Goal: Task Accomplishment & Management: Contribute content

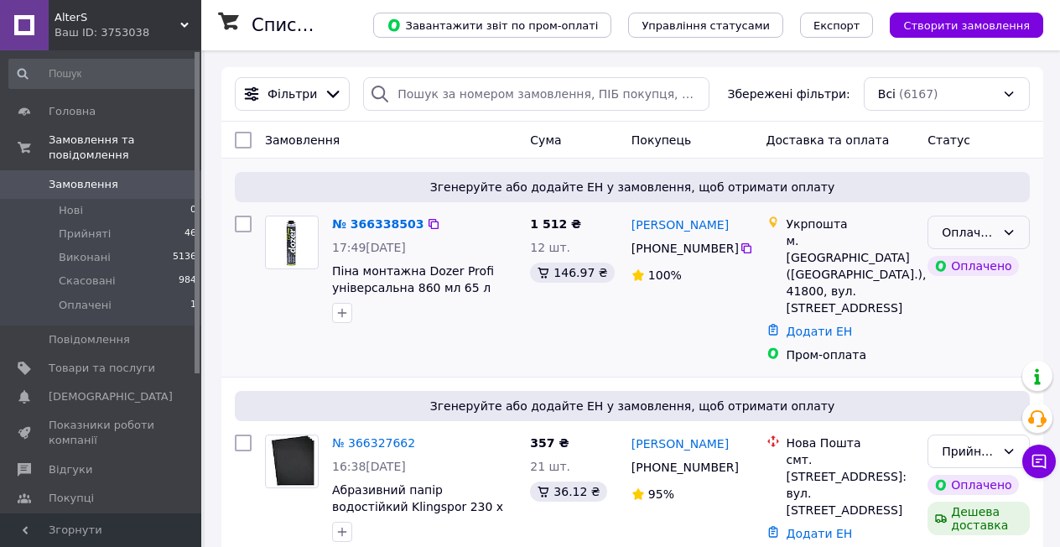
click at [972, 229] on div "Оплачено" at bounding box center [969, 232] width 54 height 18
click at [965, 267] on li "Прийнято" at bounding box center [978, 268] width 101 height 30
click at [98, 361] on span "Товари та послуги" at bounding box center [102, 368] width 106 height 15
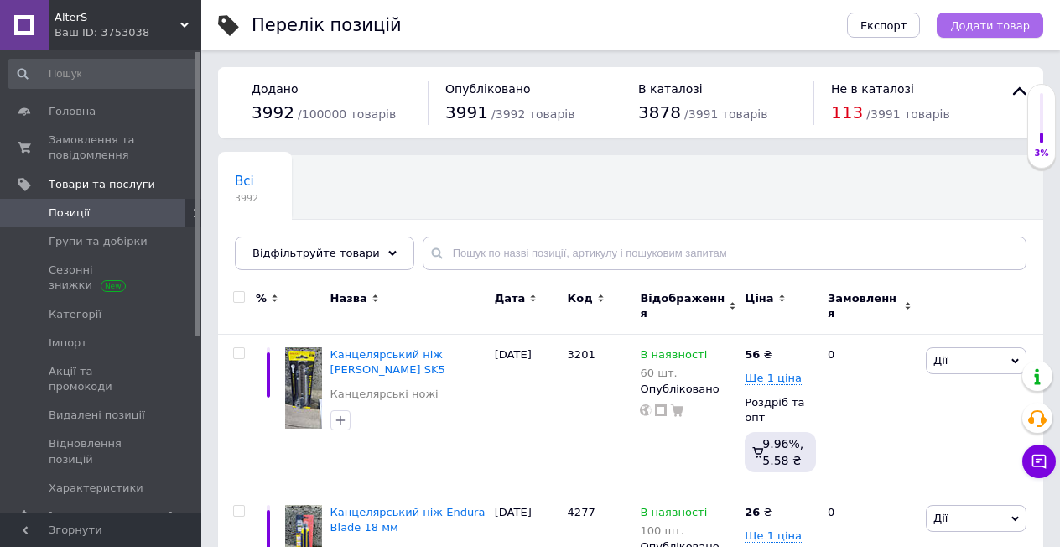
click at [970, 28] on span "Додати товар" at bounding box center [990, 25] width 80 height 13
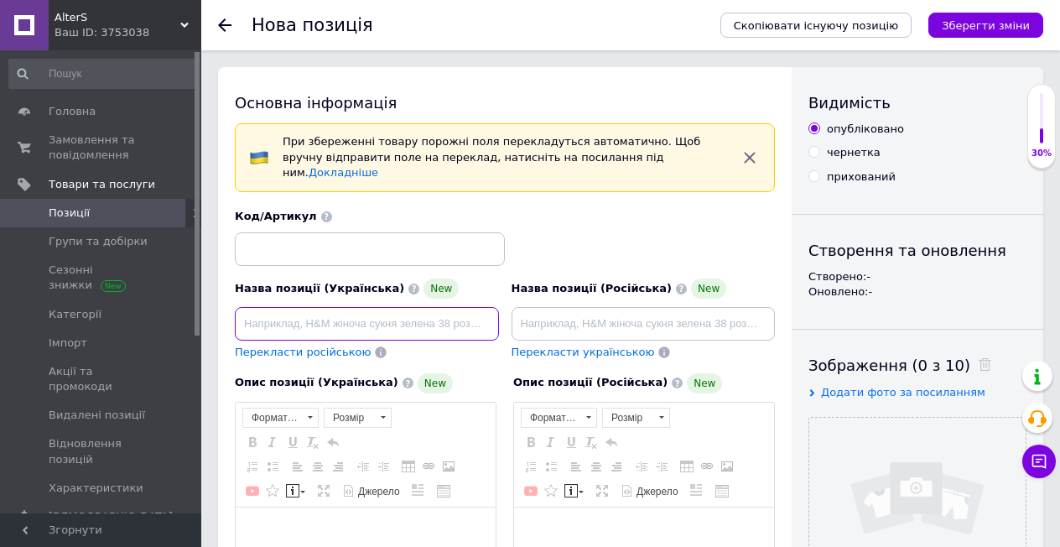
click at [397, 309] on input at bounding box center [367, 324] width 264 height 34
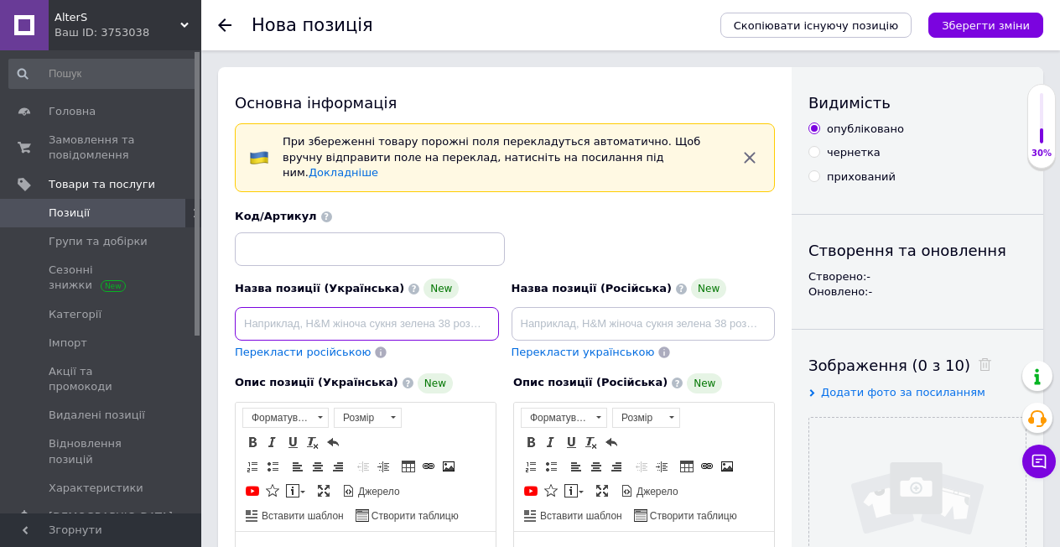
paste input "Нож канцелярский Haixin"
type input "Нож канцелярский Haixin"
drag, startPoint x: 397, startPoint y: 309, endPoint x: 246, endPoint y: 305, distance: 151.0
click at [372, 307] on input "Нож канцелярский Haixin" at bounding box center [367, 324] width 264 height 34
click at [270, 307] on input "Нож канцелярский Haixin" at bounding box center [367, 324] width 264 height 34
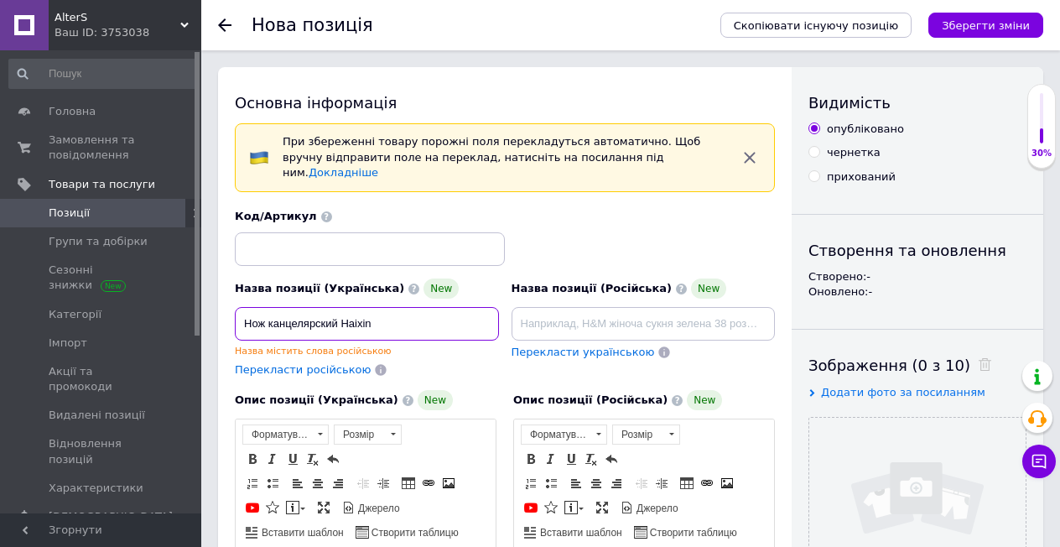
click at [245, 307] on input "Нож канцелярский Haixin" at bounding box center [367, 324] width 264 height 34
click at [242, 307] on input "Нож канцелярский Haixin" at bounding box center [367, 324] width 264 height 34
click at [378, 307] on input "Нож канцелярский Haixin" at bounding box center [367, 324] width 264 height 34
drag, startPoint x: 385, startPoint y: 309, endPoint x: 245, endPoint y: 317, distance: 140.2
click at [245, 317] on input "Нож канцелярский Haixin" at bounding box center [367, 324] width 264 height 34
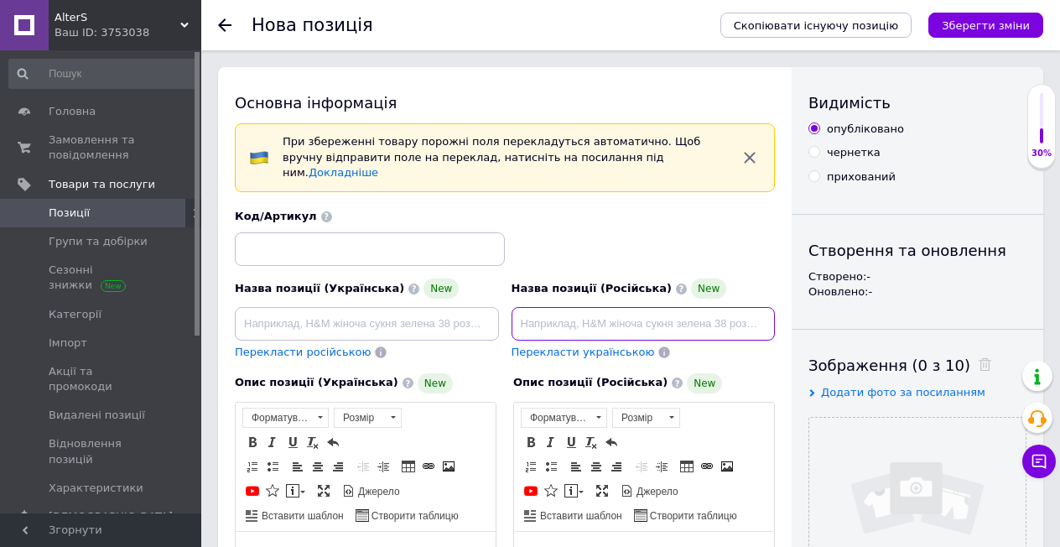
click at [548, 314] on input at bounding box center [644, 324] width 264 height 34
paste input "Нож канцелярский Haixin"
type input "Нож канцелярский Haixin"
click at [553, 345] on span "Перекласти українською" at bounding box center [583, 351] width 143 height 13
type input "Ніж канцелярський Haixin"
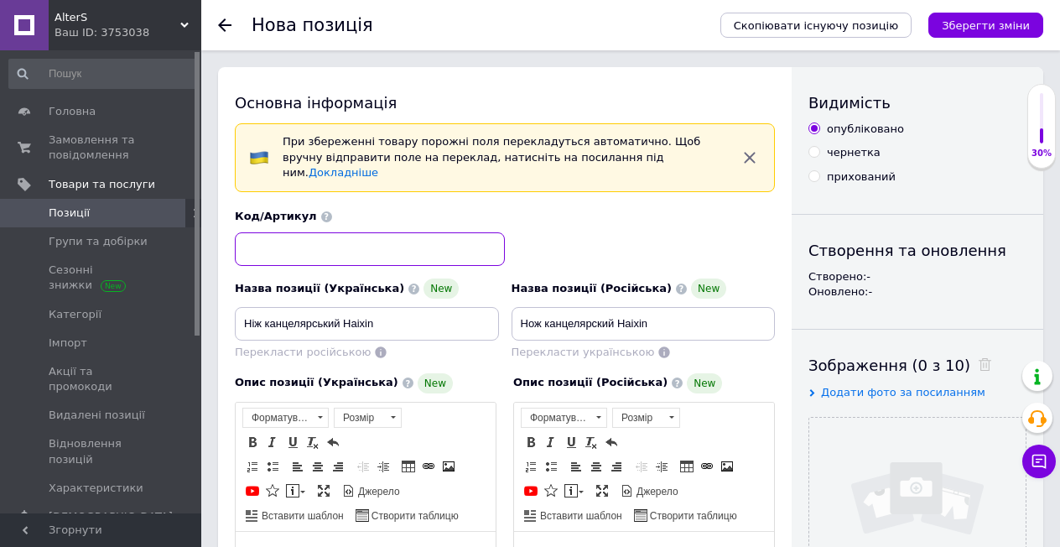
click at [281, 232] on input at bounding box center [370, 249] width 270 height 34
type input "3200"
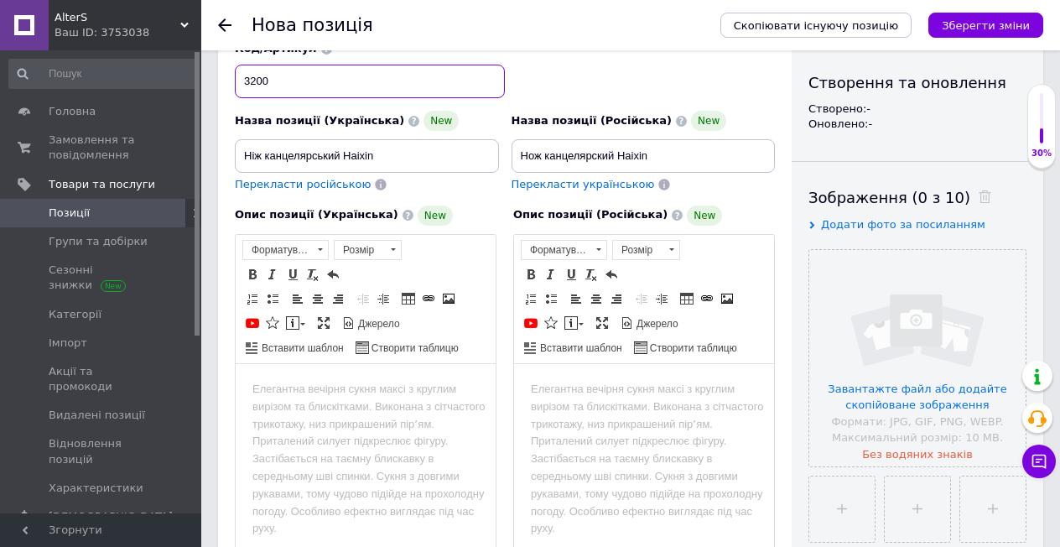
scroll to position [335, 0]
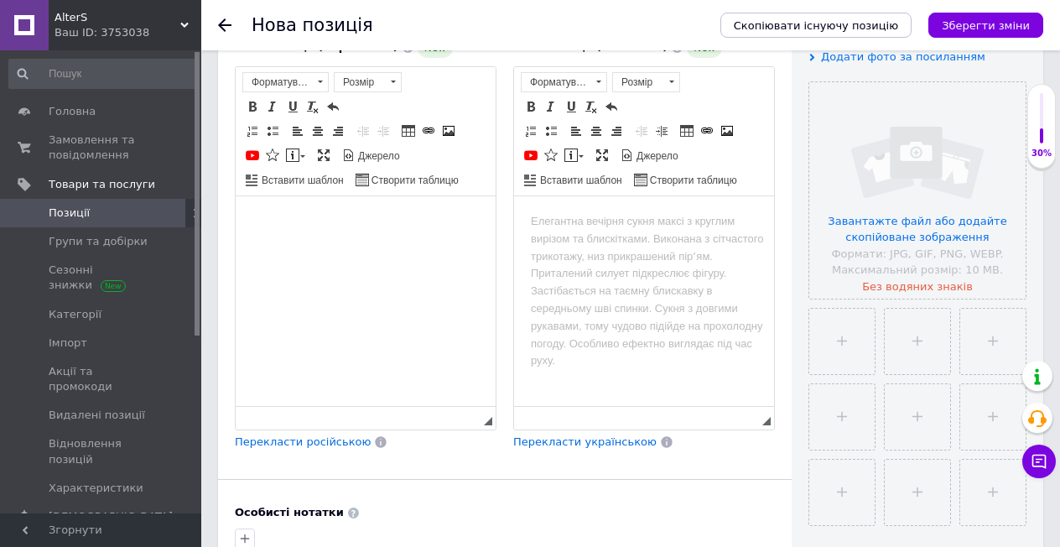
drag, startPoint x: 334, startPoint y: 297, endPoint x: 297, endPoint y: 283, distance: 39.6
click at [298, 247] on html at bounding box center [366, 220] width 260 height 51
click at [563, 247] on html at bounding box center [644, 220] width 260 height 51
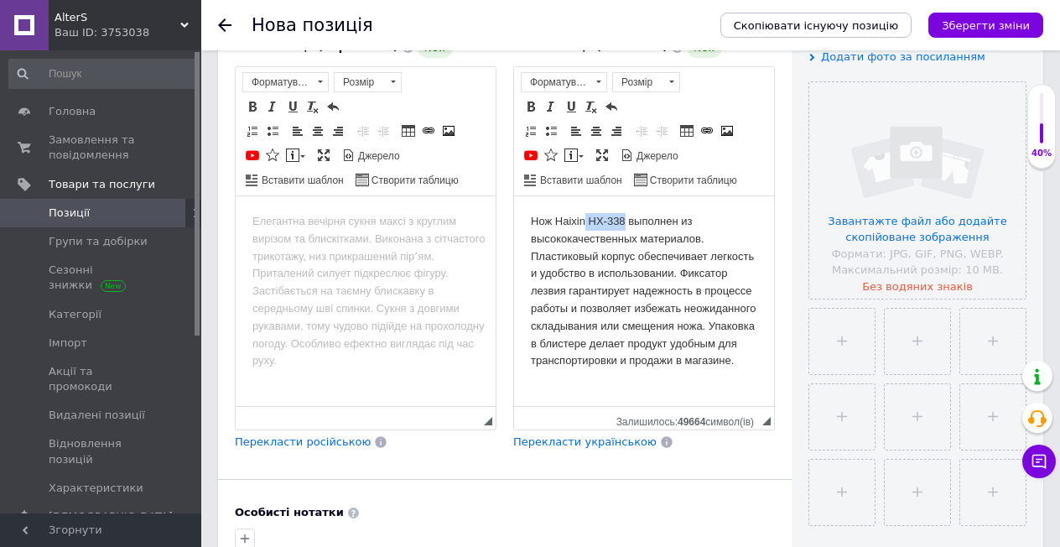
drag, startPoint x: 621, startPoint y: 221, endPoint x: 584, endPoint y: 216, distance: 38.1
click at [584, 216] on body "Нож Haixin HX-338 выполнен из высококачественных материалов. Пластиковый корпус…" at bounding box center [644, 290] width 226 height 157
click at [554, 435] on span "Перекласти українською" at bounding box center [584, 441] width 143 height 13
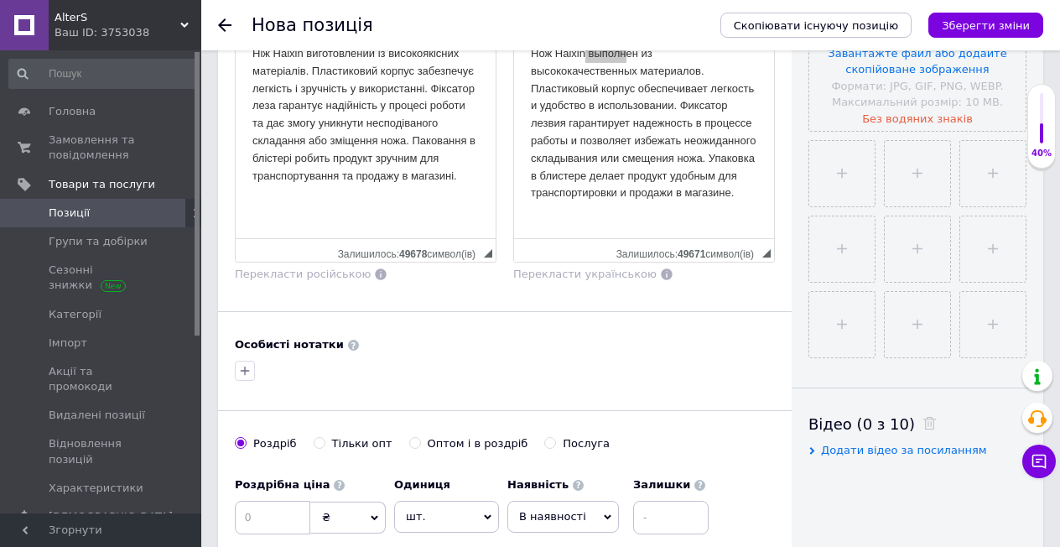
scroll to position [587, 0]
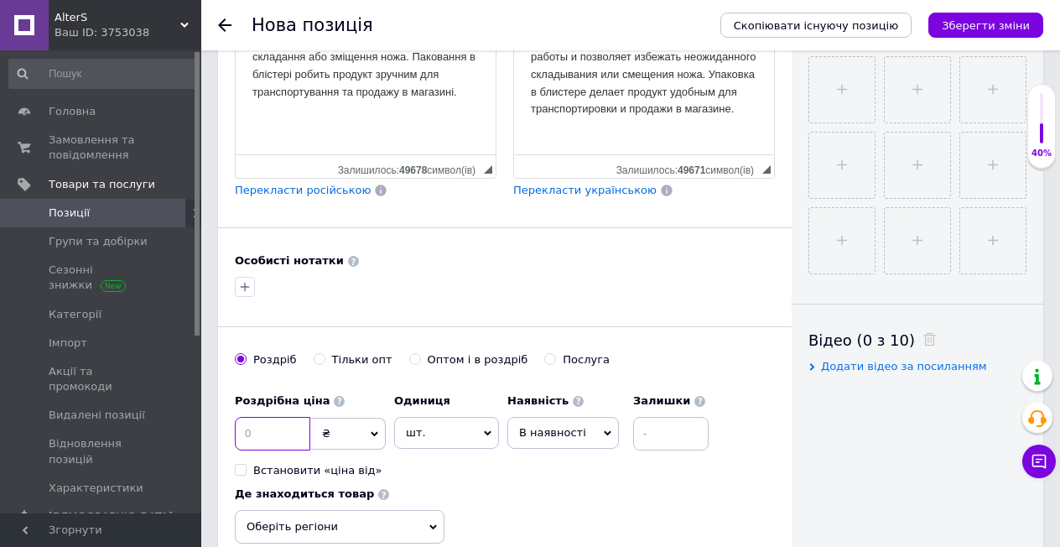
click at [280, 417] on input at bounding box center [272, 434] width 75 height 34
type input "25"
click at [409, 353] on input "Оптом і в роздріб" at bounding box center [414, 358] width 11 height 11
radio input "true"
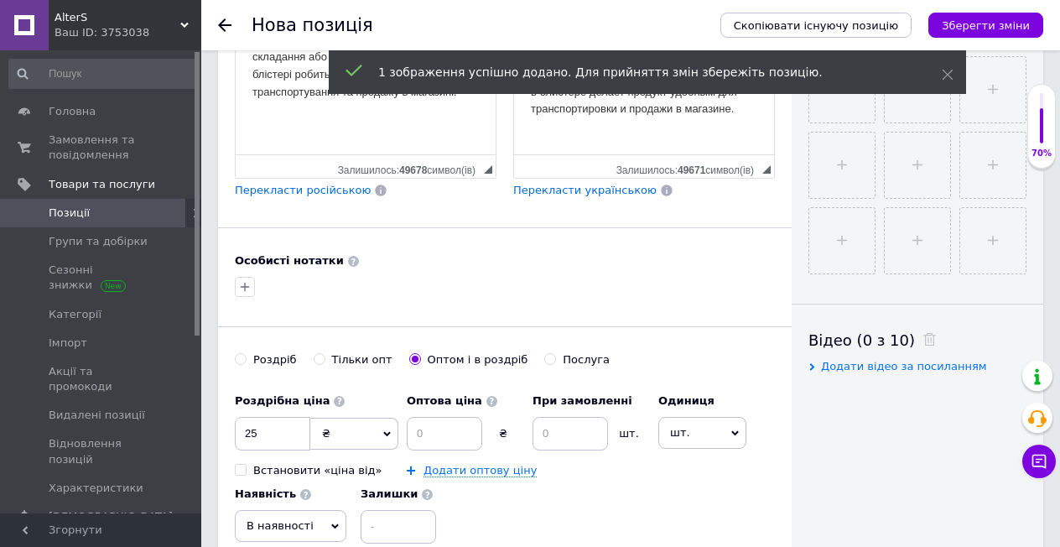
scroll to position [839, 0]
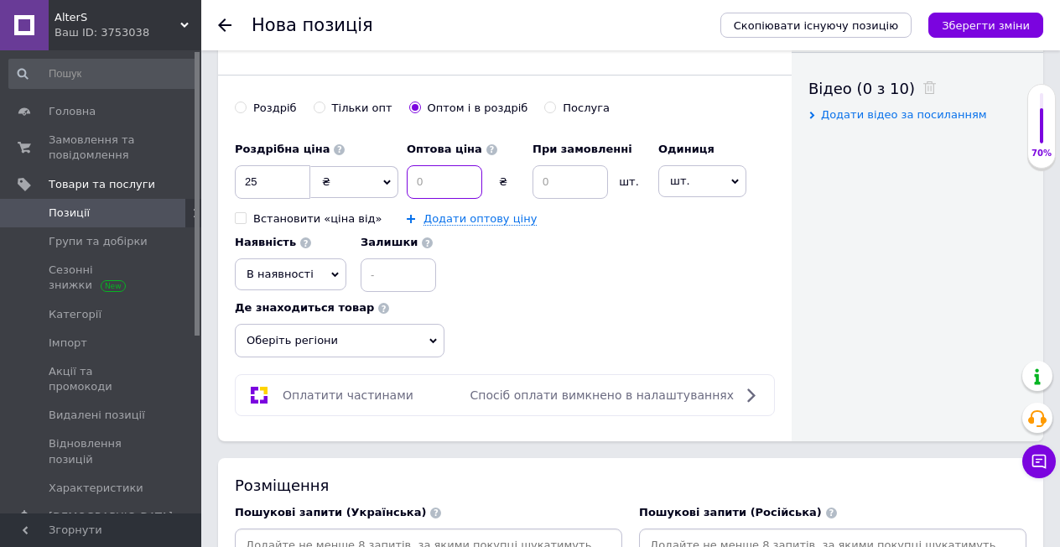
click at [429, 165] on input at bounding box center [444, 182] width 75 height 34
type input "23"
click at [556, 169] on input at bounding box center [569, 182] width 75 height 34
type input "12"
click at [397, 266] on input at bounding box center [398, 275] width 75 height 34
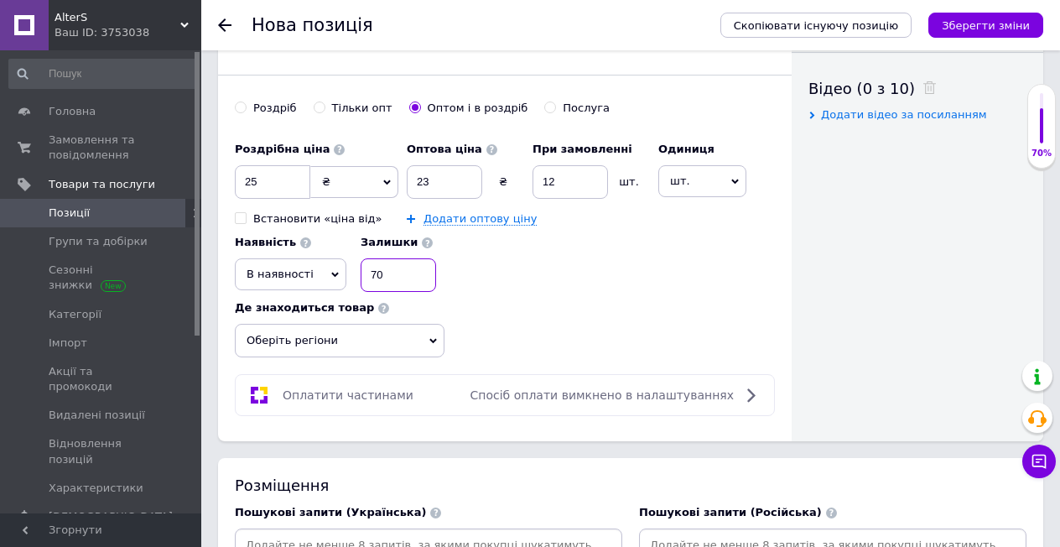
type input "70"
click at [396, 324] on span "Оберіть регіони" at bounding box center [340, 341] width 210 height 34
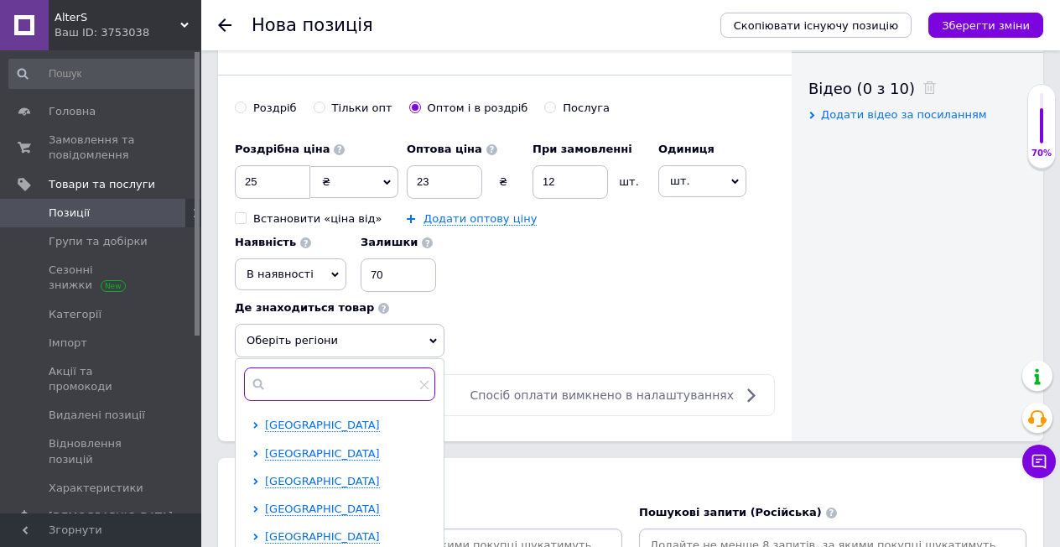
click at [368, 367] on input "text" at bounding box center [339, 384] width 191 height 34
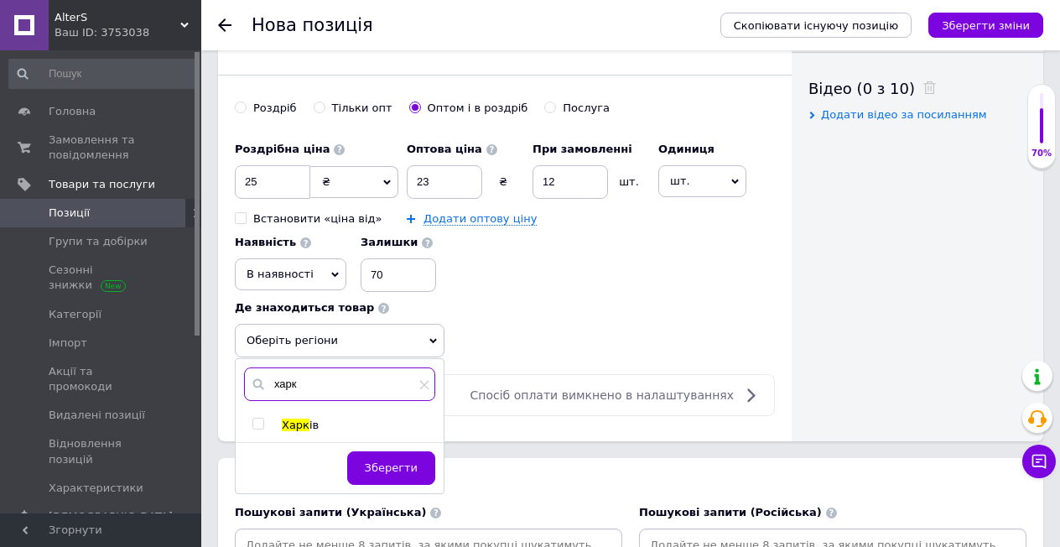
type input "харк"
click at [255, 418] on input "checkbox" at bounding box center [257, 423] width 11 height 11
checkbox input "true"
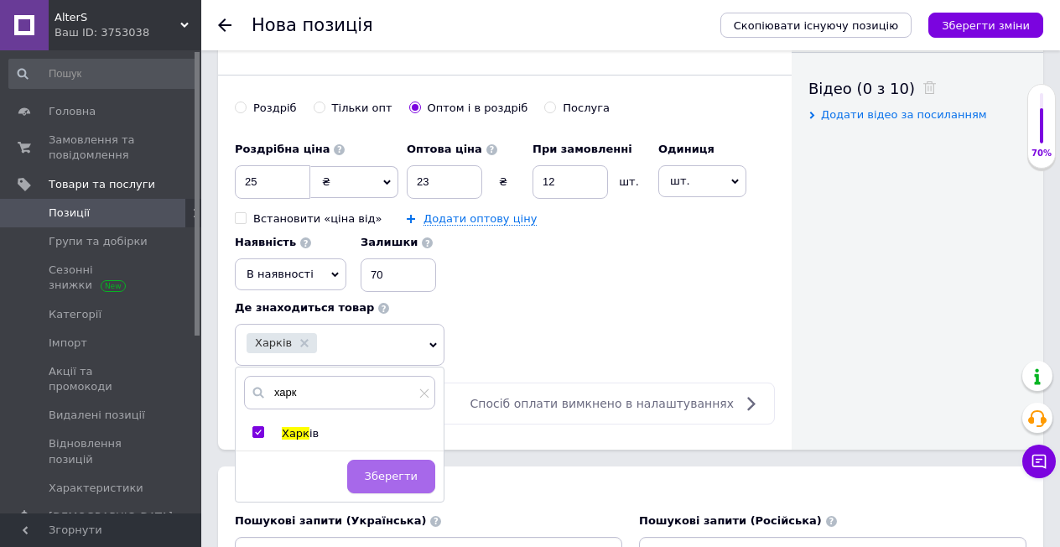
click at [369, 460] on button "Зберегти" at bounding box center [391, 477] width 88 height 34
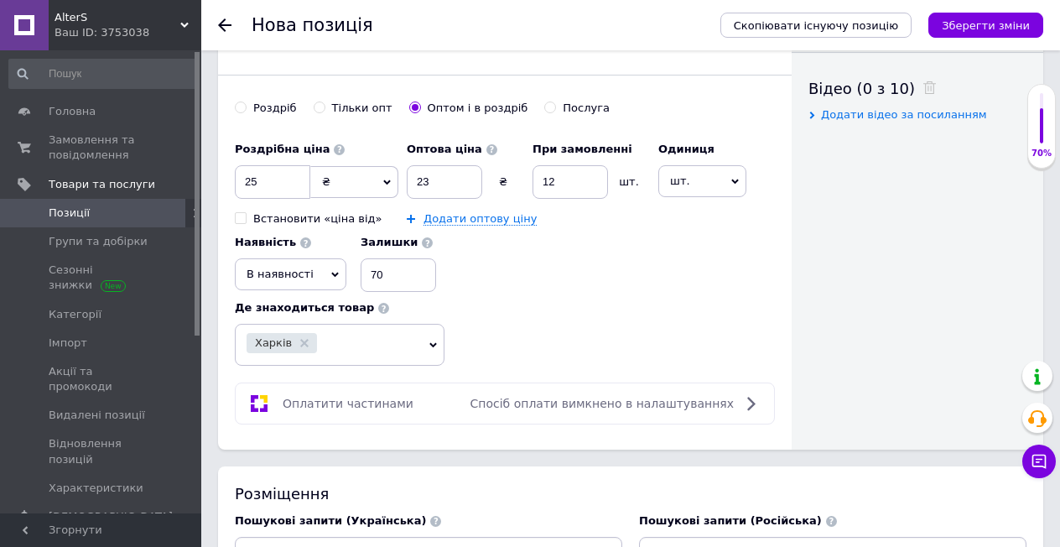
scroll to position [1006, 0]
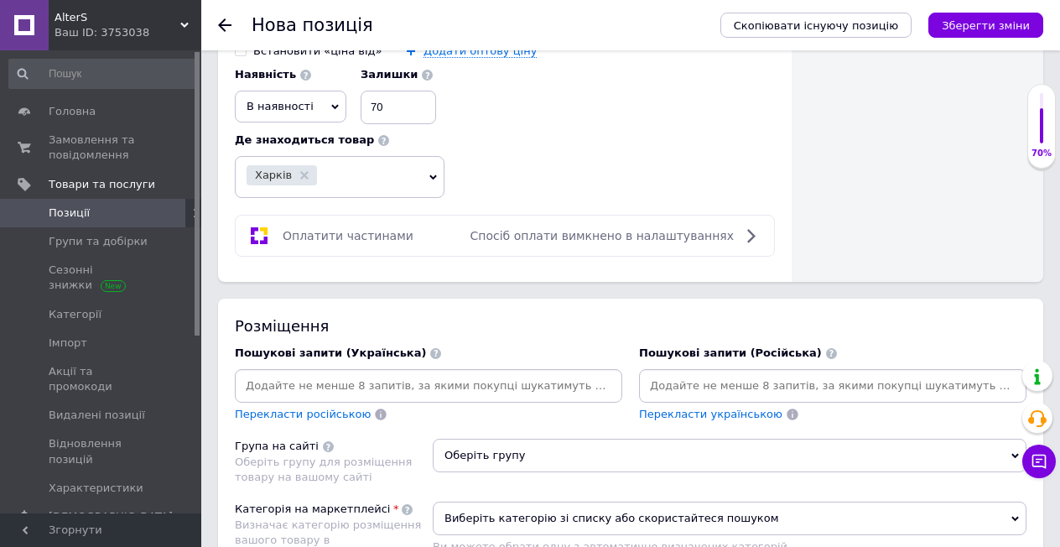
click at [524, 439] on span "Оберіть групу" at bounding box center [730, 456] width 594 height 34
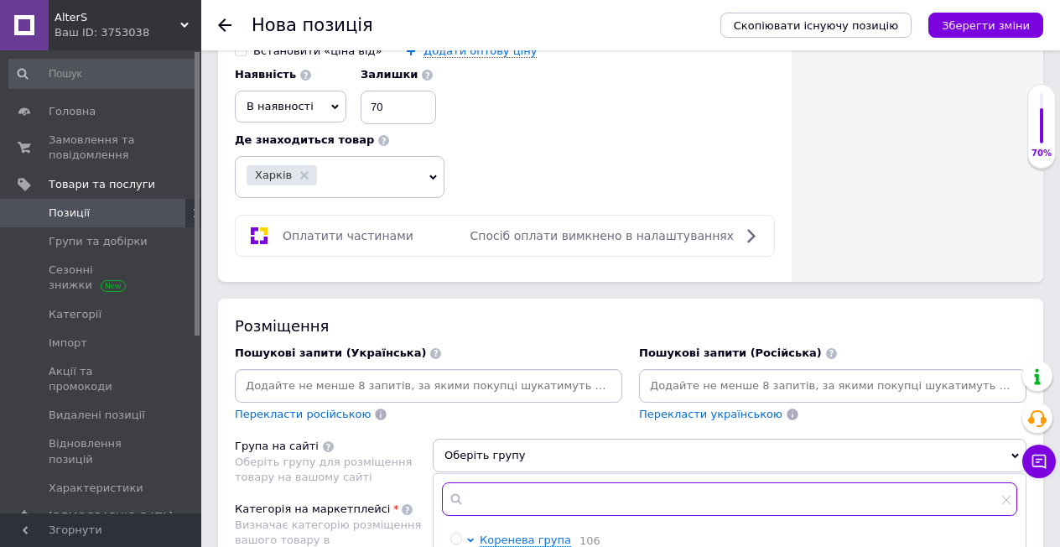
click at [517, 482] on input "text" at bounding box center [729, 499] width 575 height 34
type input "кан"
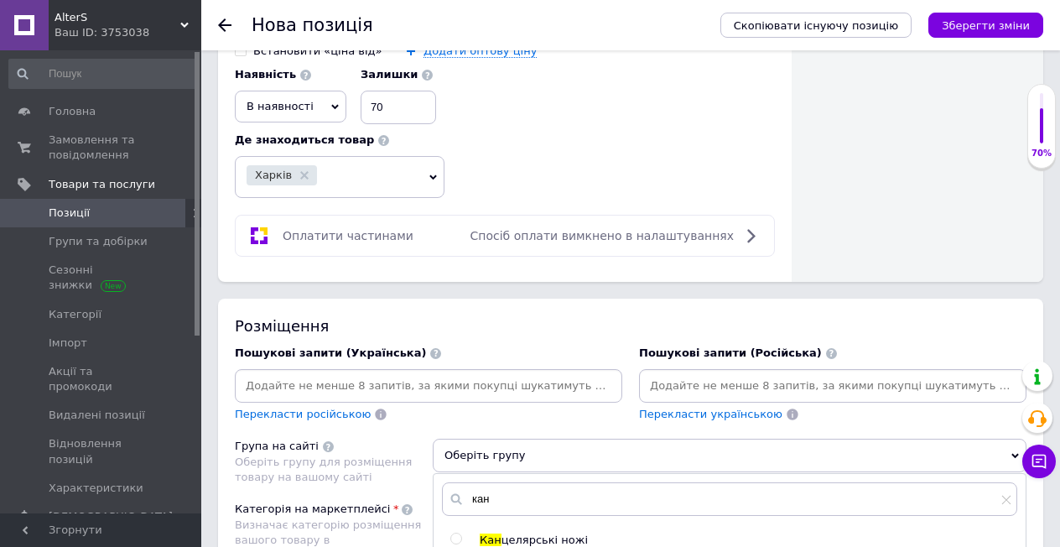
click at [459, 533] on input "radio" at bounding box center [455, 538] width 11 height 11
radio input "true"
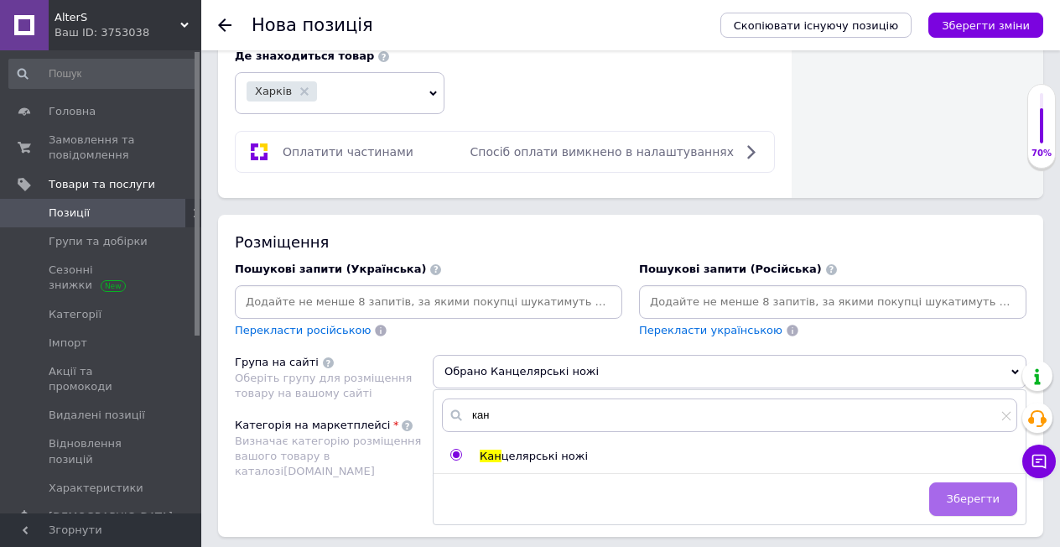
click at [989, 492] on span "Зберегти" at bounding box center [973, 498] width 53 height 13
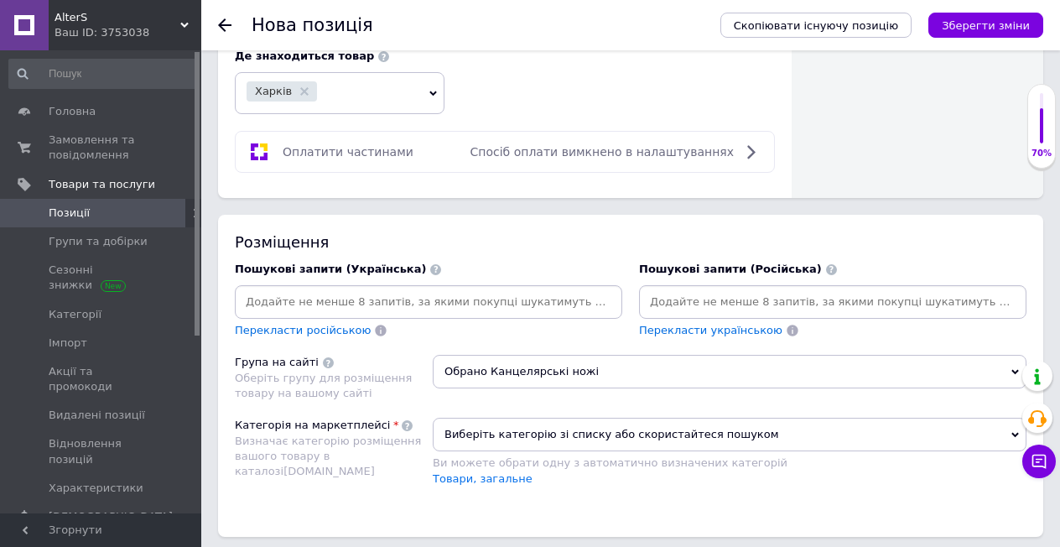
click at [533, 418] on span "Виберіть категорію зі списку або скористайтеся пошуком" at bounding box center [730, 435] width 594 height 34
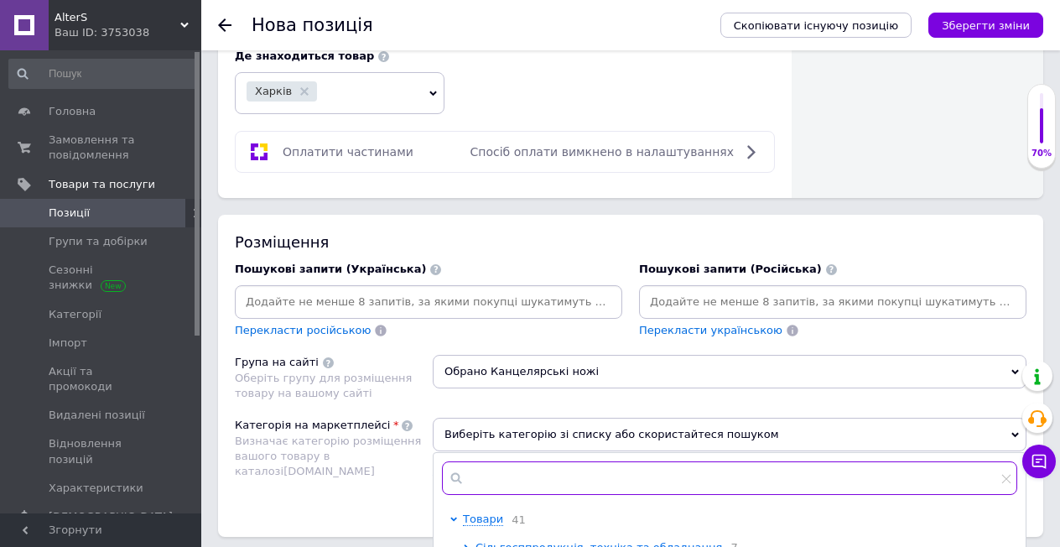
click at [522, 461] on input "text" at bounding box center [729, 478] width 575 height 34
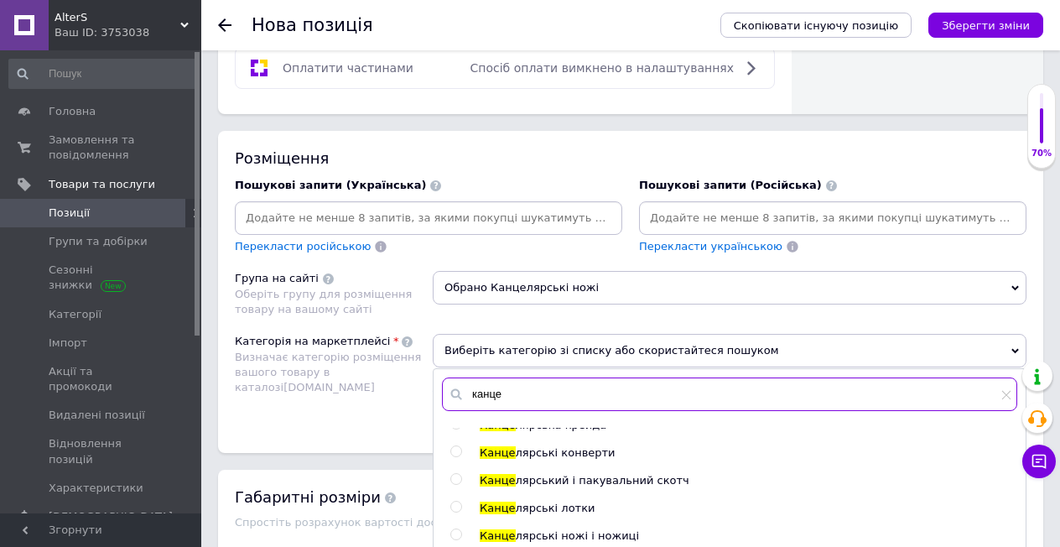
scroll to position [1258, 0]
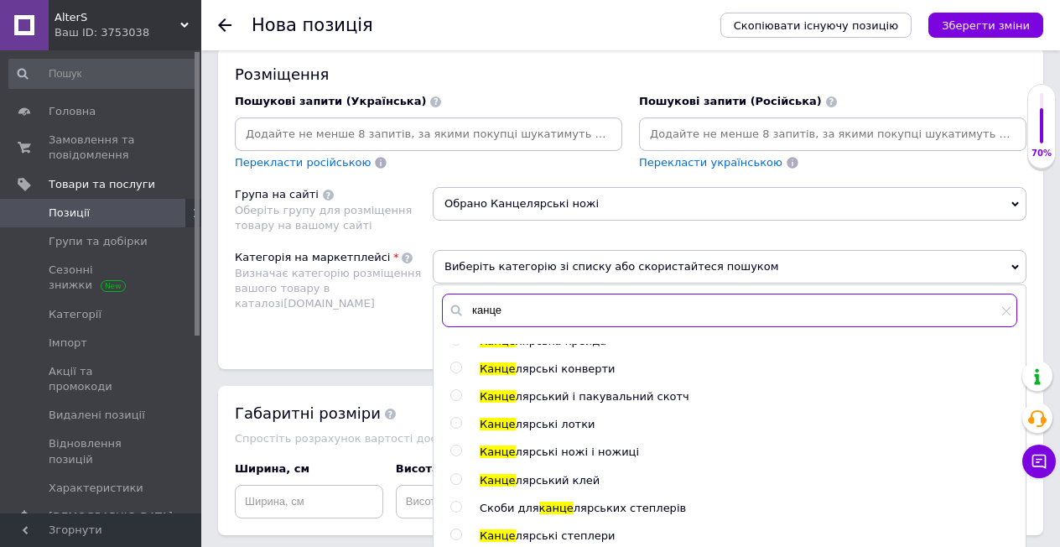
type input "канце"
click at [451, 445] on input "radio" at bounding box center [455, 450] width 11 height 11
radio input "true"
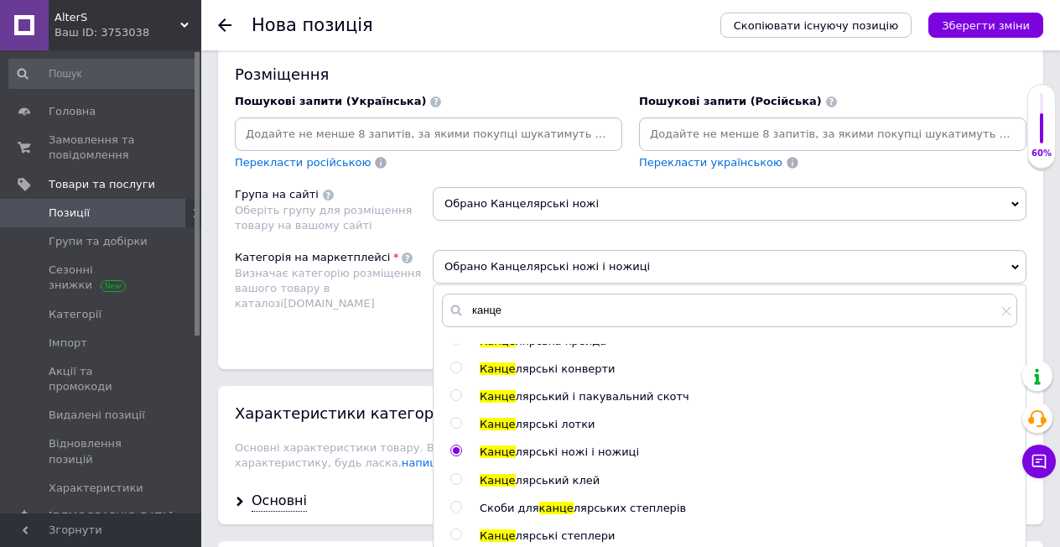
scroll to position [1426, 0]
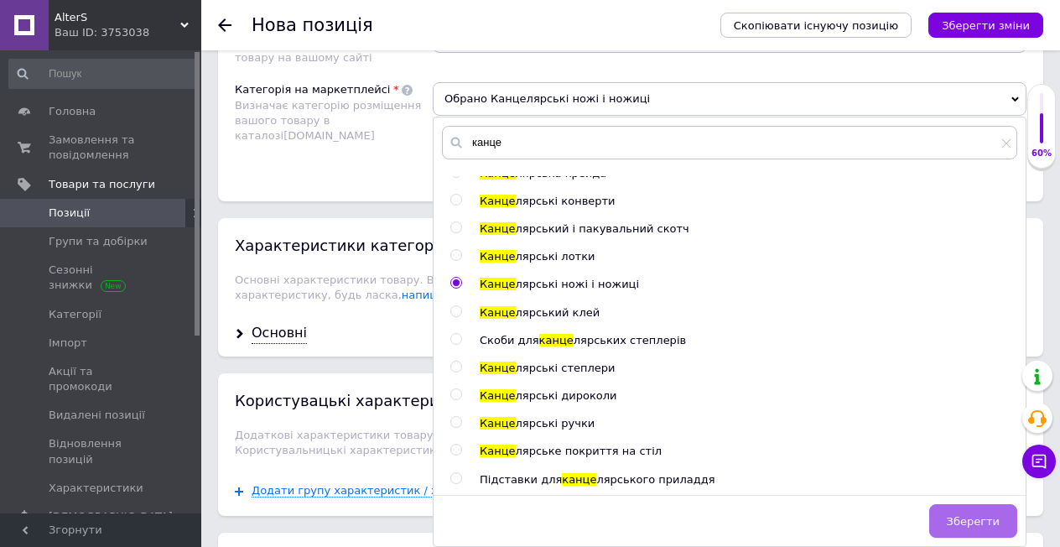
click at [951, 504] on button "Зберегти" at bounding box center [973, 521] width 88 height 34
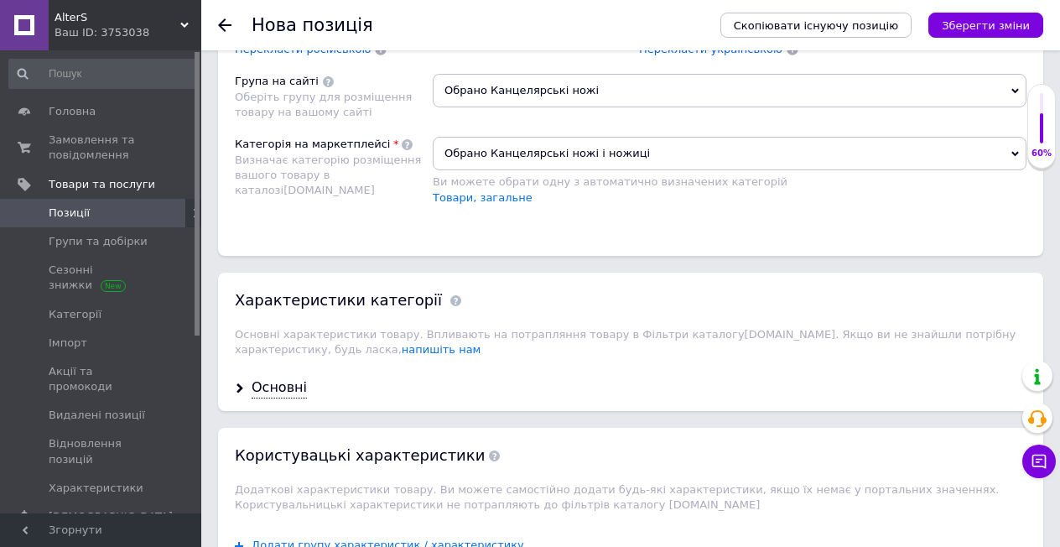
scroll to position [1706, 0]
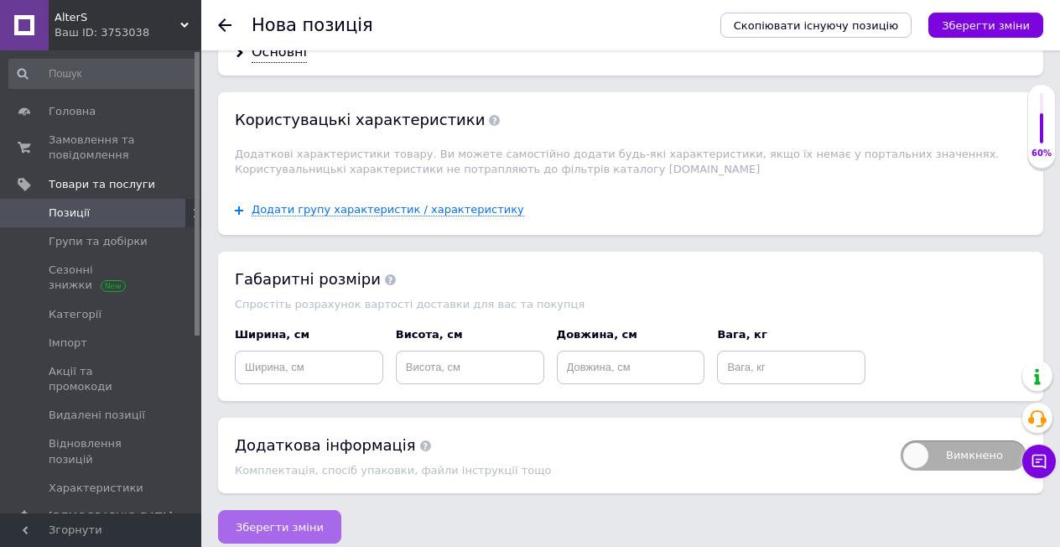
click at [294, 521] on span "Зберегти зміни" at bounding box center [280, 527] width 88 height 13
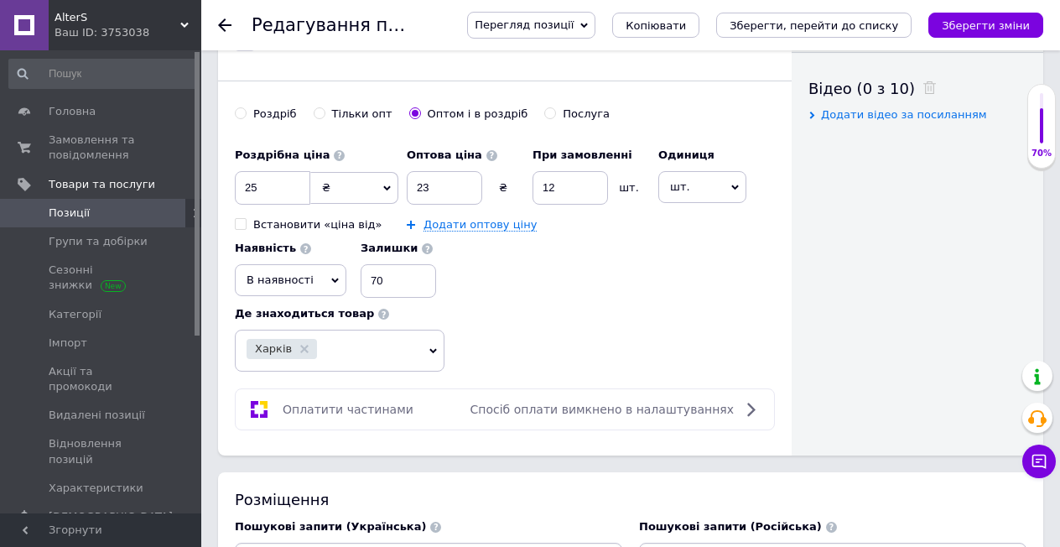
scroll to position [1174, 0]
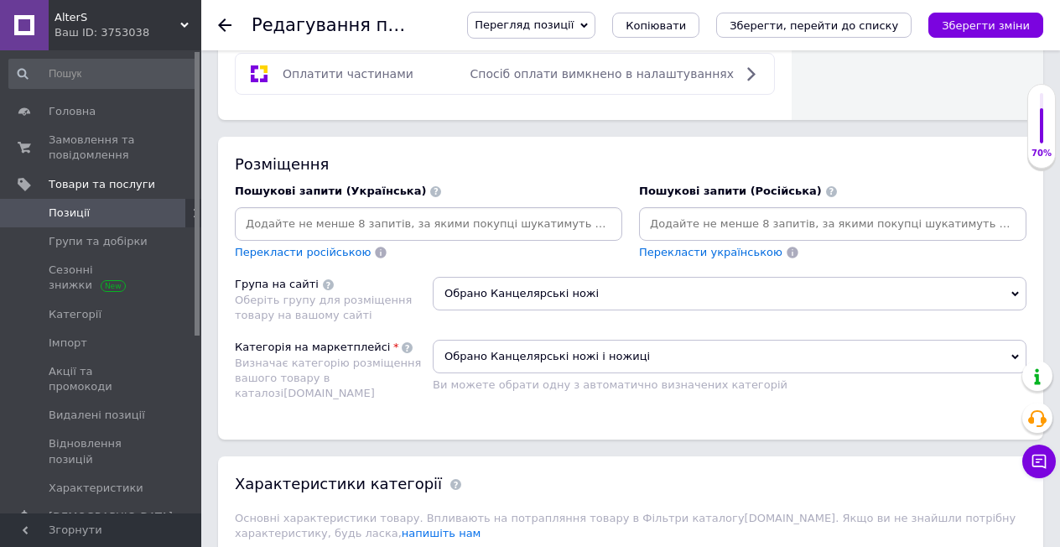
click at [699, 220] on input at bounding box center [832, 223] width 381 height 25
click at [685, 211] on input at bounding box center [832, 223] width 381 height 25
paste input "Нож канцелярский Haixin"
type input "Нож канцелярский Haixin"
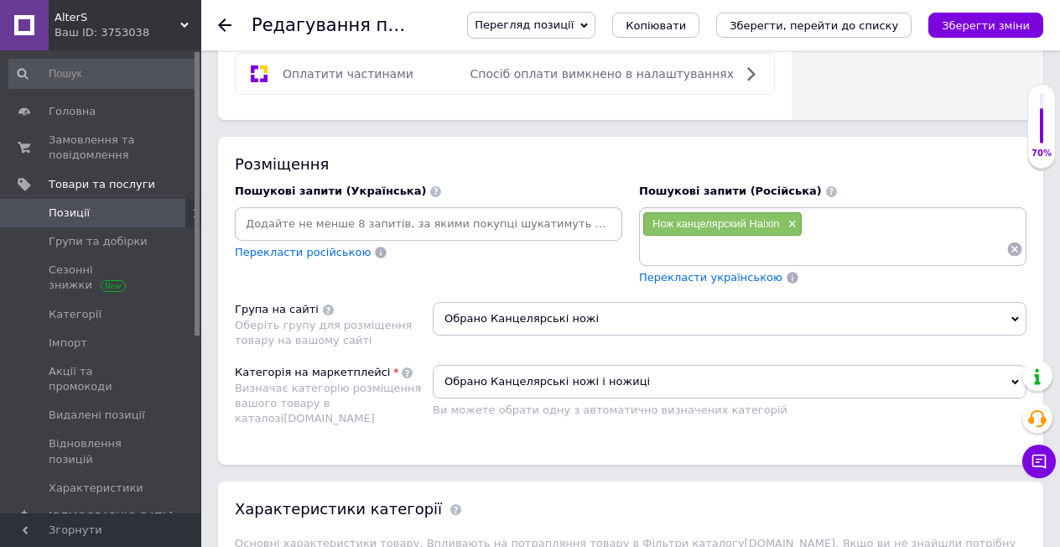
click at [689, 271] on span "Перекласти українською" at bounding box center [710, 277] width 143 height 13
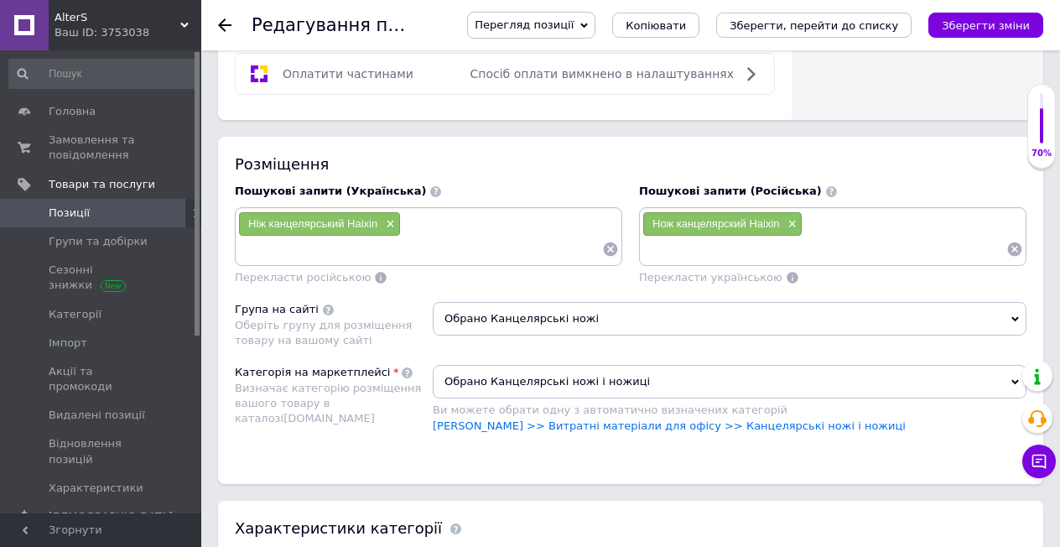
click at [706, 241] on input at bounding box center [824, 248] width 364 height 25
paste input "канцелярский нож"
type input "канцелярский нож"
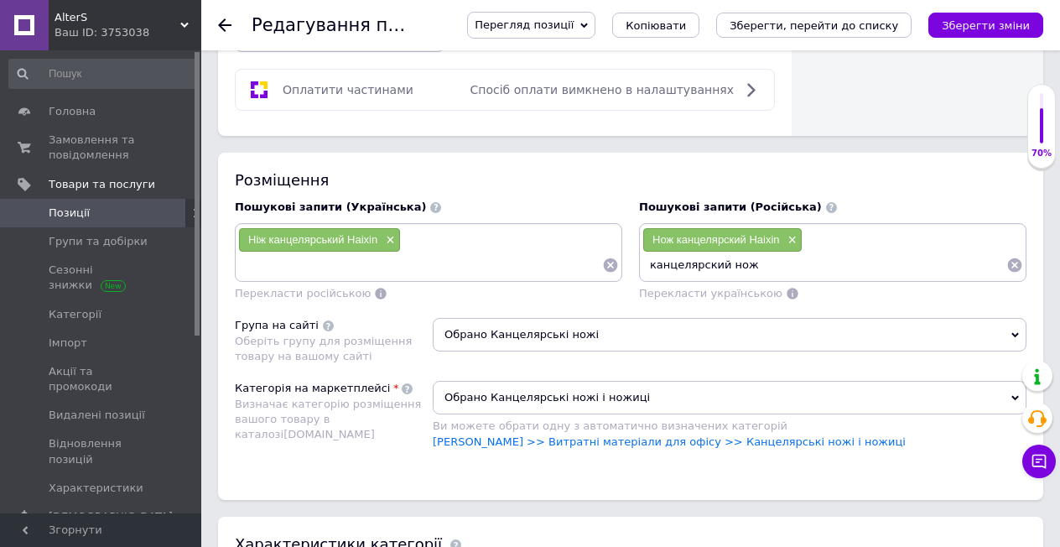
scroll to position [1191, 0]
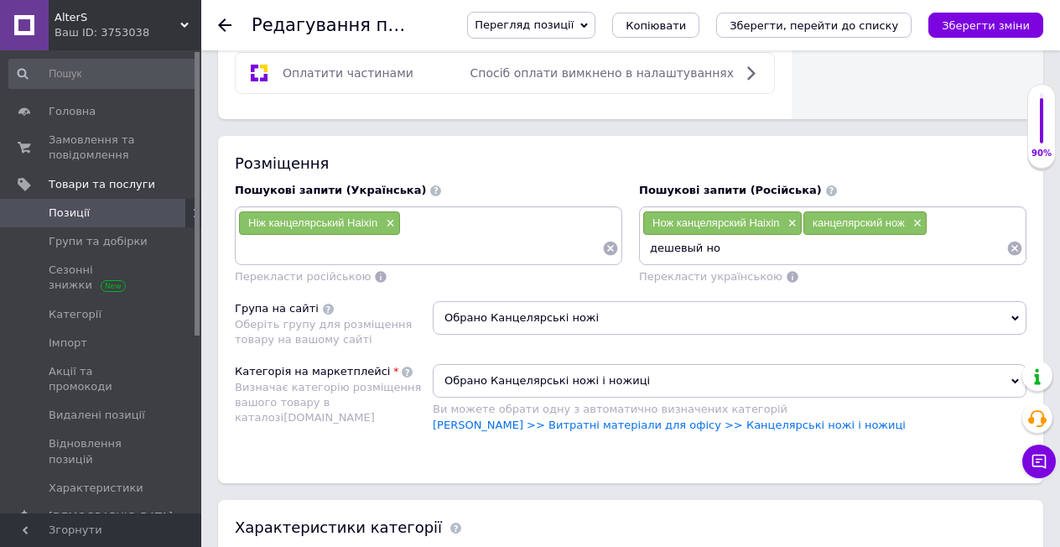
type input "дешевый нож"
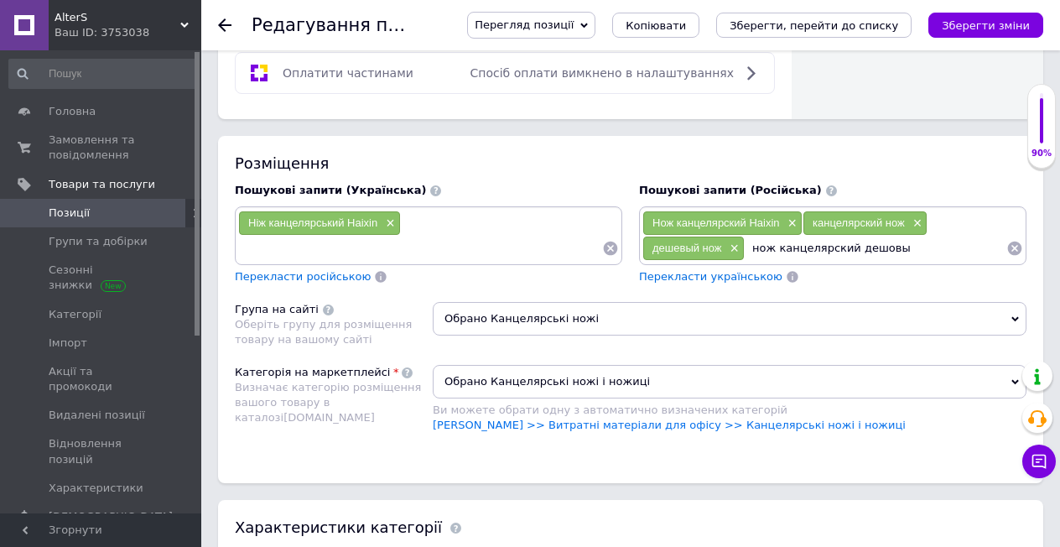
type input "нож канцелярский дешовый"
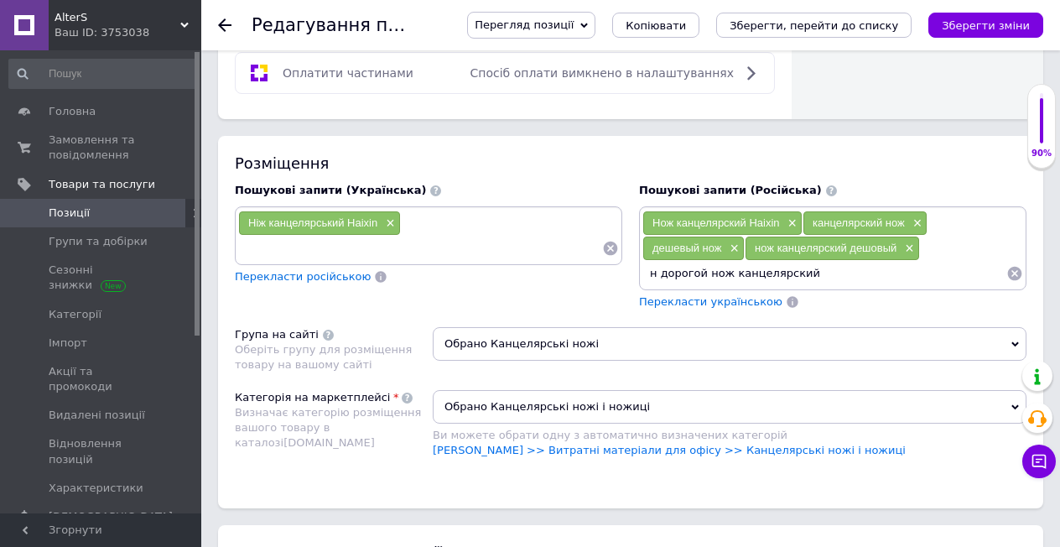
type input "не дорогой нож канцелярский"
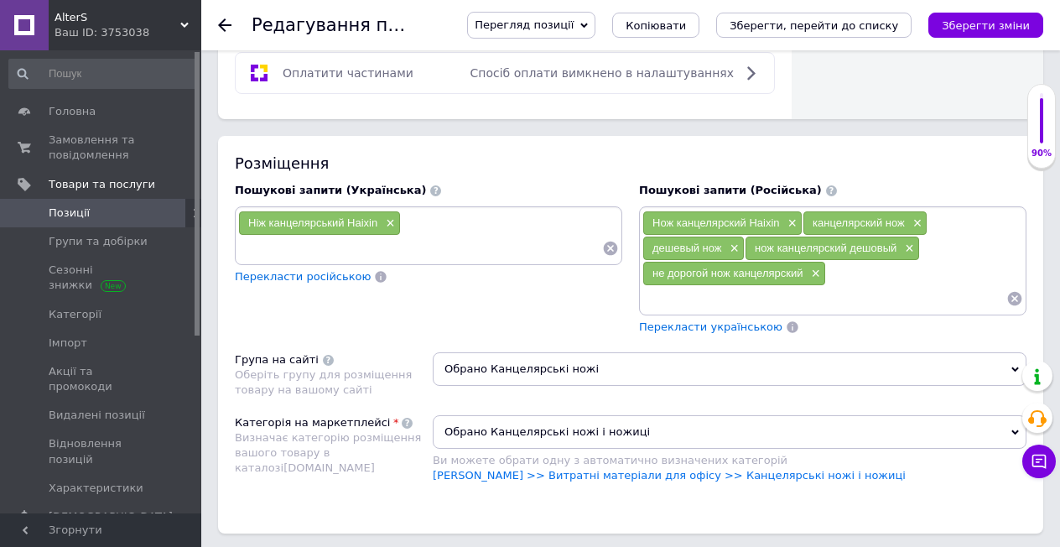
click at [670, 292] on input at bounding box center [824, 298] width 364 height 25
paste input "Нож канцелярский Haixin"
click at [781, 289] on input "Нож канцелярский Haixin" at bounding box center [824, 298] width 364 height 25
type input "Нож канцелярский Haixin для офиса"
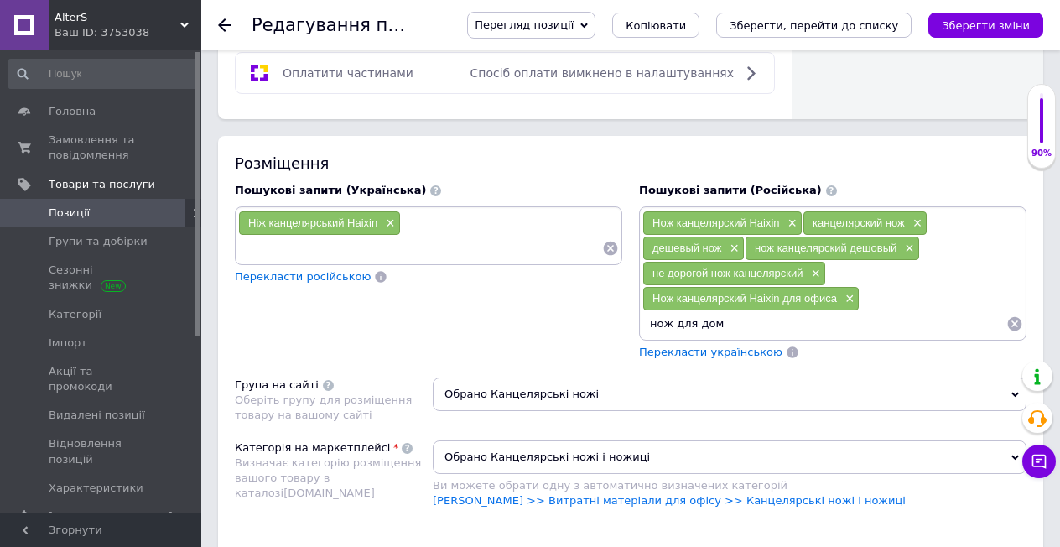
type input "нож для дома"
type input "нож не дорогой для дома"
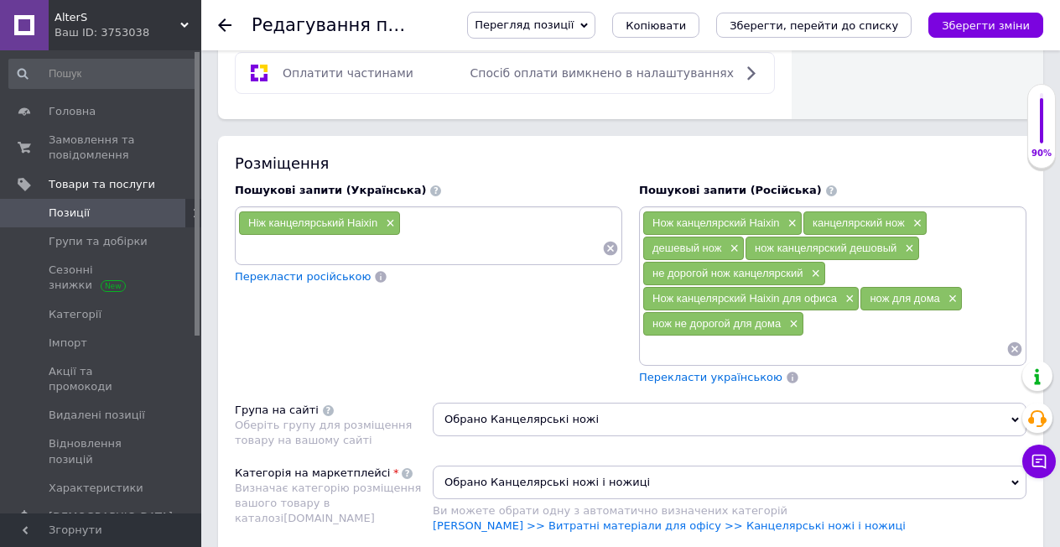
click at [683, 371] on span "Перекласти українською" at bounding box center [710, 377] width 143 height 13
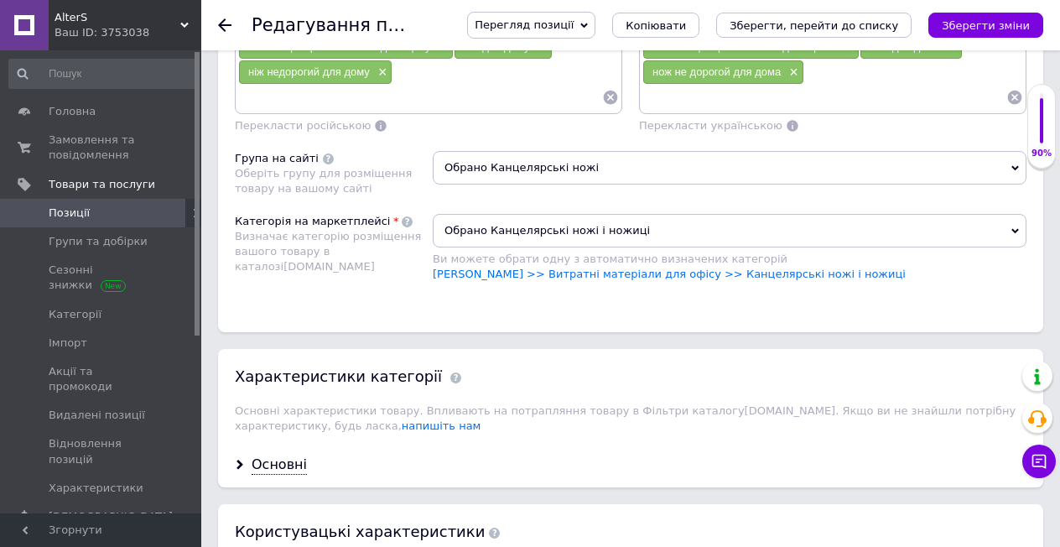
scroll to position [1778, 0]
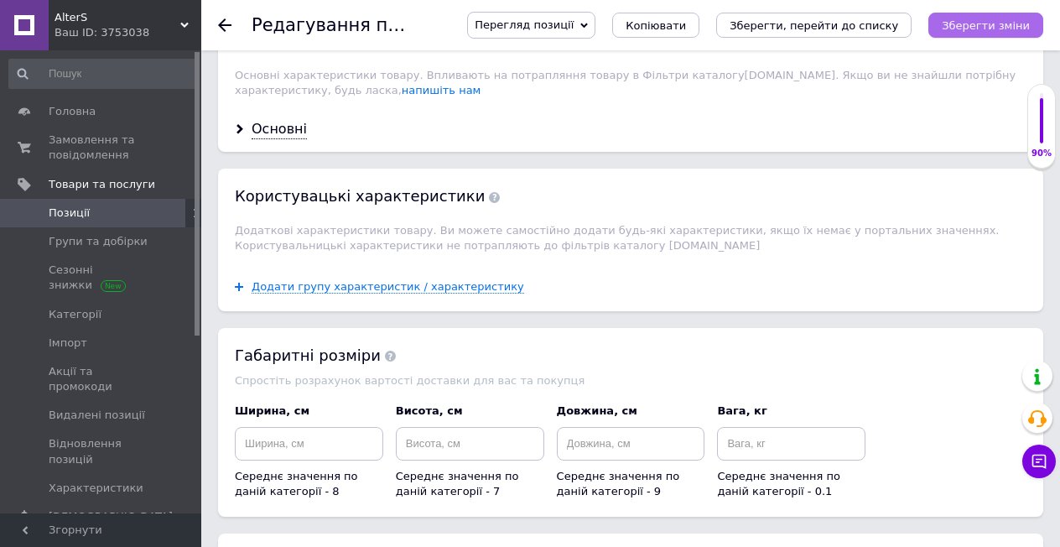
click at [952, 24] on button "Зберегти зміни" at bounding box center [985, 25] width 115 height 25
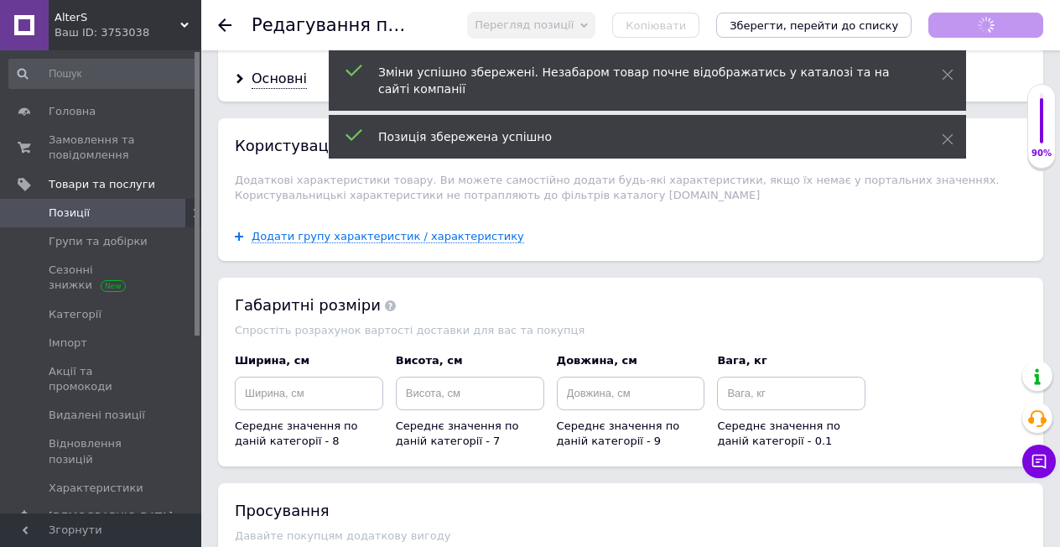
scroll to position [1727, 0]
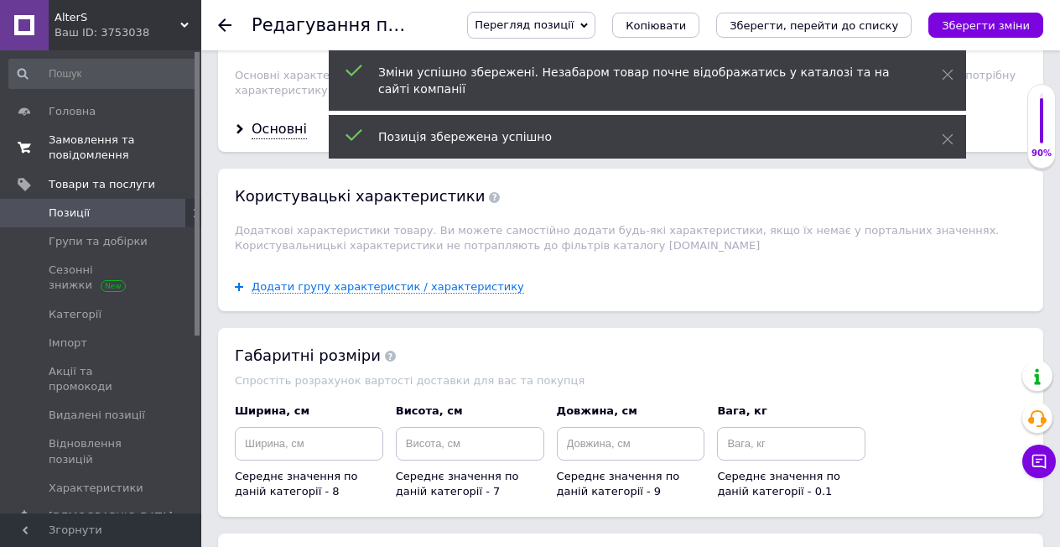
click at [106, 157] on span "Замовлення та повідомлення" at bounding box center [102, 147] width 106 height 30
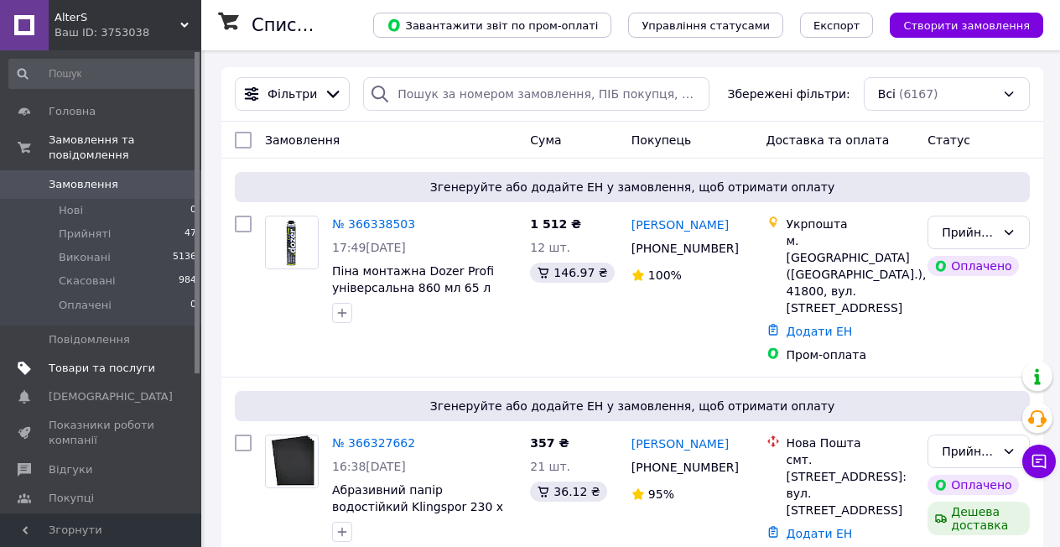
click at [94, 361] on span "Товари та послуги" at bounding box center [102, 368] width 106 height 15
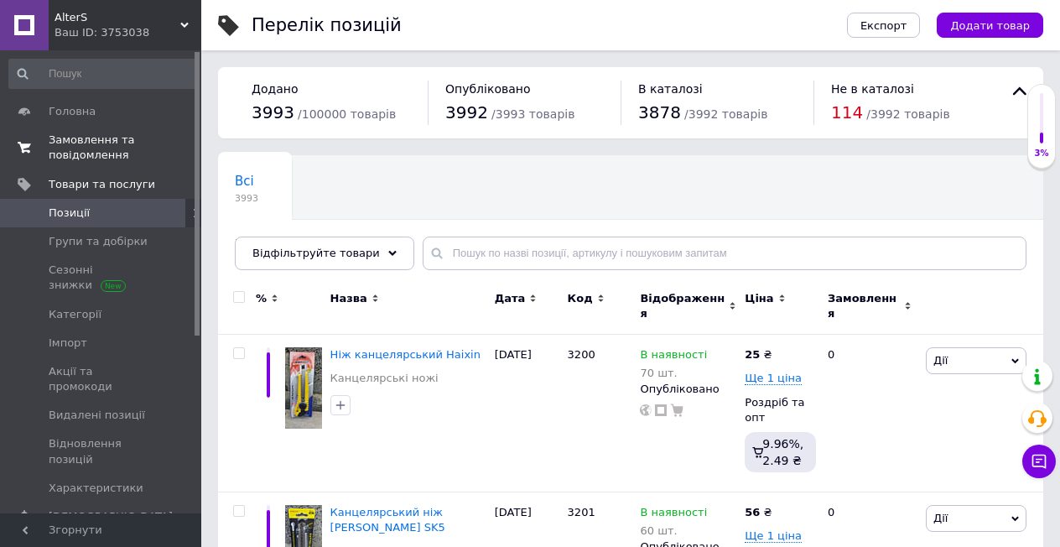
click at [86, 158] on span "Замовлення та повідомлення" at bounding box center [102, 147] width 106 height 30
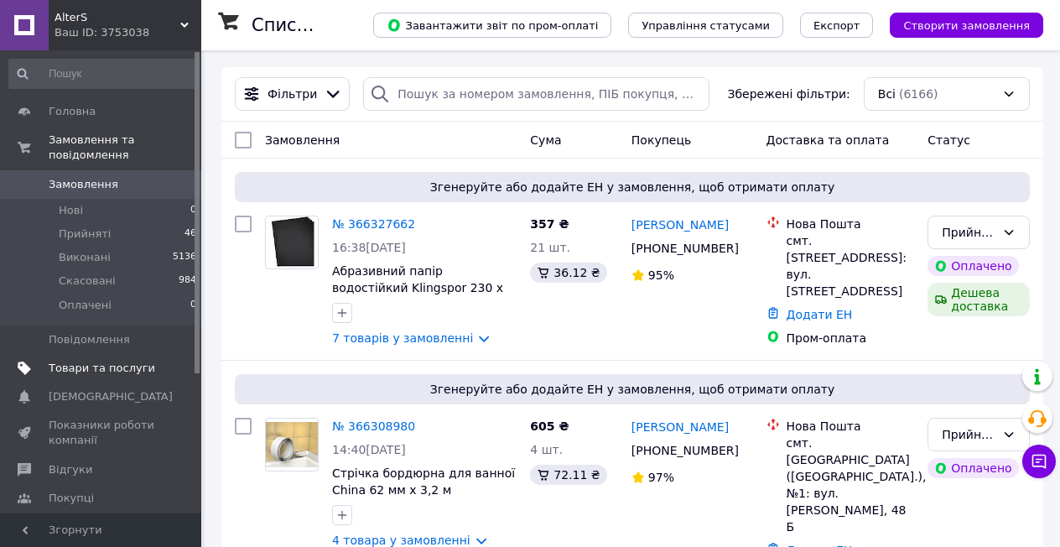
click at [103, 361] on span "Товари та послуги" at bounding box center [102, 368] width 106 height 15
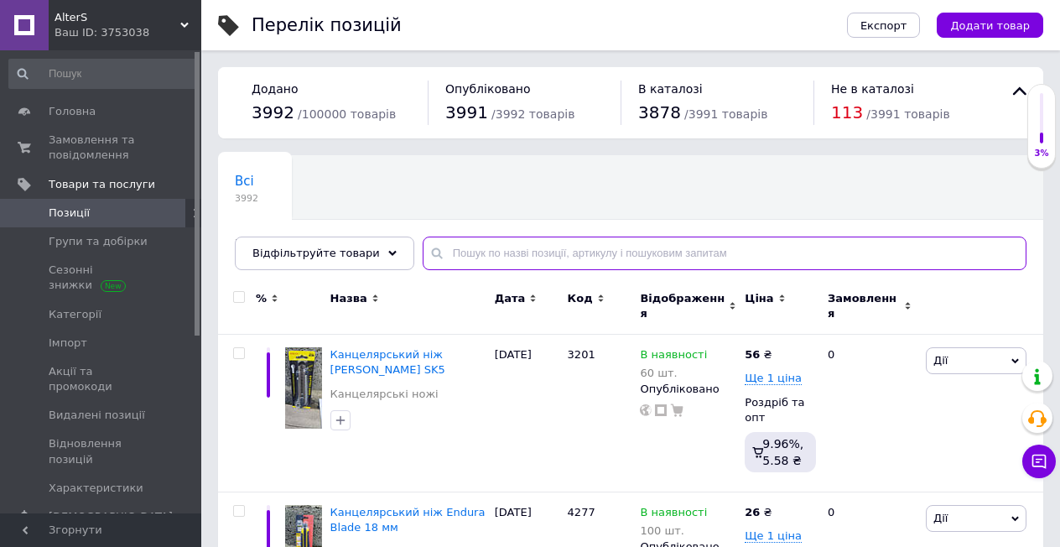
click at [463, 256] on input "text" at bounding box center [725, 253] width 604 height 34
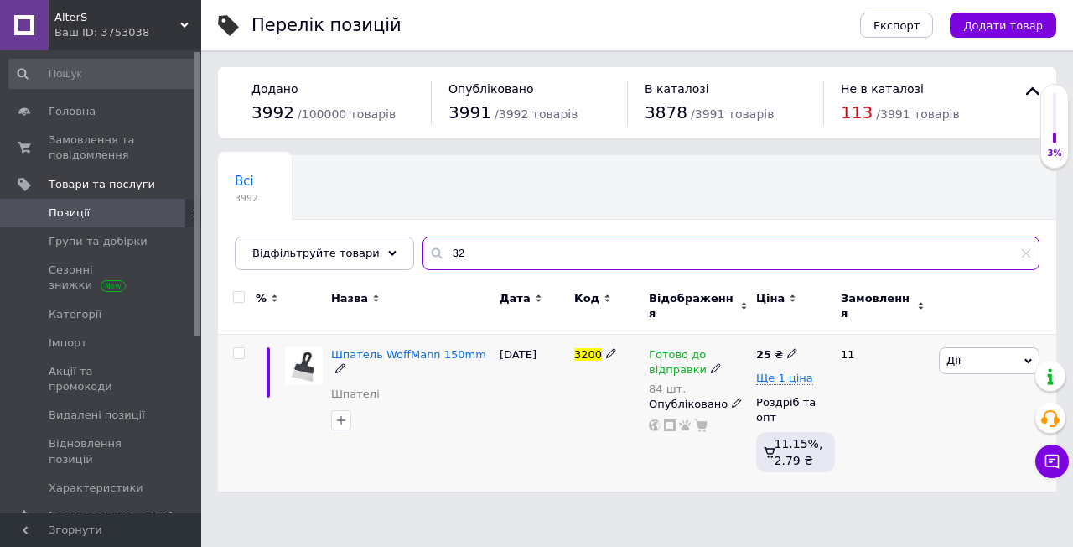
type input "3"
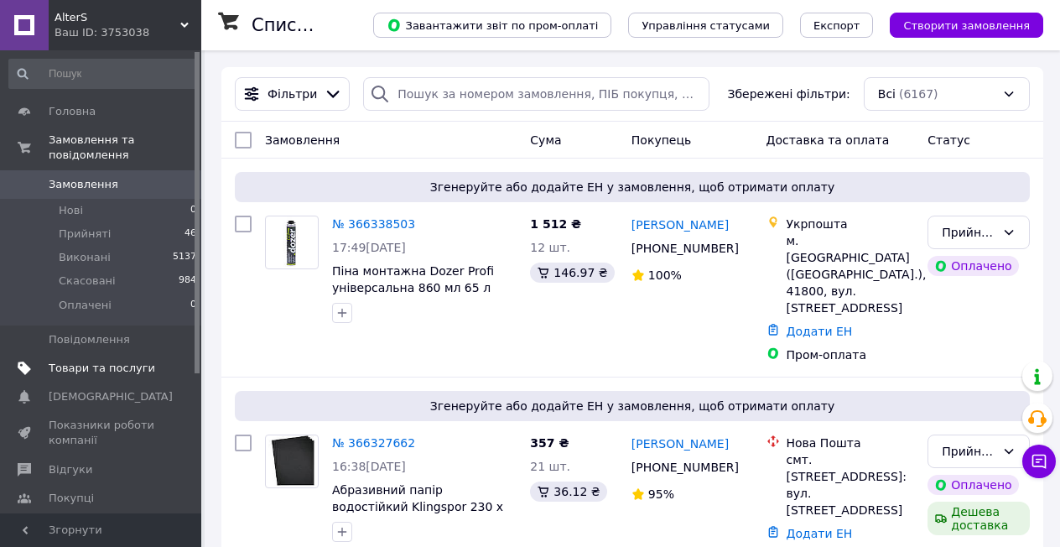
click at [115, 361] on span "Товари та послуги" at bounding box center [102, 368] width 106 height 15
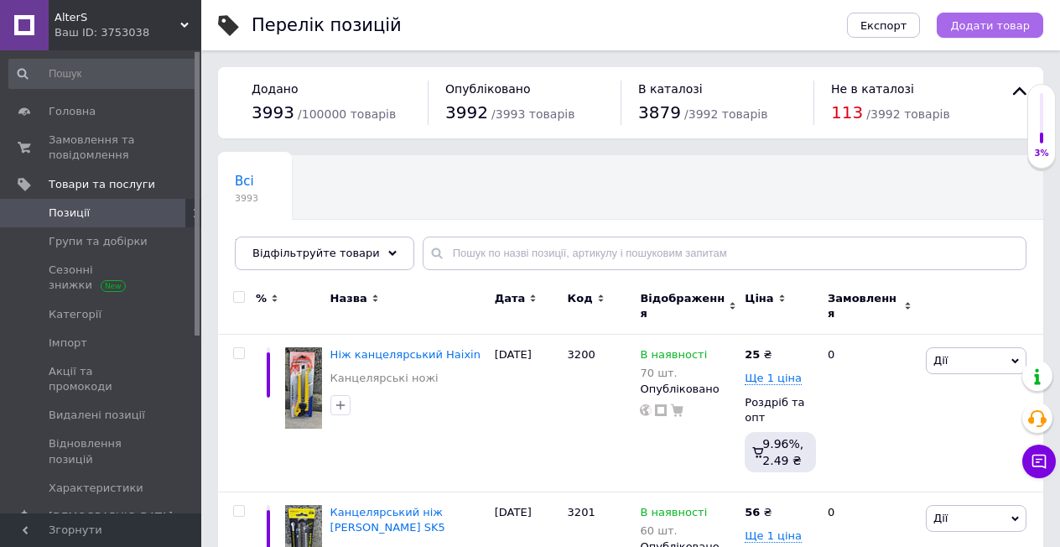
click at [1007, 31] on span "Додати товар" at bounding box center [990, 25] width 80 height 13
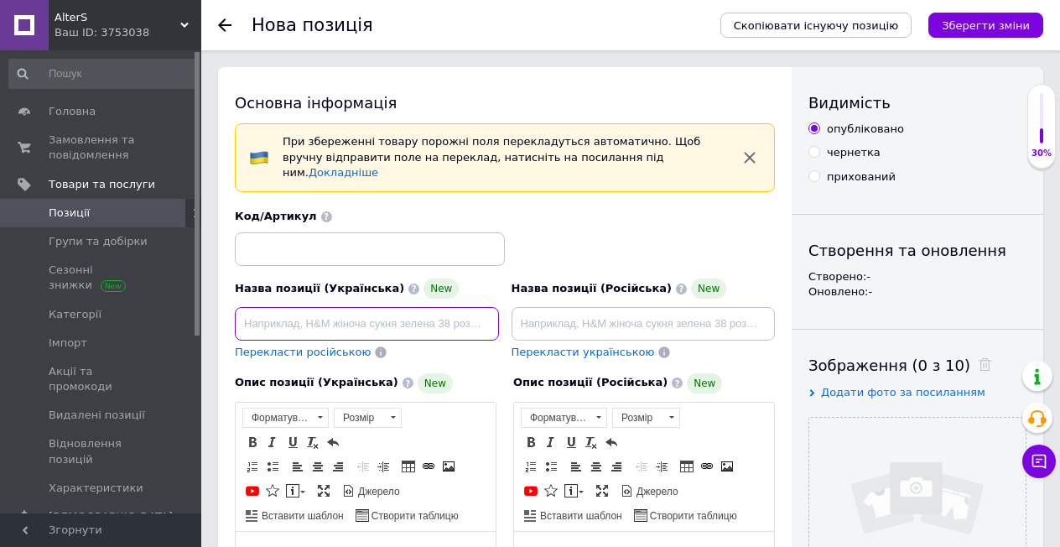
click at [403, 309] on input at bounding box center [367, 324] width 264 height 34
paste input "НІЖ КАНЦЕЛЯРСЬКИЙ "KNIFE CUTTER" 14,5СМ."
type input "Н"
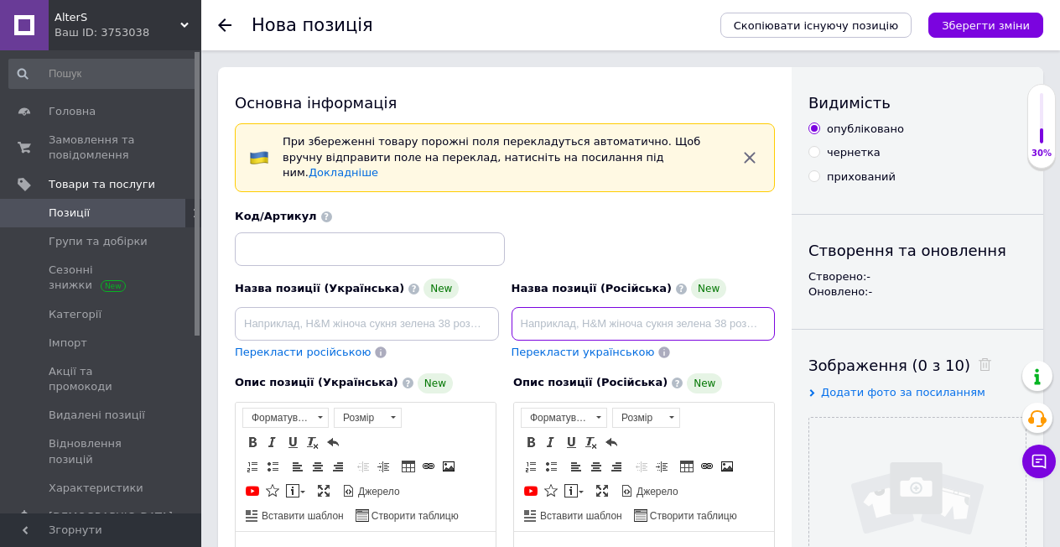
click at [557, 315] on input at bounding box center [644, 324] width 264 height 34
paste input "НІЖ КАНЦЕЛЯРСЬКИЙ "KNIFE CUTTER" 14,5СМ."
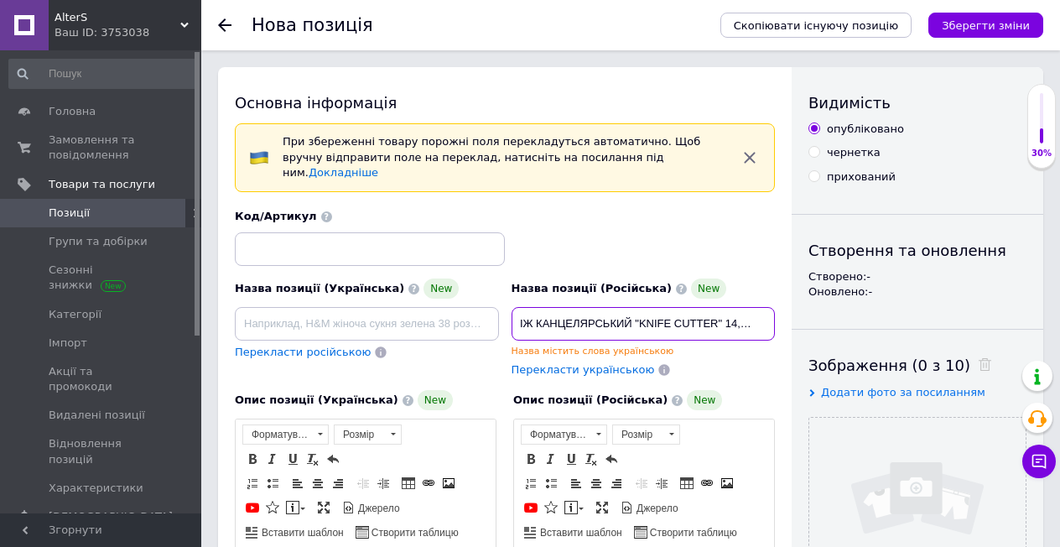
type input "НІЖ КАНЦЕЛЯРСЬКИЙ "KNIFE CUTTER" 14,5СМ."
click at [560, 363] on span "Перекласти українською" at bounding box center [583, 369] width 143 height 13
type input "НІЖ КАНЦЕЛЯРСЬКИЙ "KNIFE CUTTER" 14,5СМ."
click at [638, 309] on input "НІЖ КАНЦЕЛЯРСЬКИЙ "KNIFE CUTTER" 14,5СМ." at bounding box center [644, 324] width 264 height 34
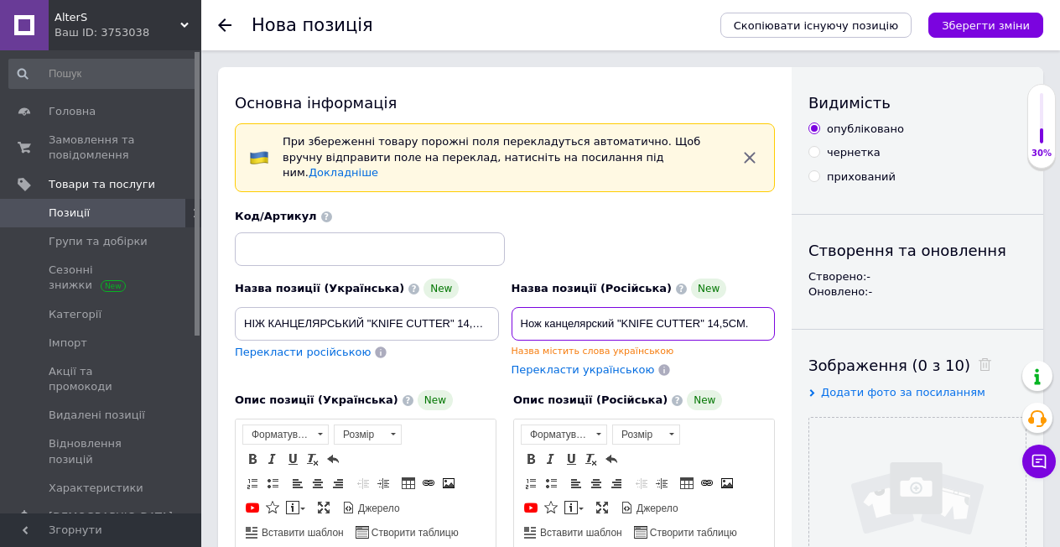
type input "Нож канцелярский "KNIFE CUTTER" 14,5СМ."
click at [605, 363] on span "Перекласти українською" at bounding box center [583, 369] width 143 height 13
type input "Ніж канцелярський "KNIFE CUTTER" 14,5СМ."
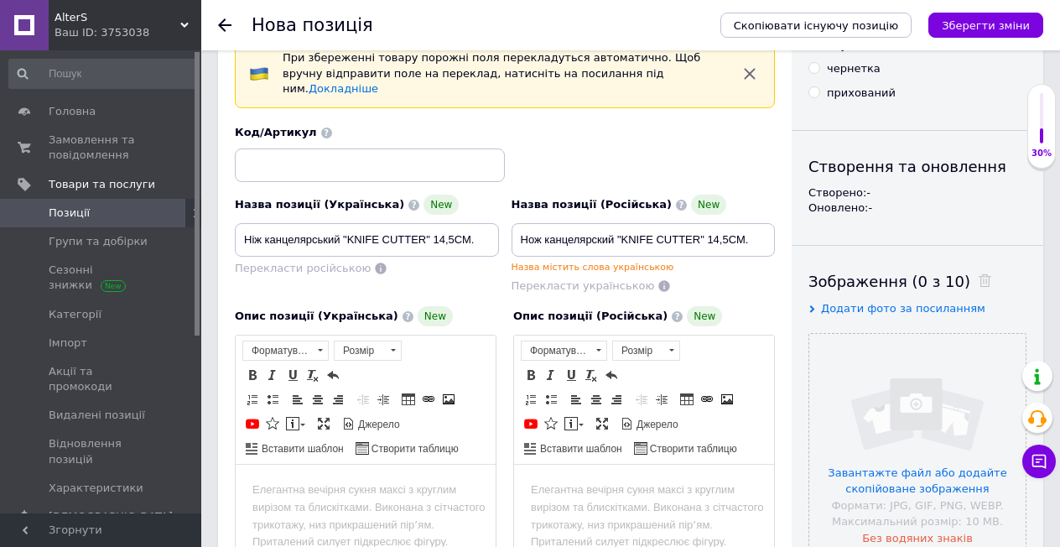
scroll to position [252, 0]
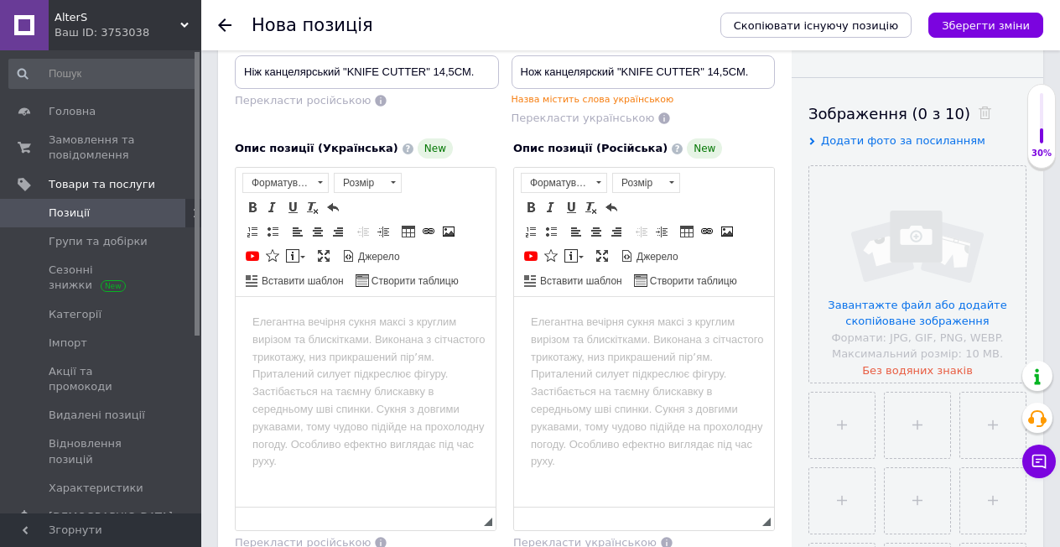
click at [584, 338] on html at bounding box center [644, 322] width 260 height 51
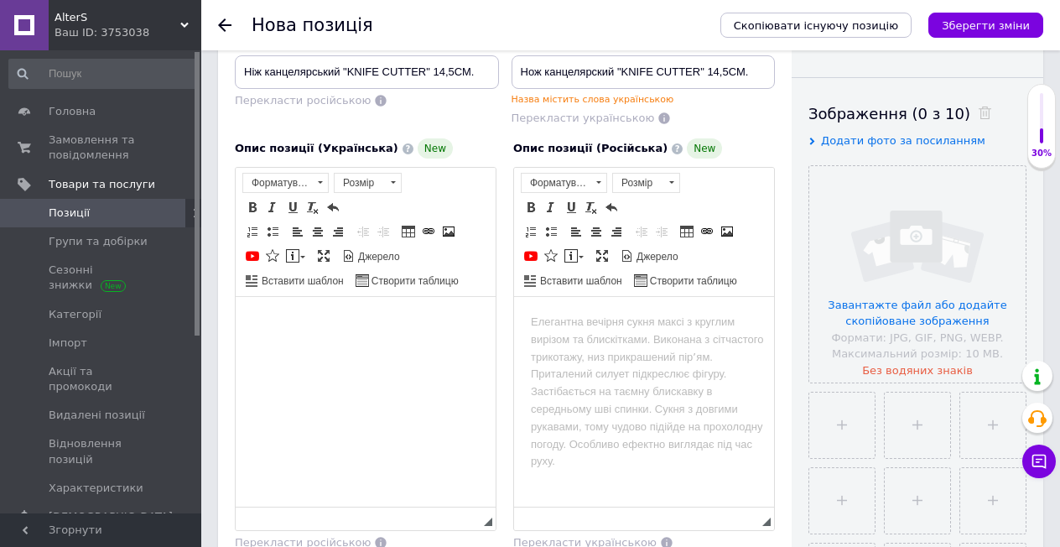
drag, startPoint x: 328, startPoint y: 345, endPoint x: 307, endPoint y: 377, distance: 37.4
click at [307, 348] on html at bounding box center [366, 322] width 260 height 51
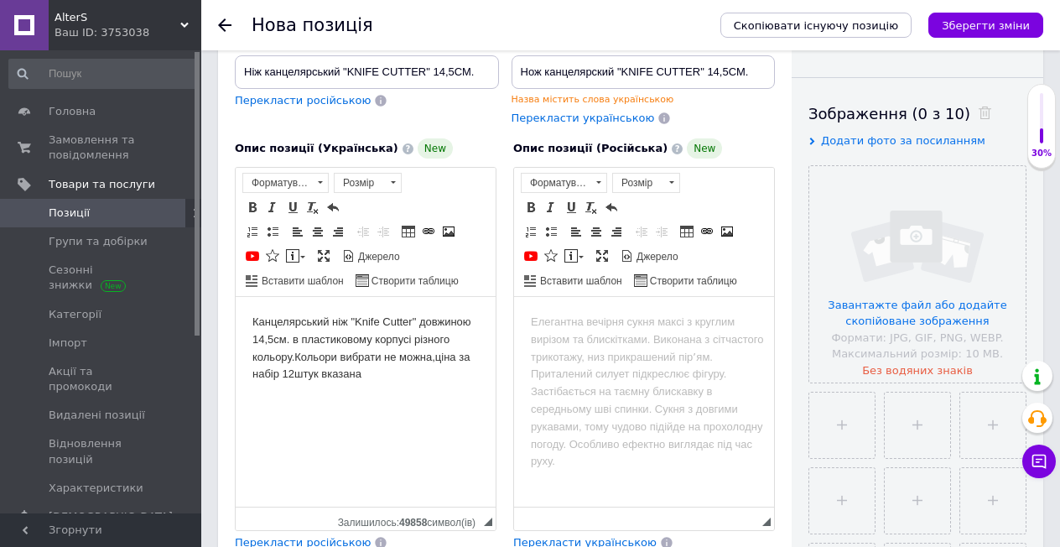
scroll to position [335, 0]
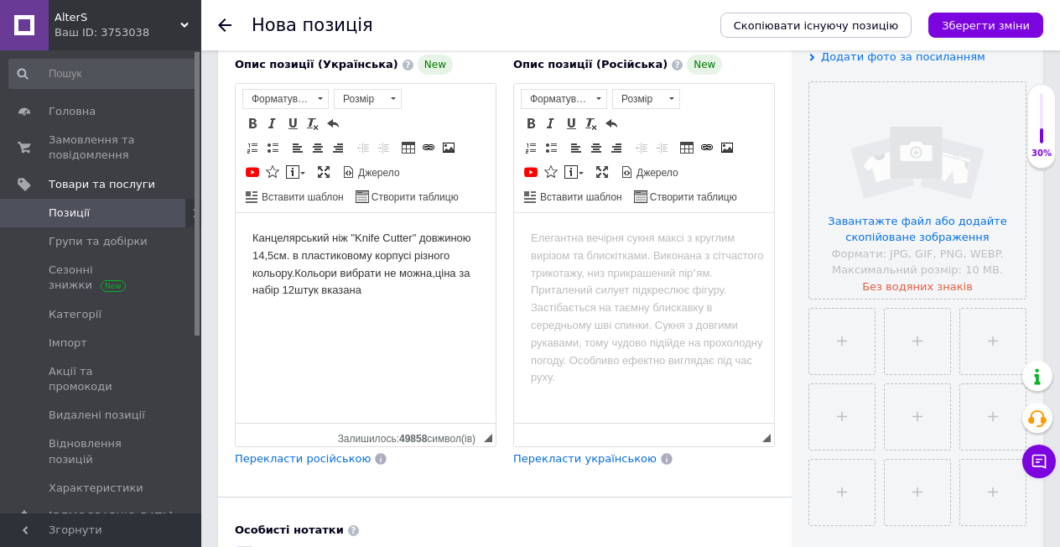
click at [286, 452] on span "Перекласти російською" at bounding box center [303, 458] width 136 height 13
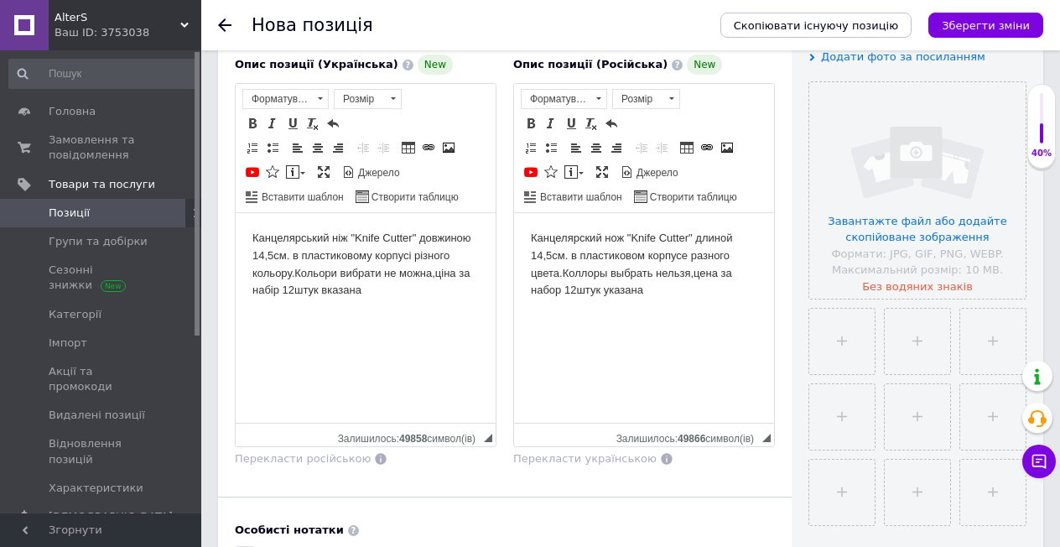
click at [369, 293] on body "Канцелярський ніж "Knife Cutter" довжиною 14,5см. в пластиковому корпусі різног…" at bounding box center [365, 265] width 226 height 70
click at [605, 273] on body "Канцелярский нож "Knife Cutter" длиной 14,5см. в пластиковом корпусе разного цв…" at bounding box center [644, 265] width 226 height 70
click at [628, 293] on body "Канцелярский нож "Knife Cutter" длиной 14,5см. в пластиковом корпусе разного цв…" at bounding box center [644, 265] width 226 height 70
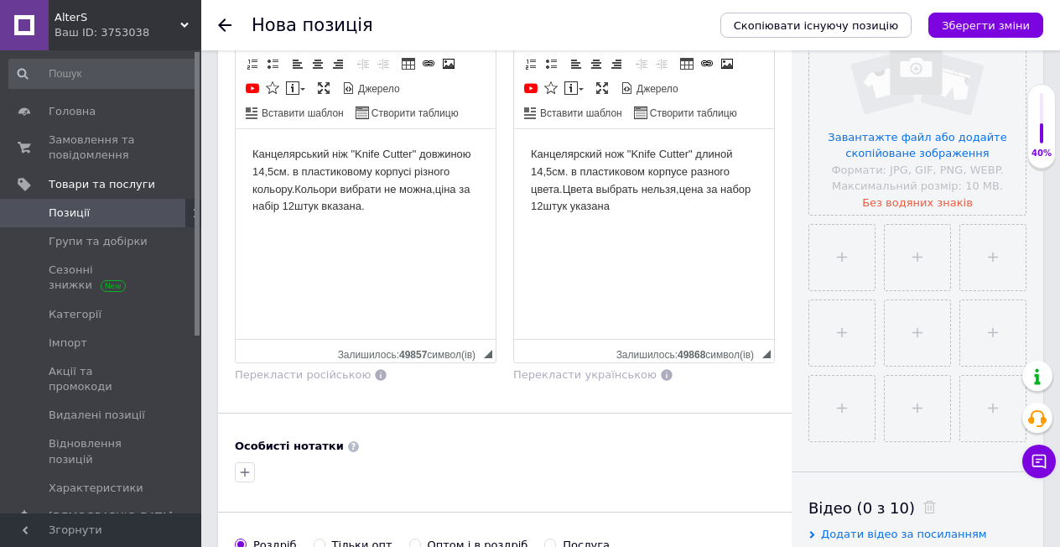
scroll to position [587, 0]
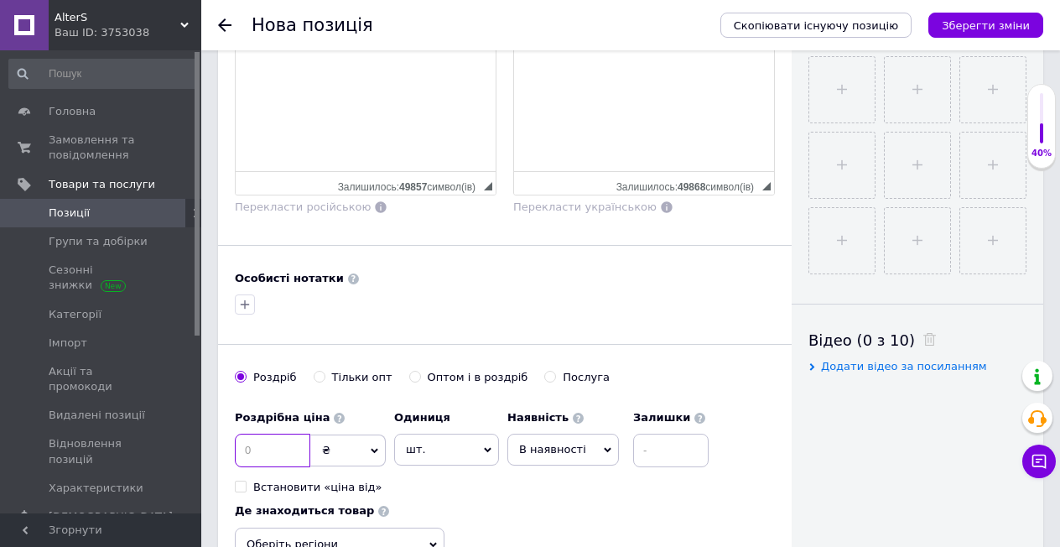
click at [270, 441] on input at bounding box center [272, 451] width 75 height 34
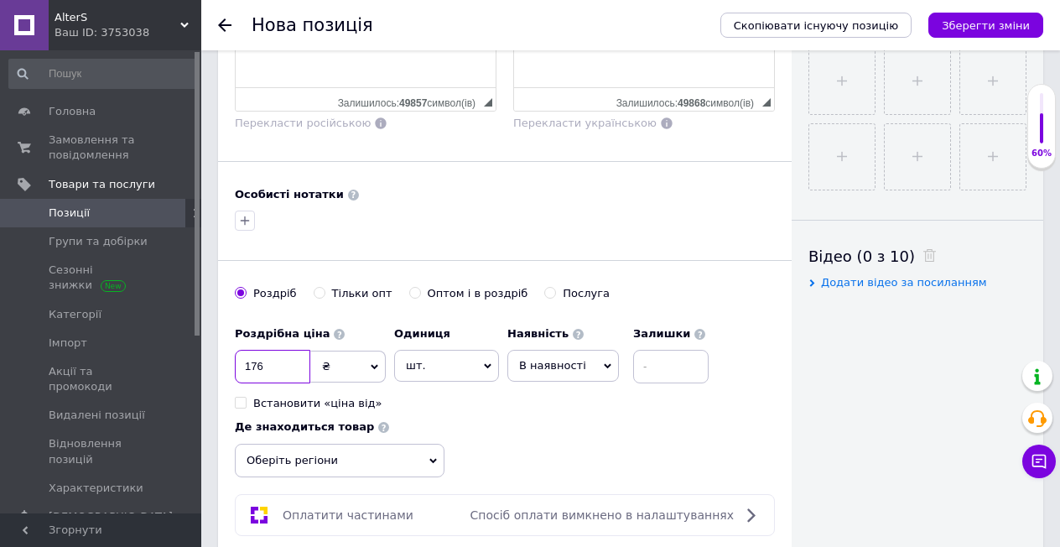
type input "176"
click at [423, 447] on span "Оберіть регіони" at bounding box center [340, 461] width 210 height 34
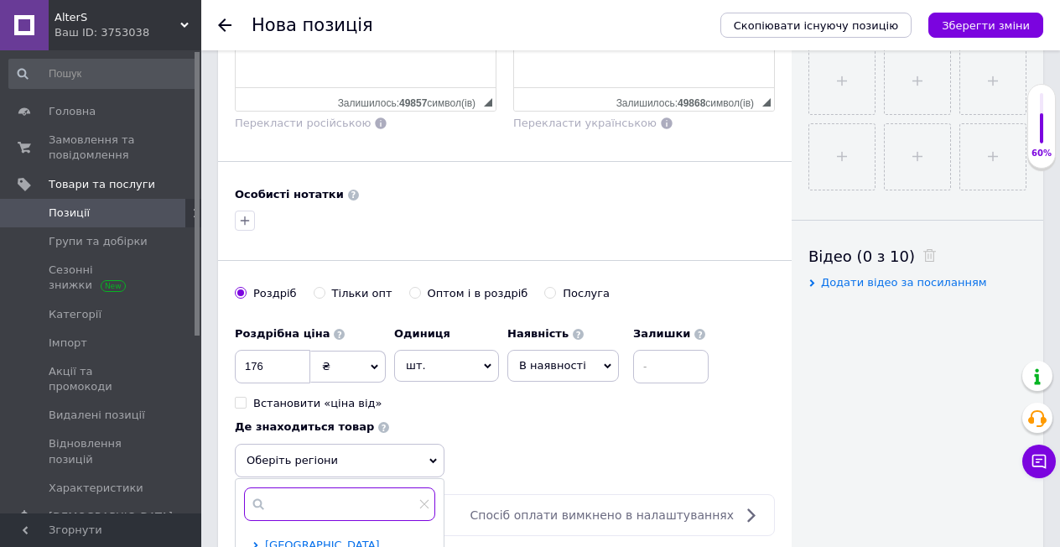
click at [321, 496] on input "text" at bounding box center [339, 504] width 191 height 34
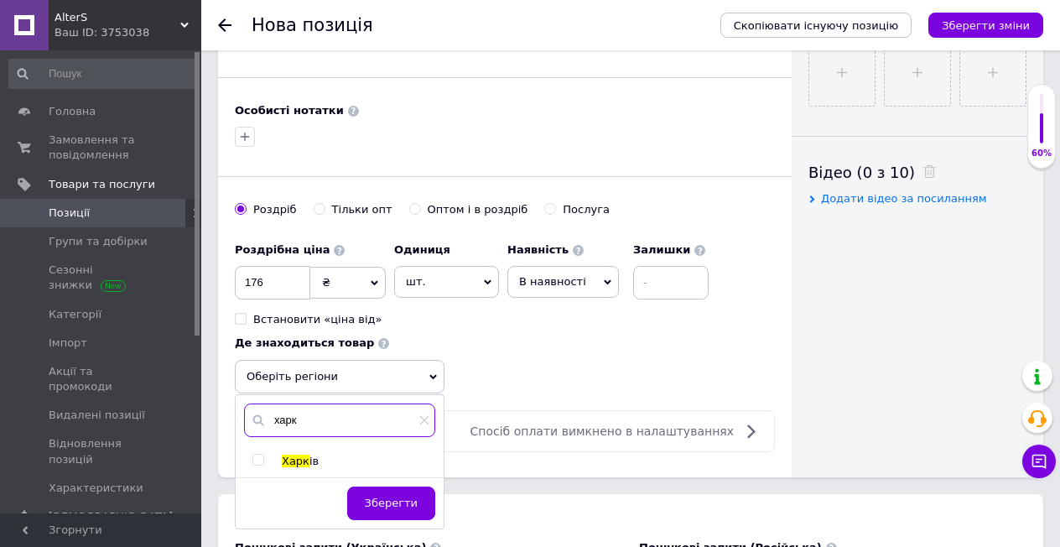
type input "харк"
click at [259, 454] on input "checkbox" at bounding box center [257, 459] width 11 height 11
checkbox input "true"
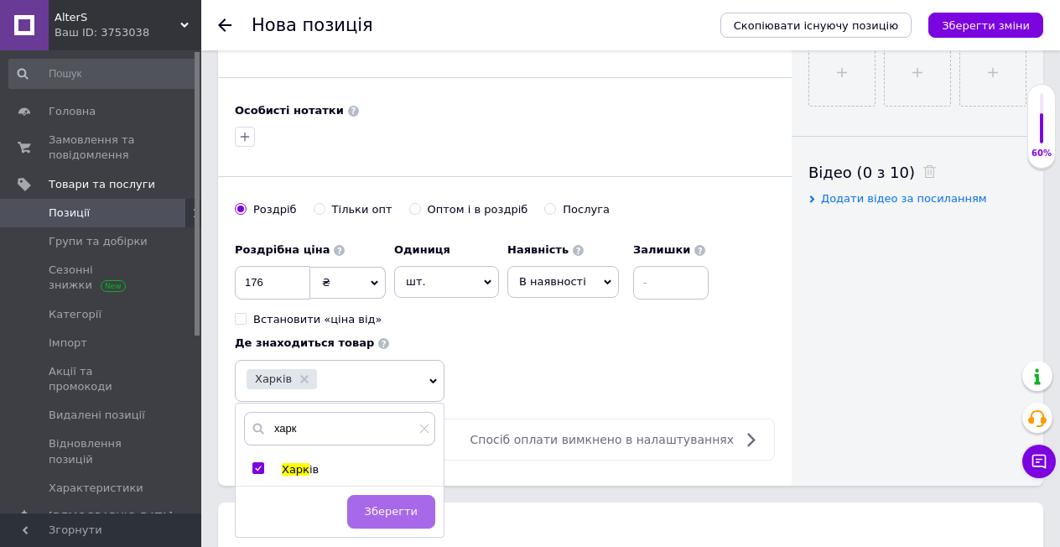
click at [392, 505] on span "Зберегти" at bounding box center [391, 511] width 53 height 13
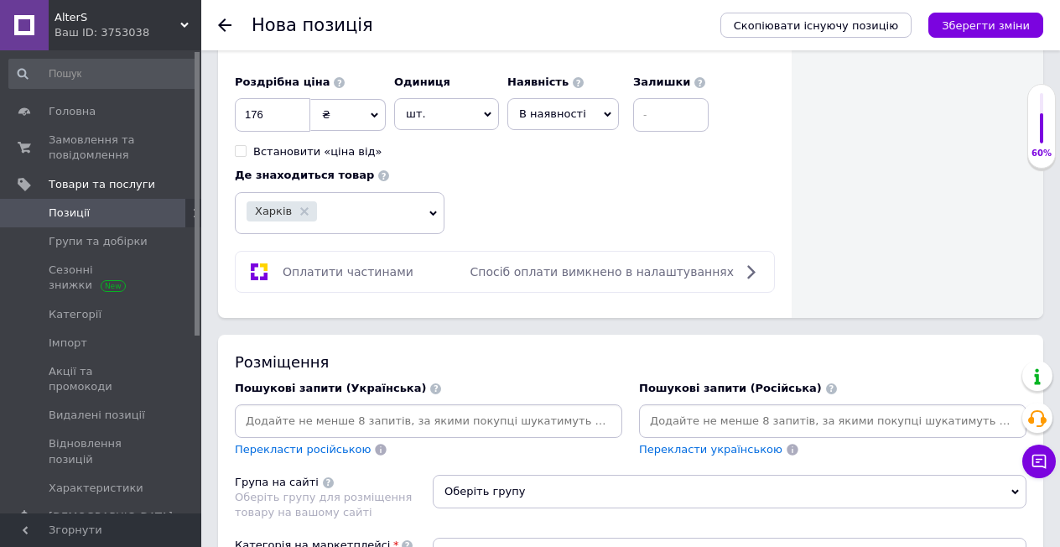
scroll to position [1006, 0]
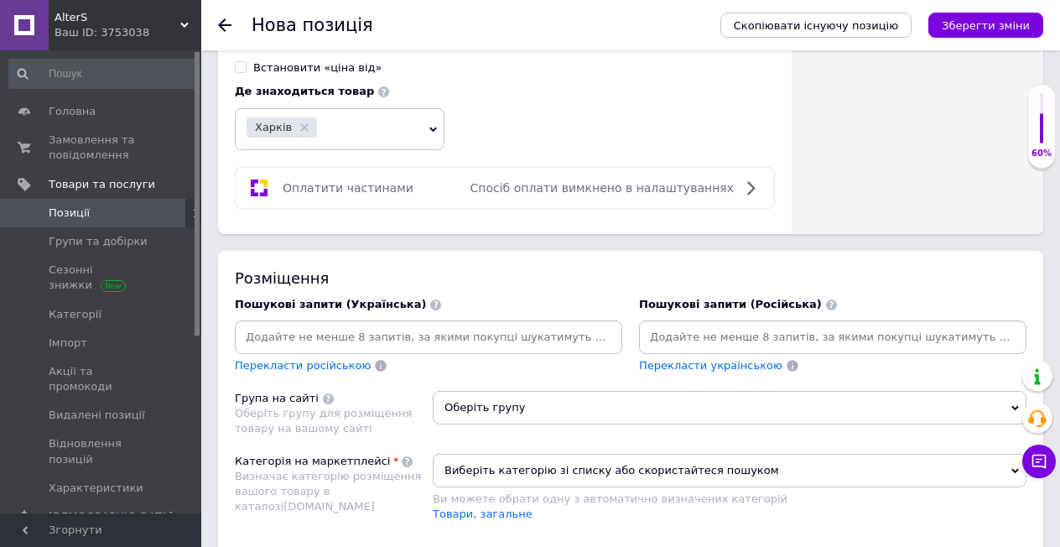
click at [490, 395] on span "Оберіть групу" at bounding box center [730, 408] width 594 height 34
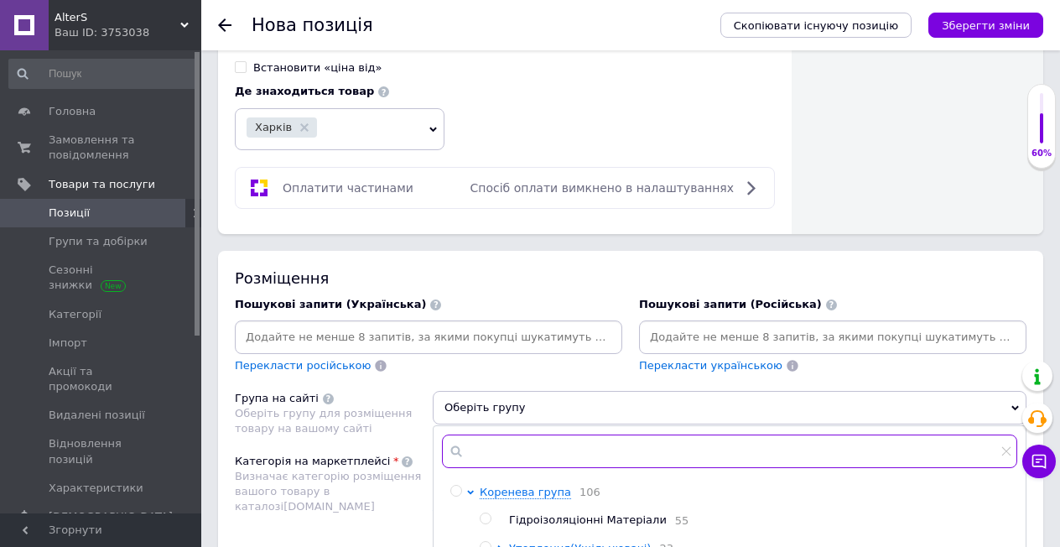
click at [516, 447] on input "text" at bounding box center [729, 451] width 575 height 34
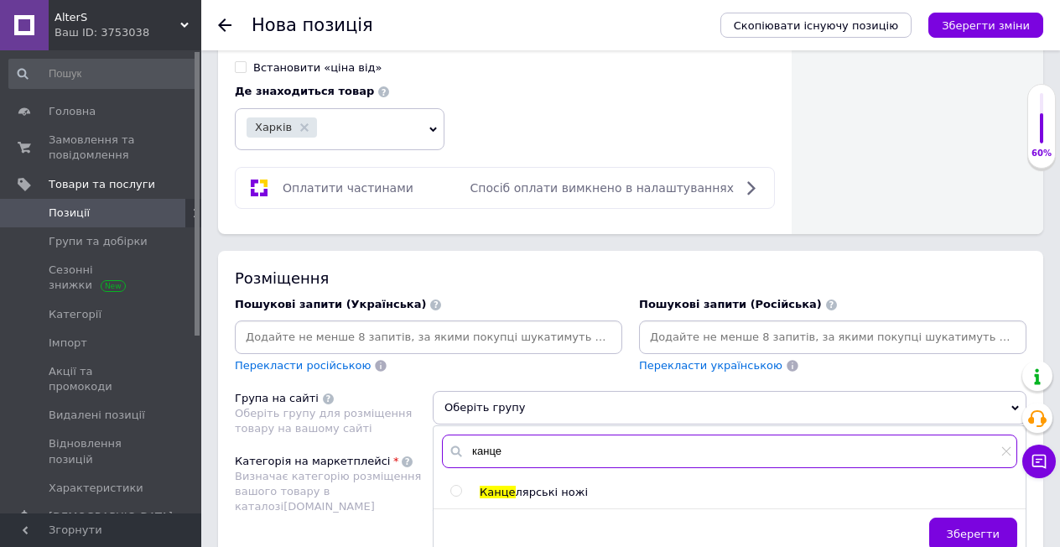
type input "канце"
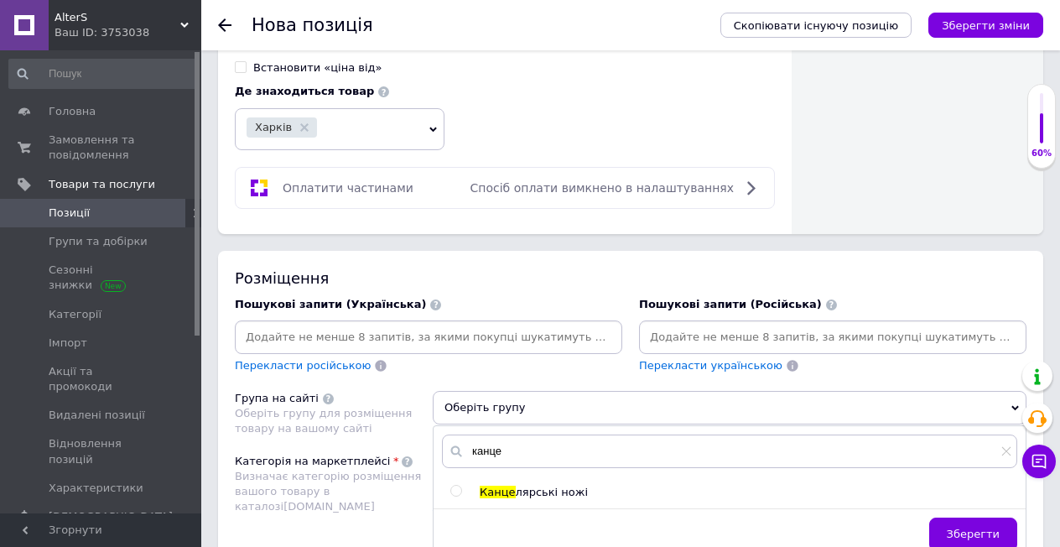
click at [460, 486] on input "radio" at bounding box center [455, 491] width 11 height 11
radio input "true"
click at [963, 527] on span "Зберегти" at bounding box center [973, 533] width 53 height 13
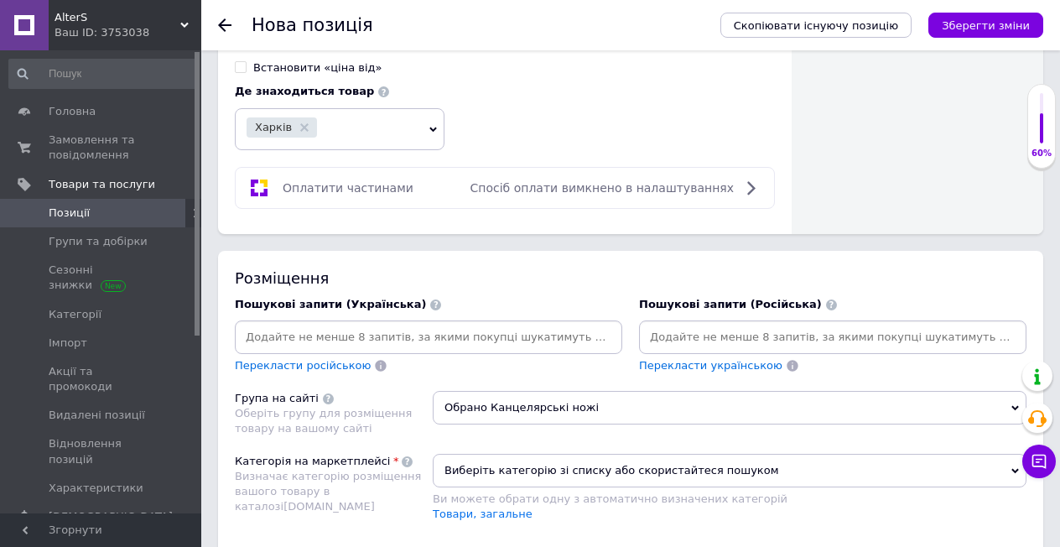
click at [628, 460] on span "Виберіть категорію зі списку або скористайтеся пошуком" at bounding box center [730, 471] width 594 height 34
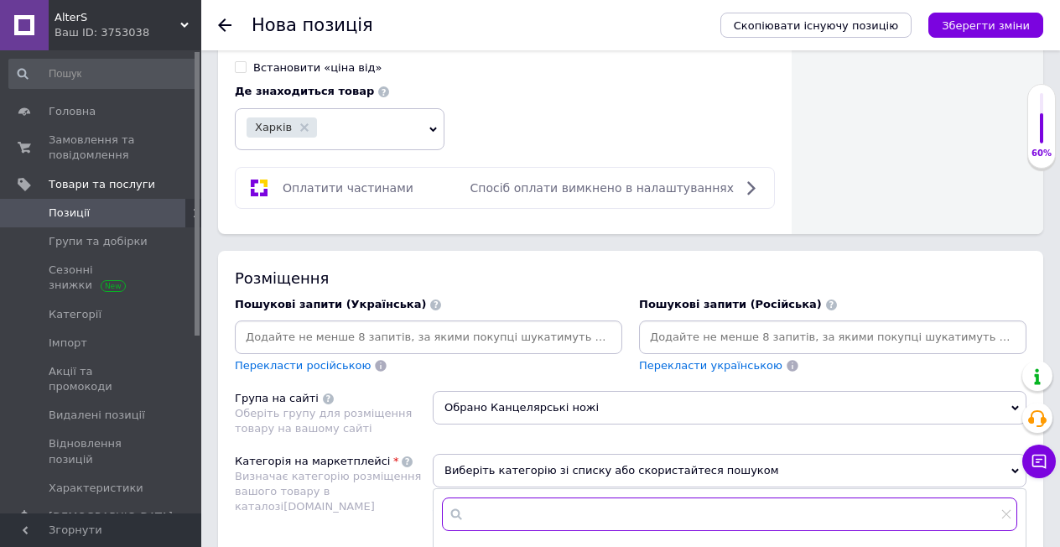
click at [600, 504] on input "text" at bounding box center [729, 514] width 575 height 34
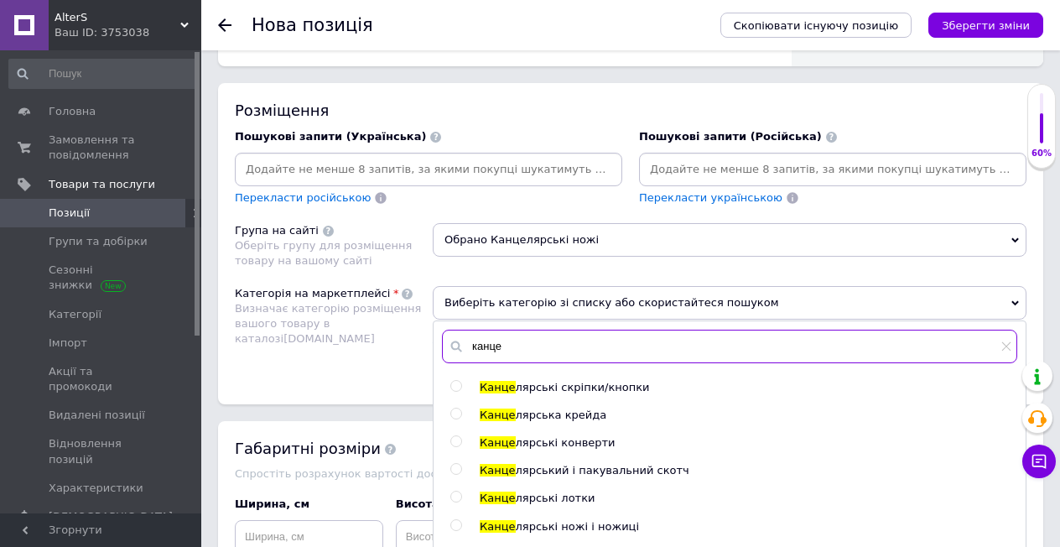
scroll to position [1258, 0]
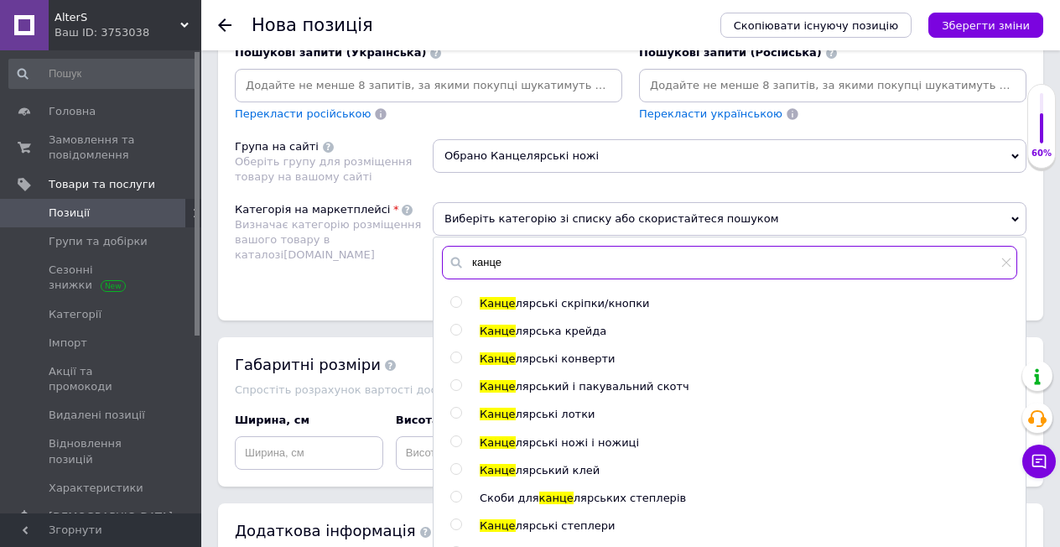
type input "канце"
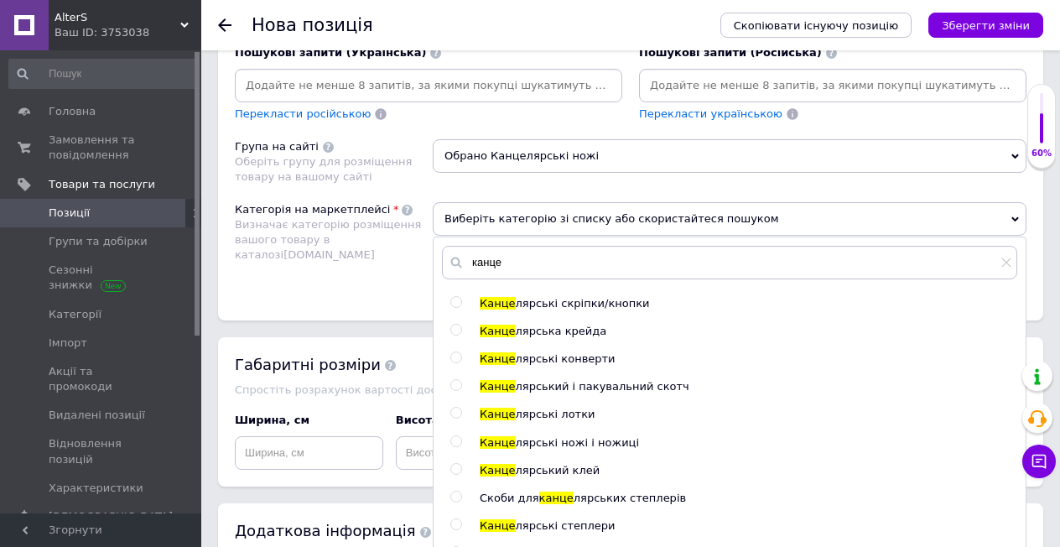
click at [454, 436] on input "radio" at bounding box center [455, 441] width 11 height 11
radio input "true"
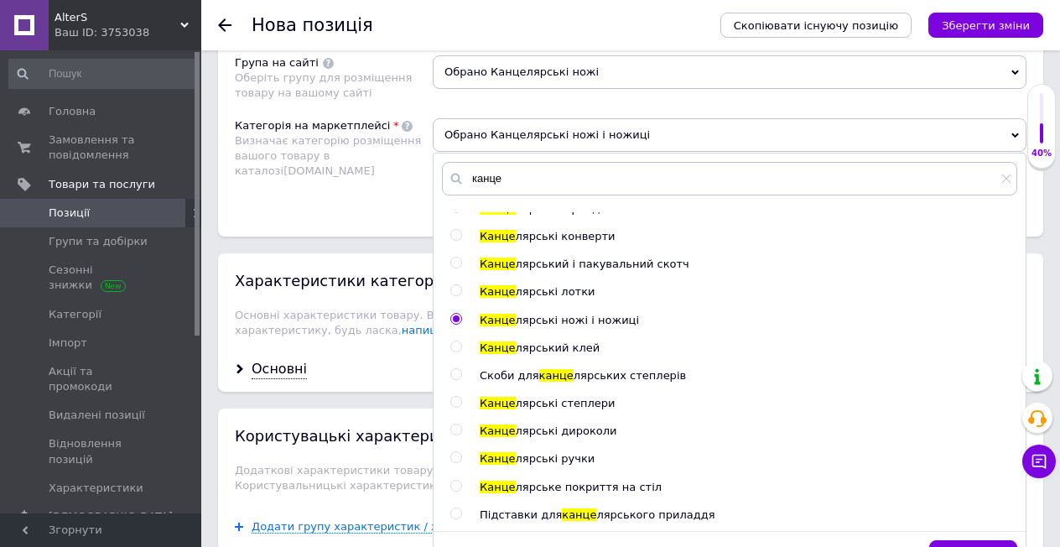
scroll to position [1509, 0]
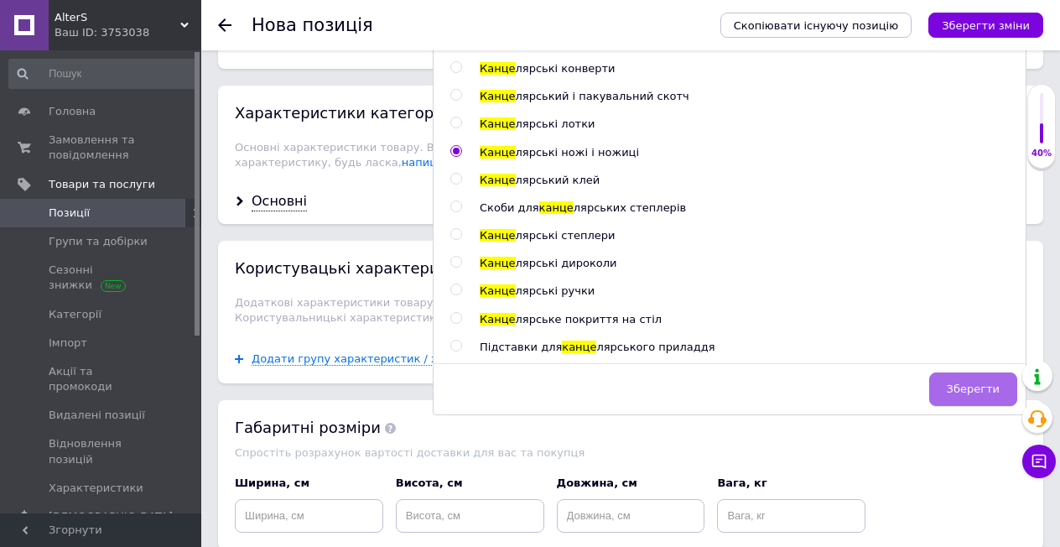
click at [970, 382] on span "Зберегти" at bounding box center [973, 388] width 53 height 13
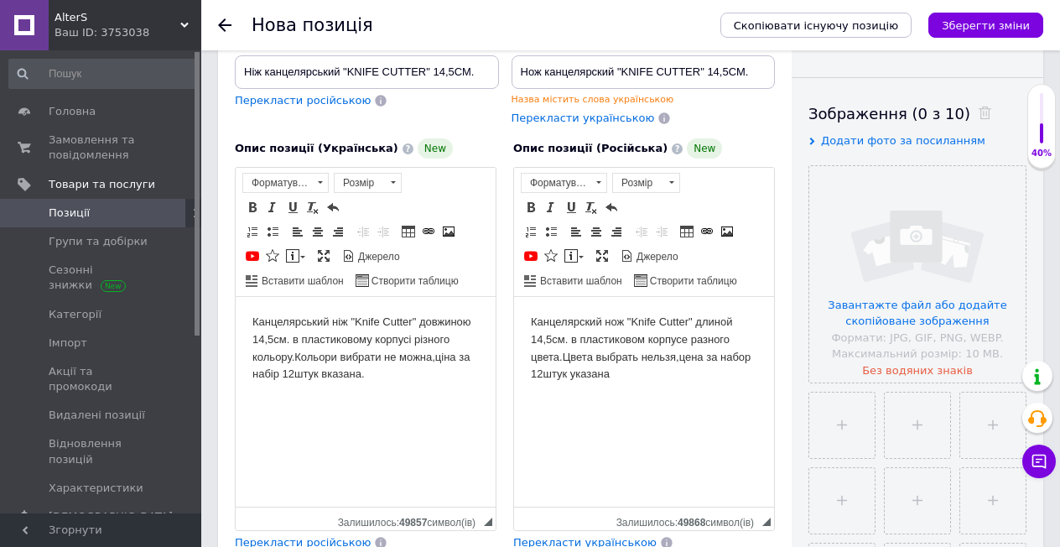
scroll to position [0, 0]
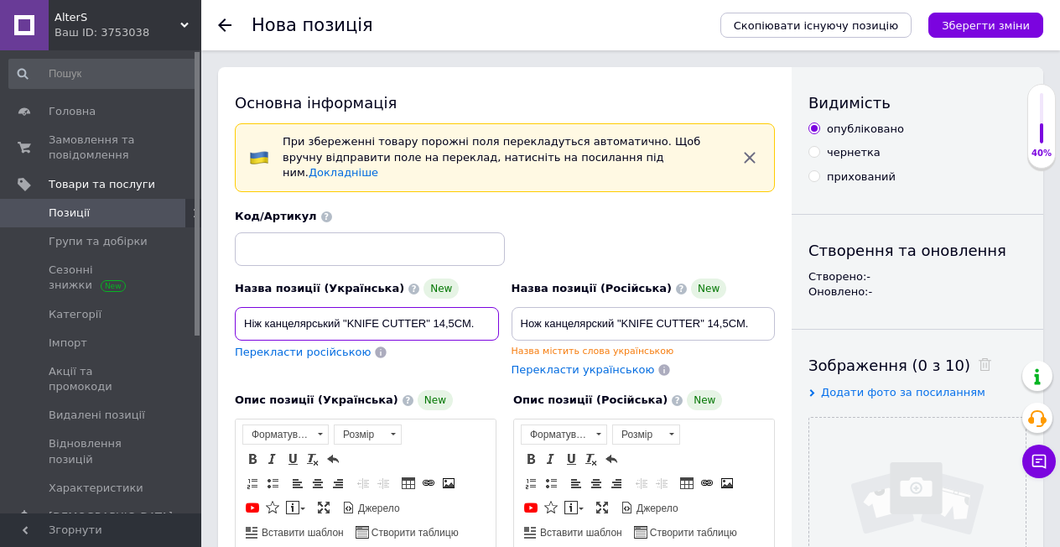
click at [242, 307] on input "Ніж канцелярський "KNIFE CUTTER" 14,5СМ." at bounding box center [367, 324] width 264 height 34
click at [293, 308] on input "Набір Ніж канцелярський "KNIFE CUTTER" 14,5СМ." at bounding box center [367, 324] width 264 height 34
click at [379, 309] on input "Набір Ножів канцелярський "KNIFE CUTTER" 14,5СМ." at bounding box center [367, 324] width 264 height 34
type input "Набір Ножів канцелярських "KNIFE CUTTER" 14,5СМ."
click at [300, 344] on div "Перекласти російською" at bounding box center [302, 352] width 139 height 19
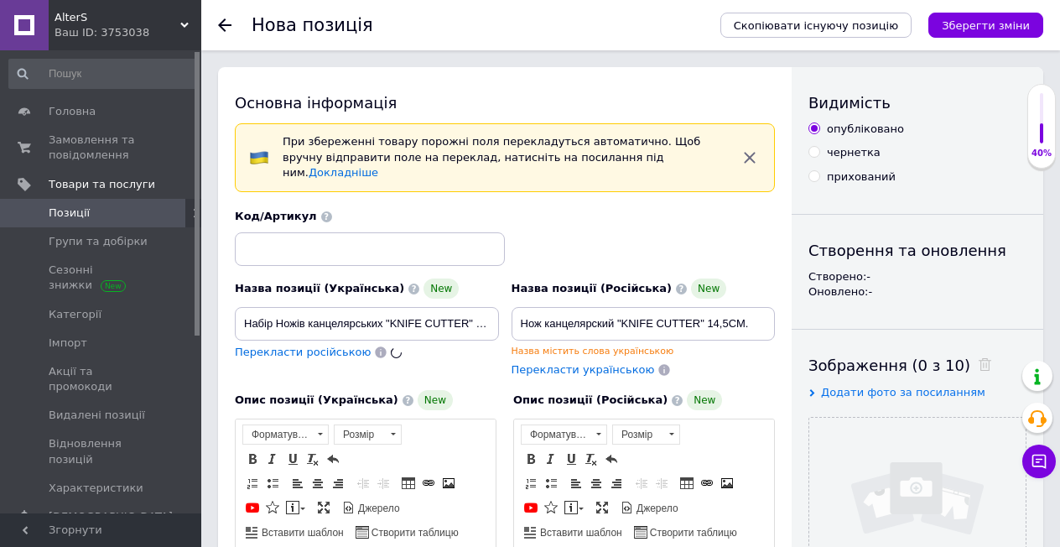
type input "Набор Ножей канцелярских "KNIFE CUTTER" 14,5СМ."
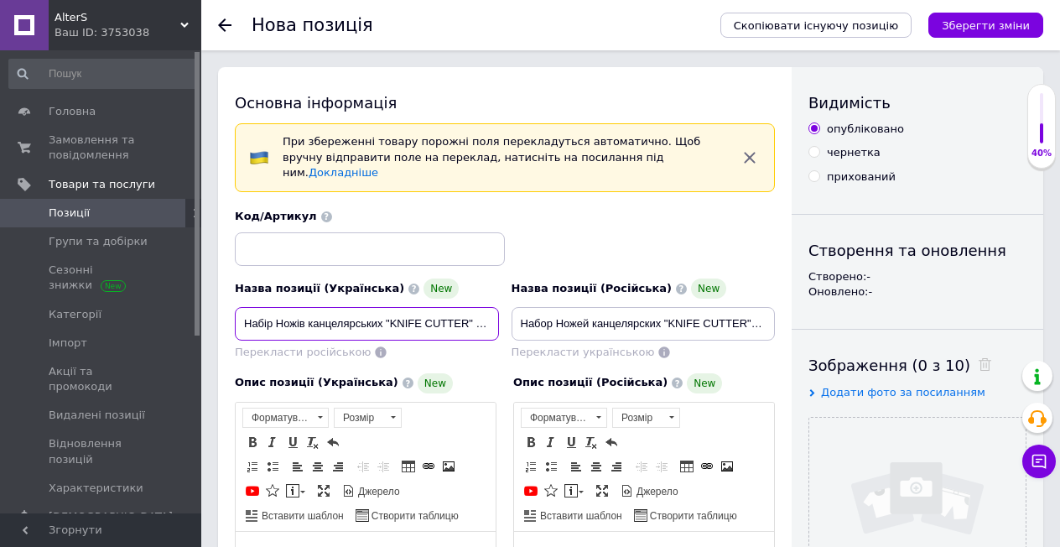
click at [282, 307] on input "Набір Ножів канцелярських "KNIFE CUTTER" 14,5СМ." at bounding box center [367, 324] width 264 height 34
click at [463, 321] on input "Набір ножів канцелярських "KNIFE CUTTER" 14,5СМ." at bounding box center [367, 324] width 264 height 34
type input "Набір ножів канцелярських "KNIFE CUTTER" 14,5СМ."
click at [322, 345] on span "Перекласти російською" at bounding box center [303, 351] width 136 height 13
type input "Набор ножей канцелярских "KNIFE CUTTER" 14,5СМ."
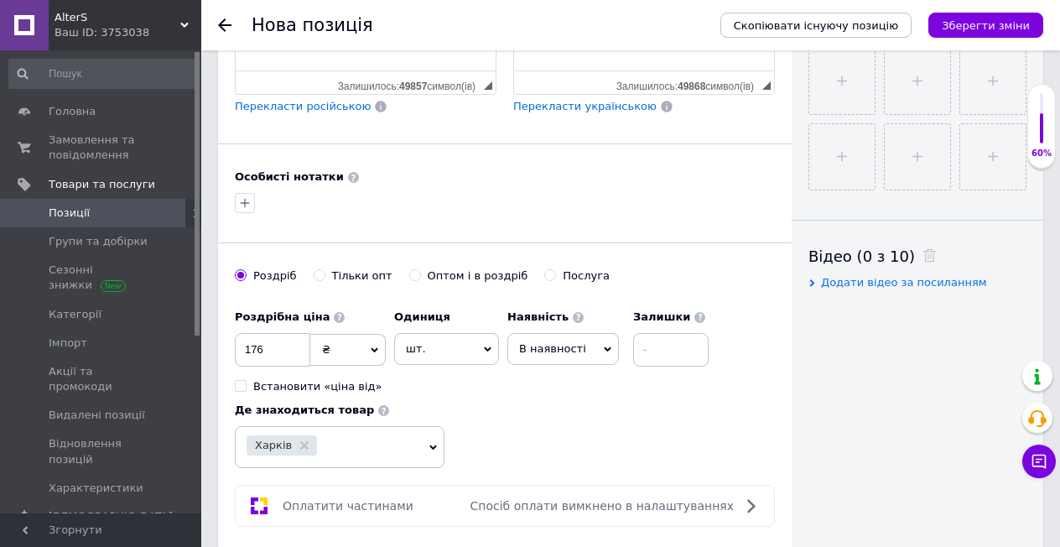
scroll to position [1006, 0]
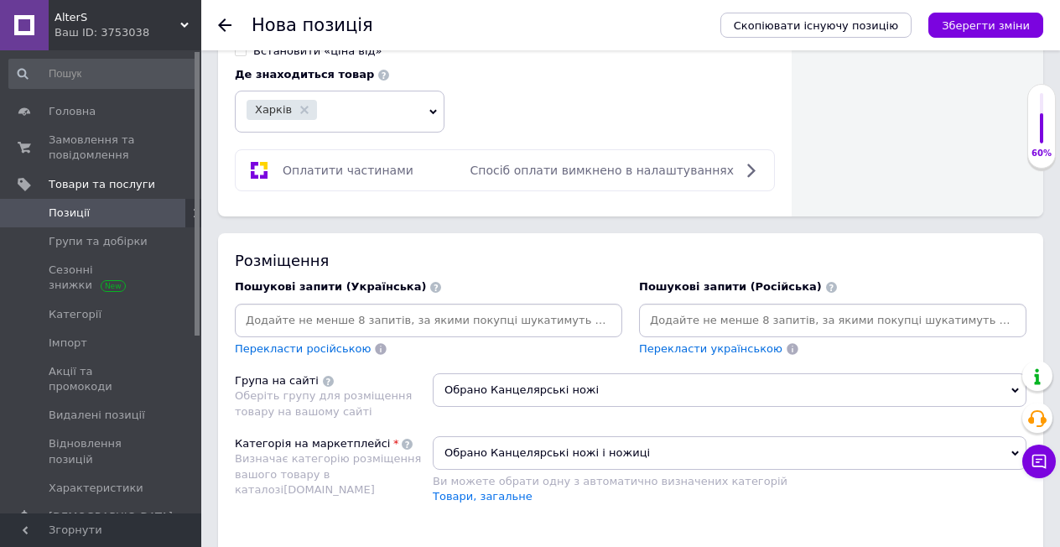
click at [690, 308] on input at bounding box center [832, 320] width 381 height 25
paste input "НІЖ КАНЦЕЛЯРСЬКИЙ "KNIFE CUTTER""
type input "НІЖ КАНЦЕЛЯРСЬКИЙ "KNIFE CUTTER""
click at [300, 342] on span "Перекласти російською" at bounding box center [303, 348] width 136 height 13
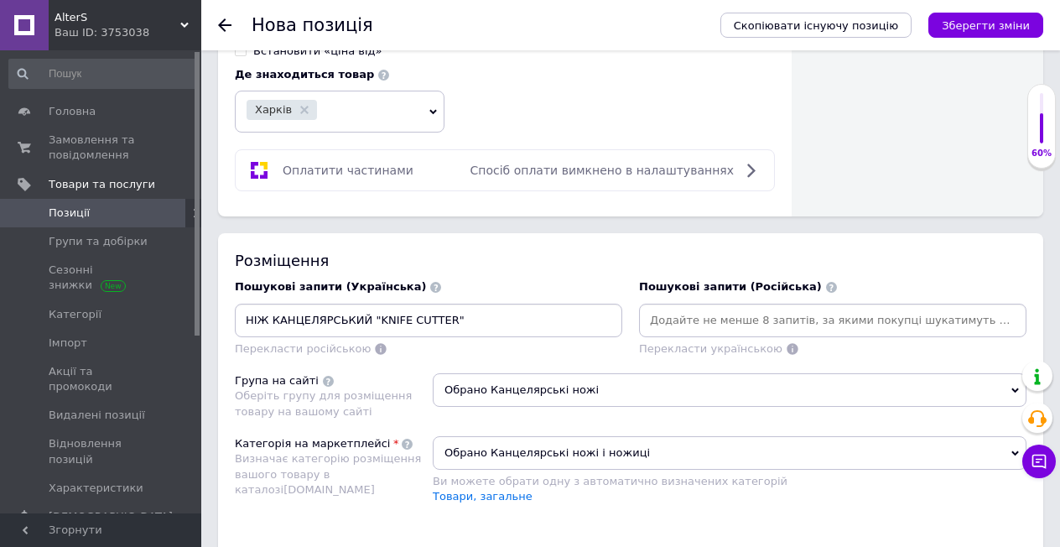
click at [502, 308] on input "НІЖ КАНЦЕЛЯРСЬКИЙ "KNIFE CUTTER"" at bounding box center [428, 320] width 381 height 25
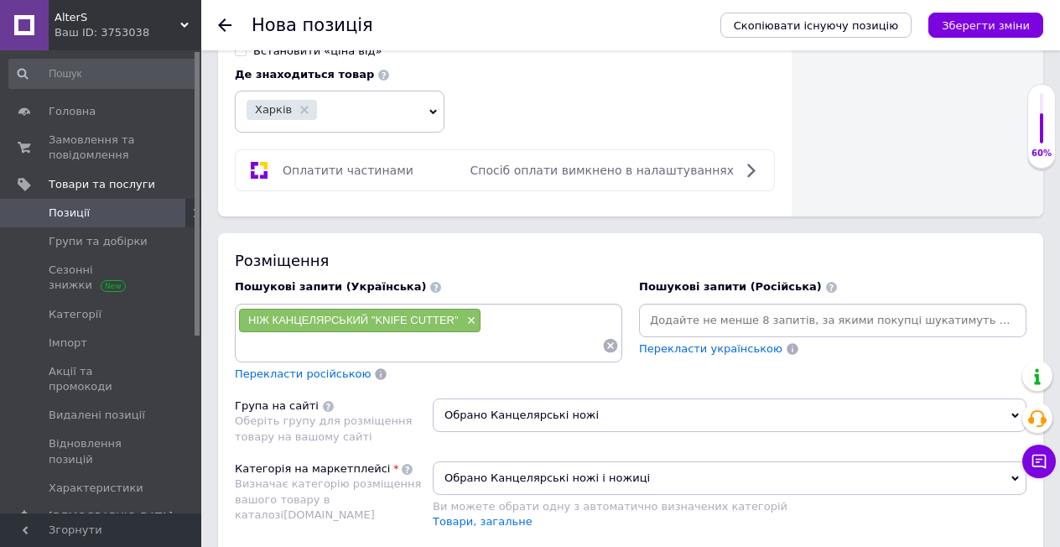
click at [306, 367] on span "Перекласти російською" at bounding box center [303, 373] width 136 height 13
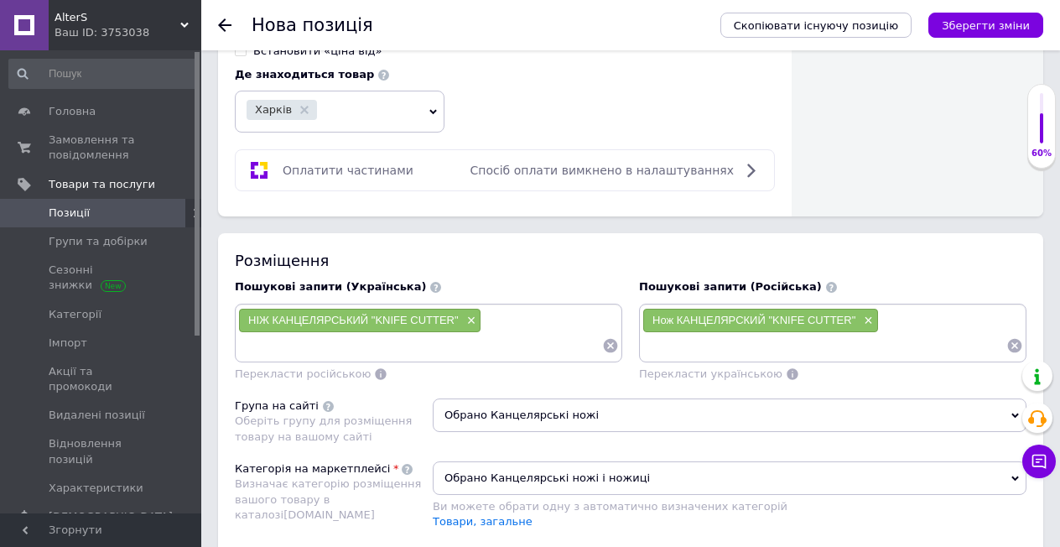
click at [688, 336] on input at bounding box center [824, 345] width 364 height 25
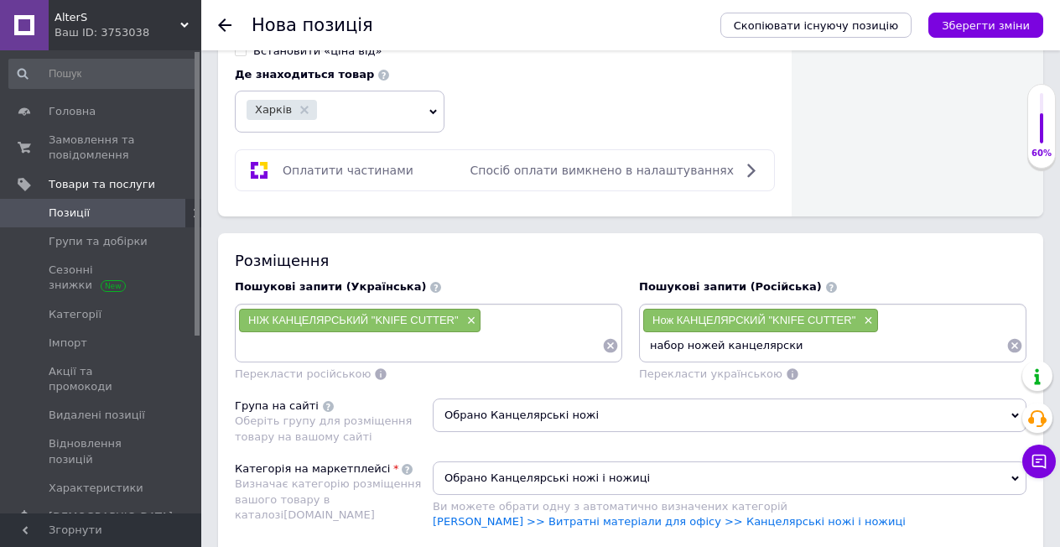
type input "набор ножей канцелярских"
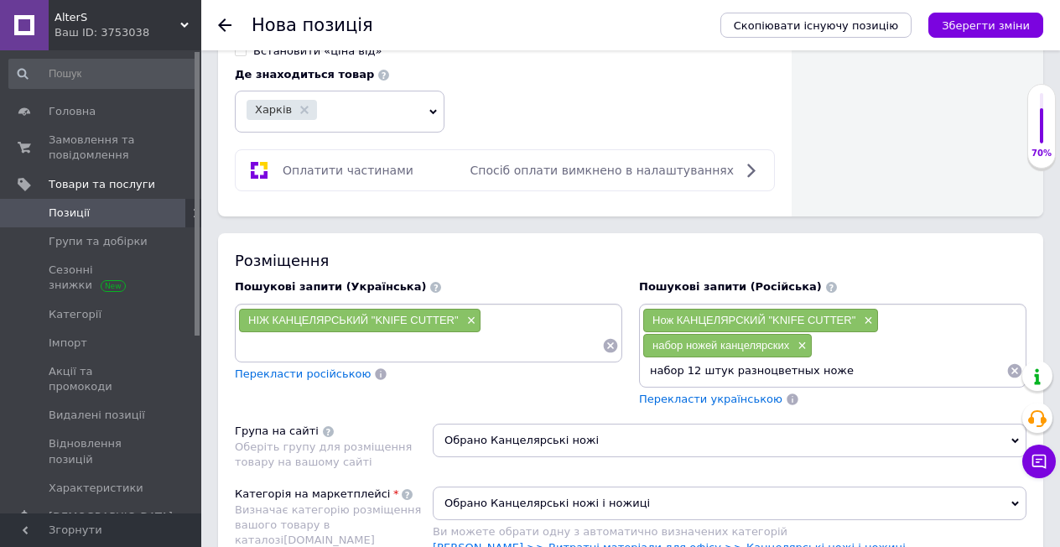
type input "набор 12 штук разноцветных ножей"
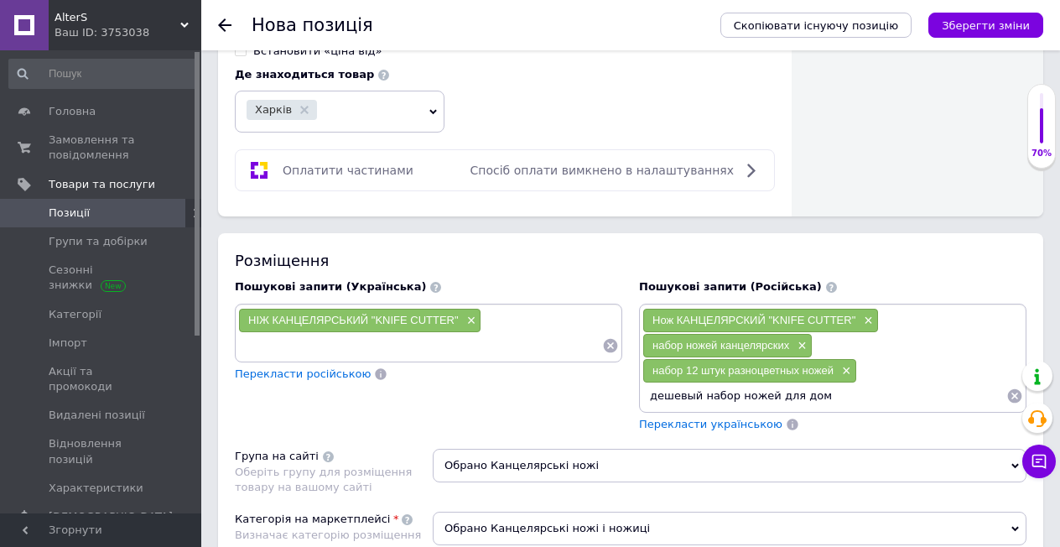
type input "дешевый набор ножей для дома"
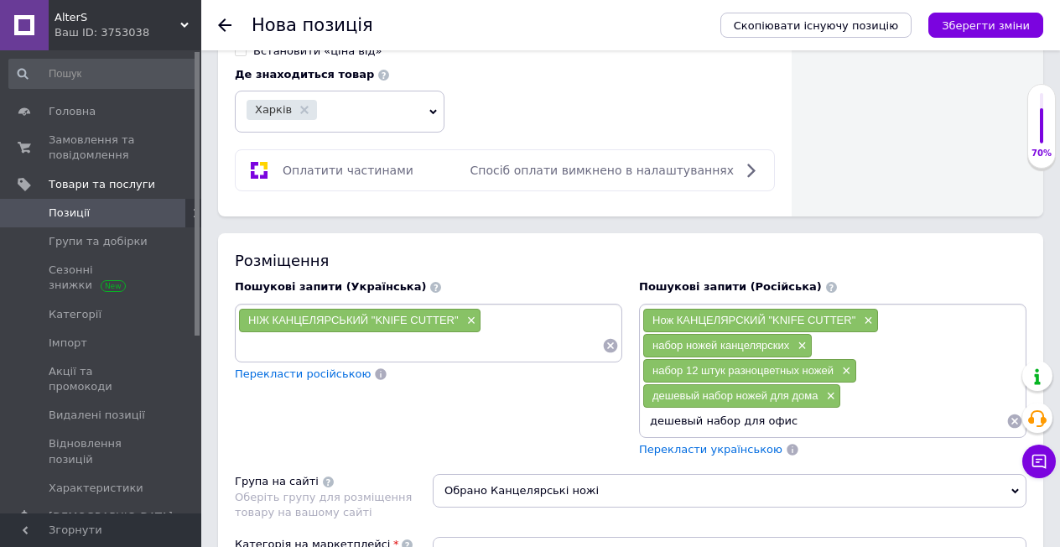
type input "дешевый набор для офиса"
type input "ножи для огорода"
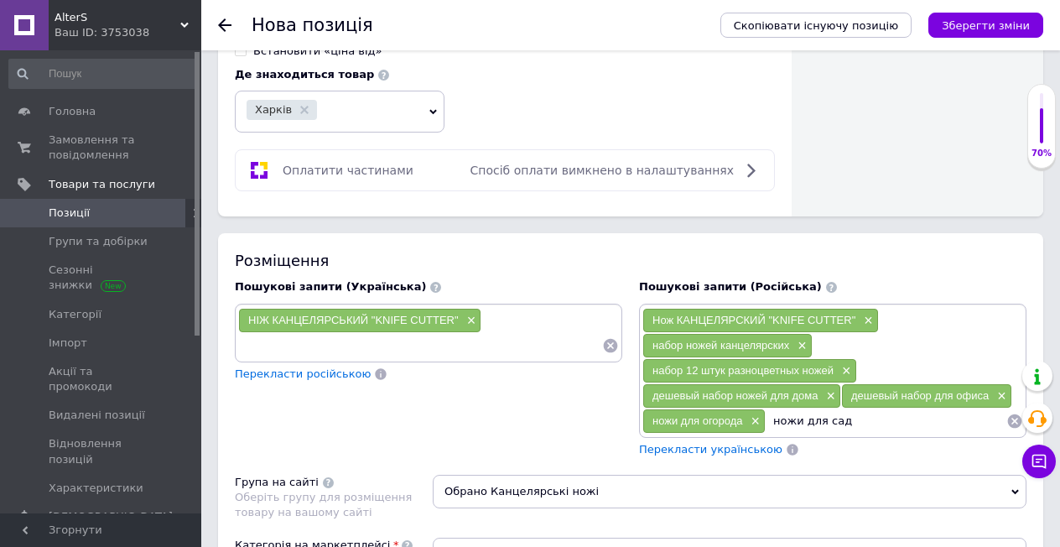
type input "ножи для сада"
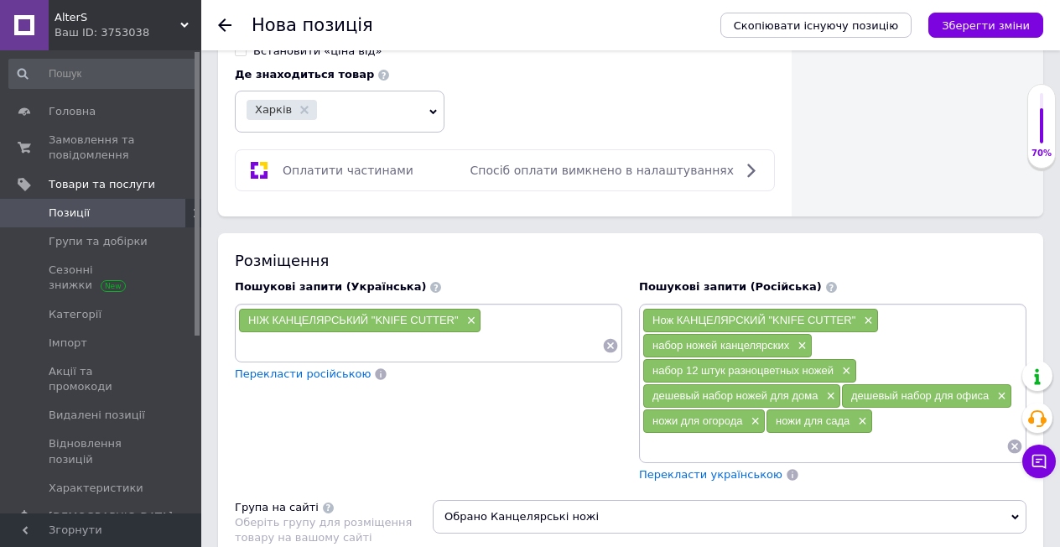
click at [713, 468] on span "Перекласти українською" at bounding box center [710, 474] width 143 height 13
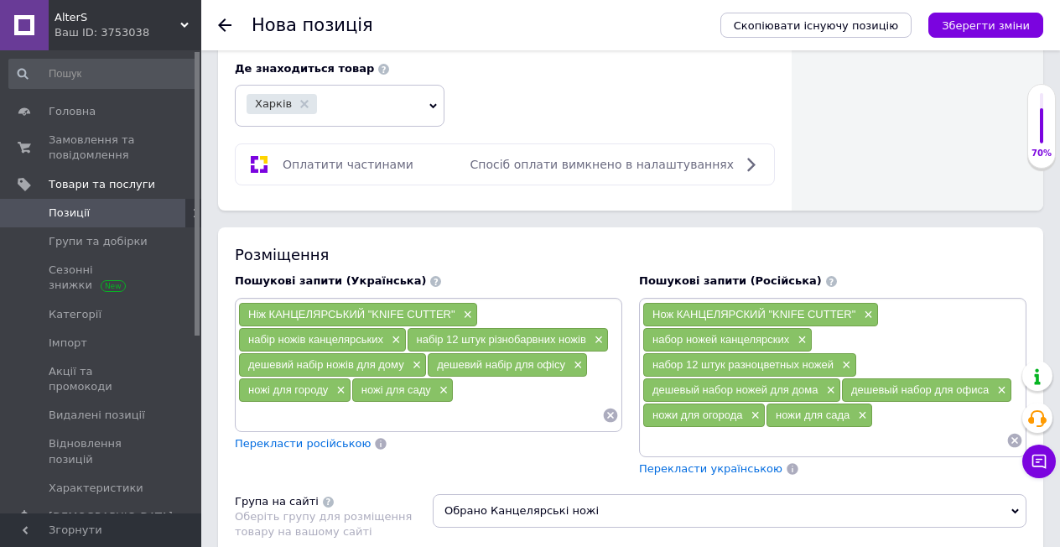
scroll to position [677, 0]
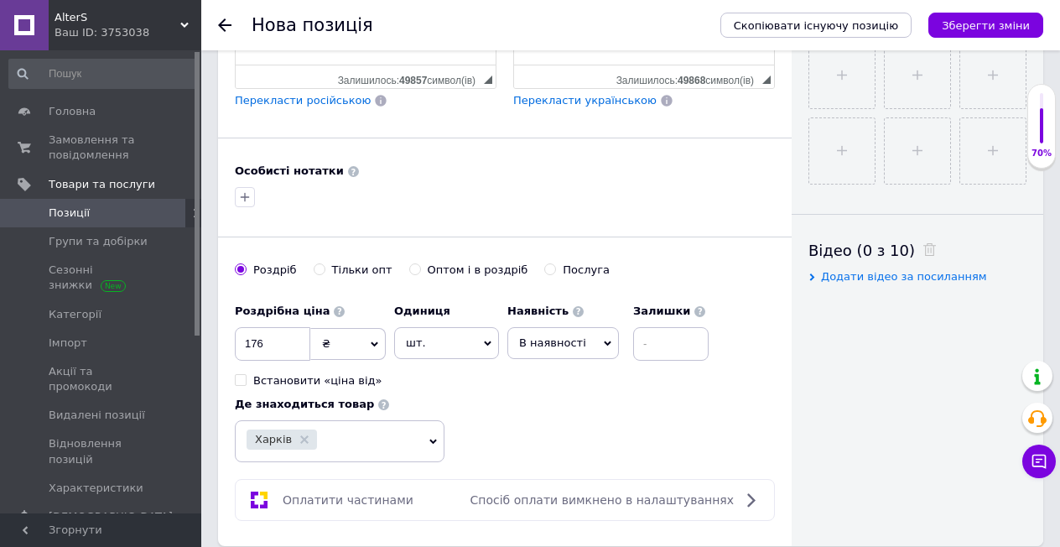
click at [409, 263] on input "Оптом і в роздріб" at bounding box center [414, 268] width 11 height 11
radio input "true"
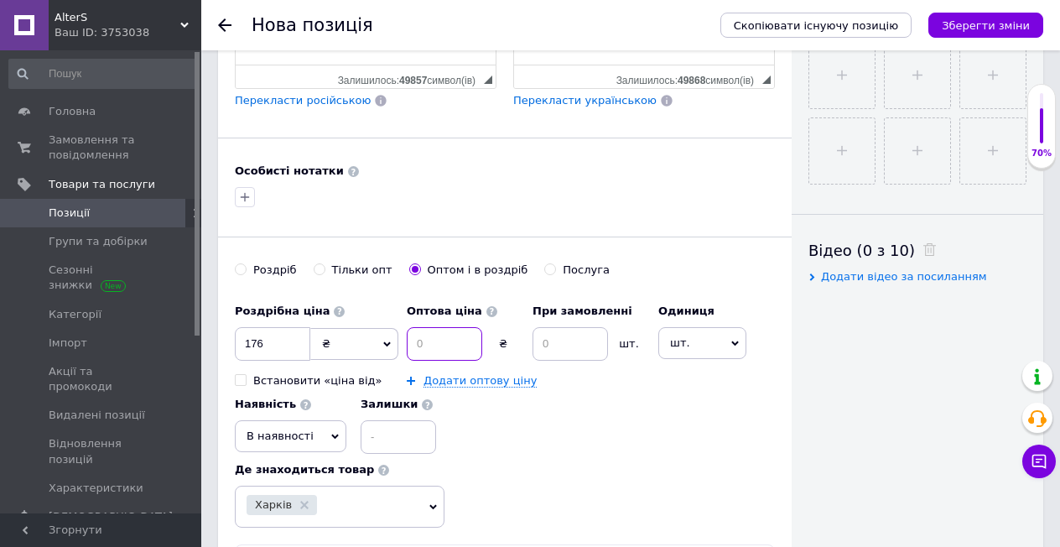
click at [428, 336] on input at bounding box center [444, 344] width 75 height 34
type input "170"
click at [572, 333] on input at bounding box center [569, 344] width 75 height 34
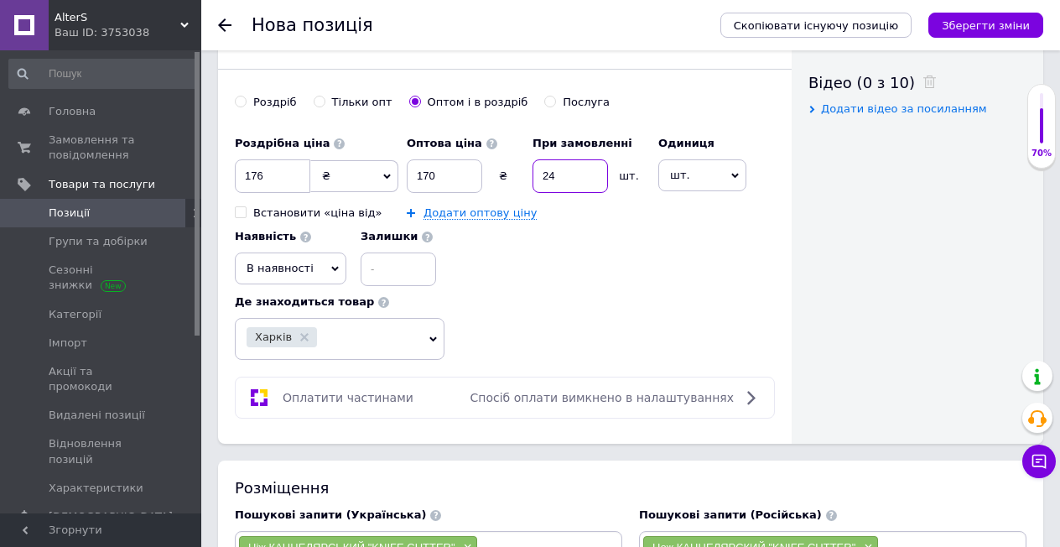
type input "24"
click at [402, 262] on input at bounding box center [398, 269] width 75 height 34
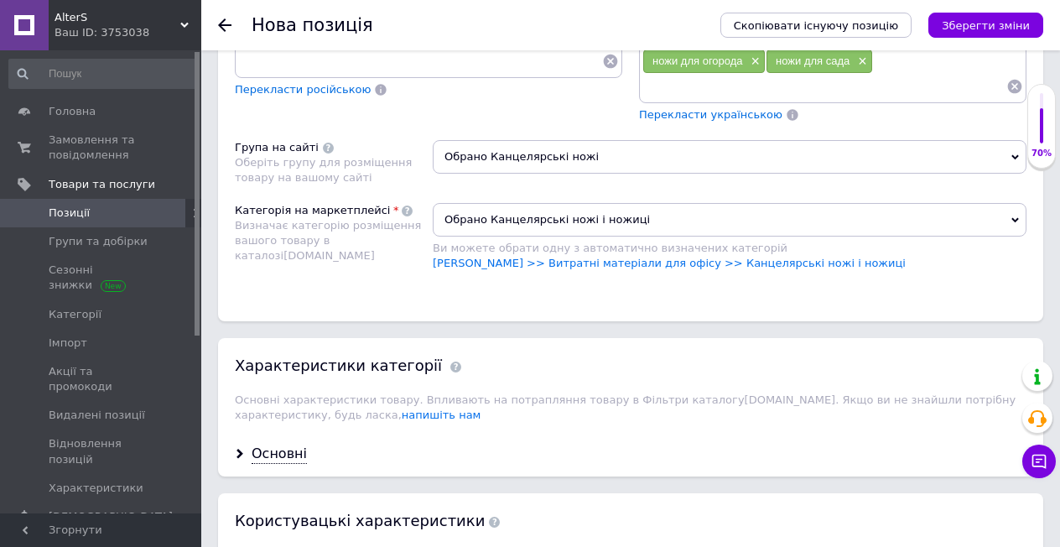
scroll to position [1832, 0]
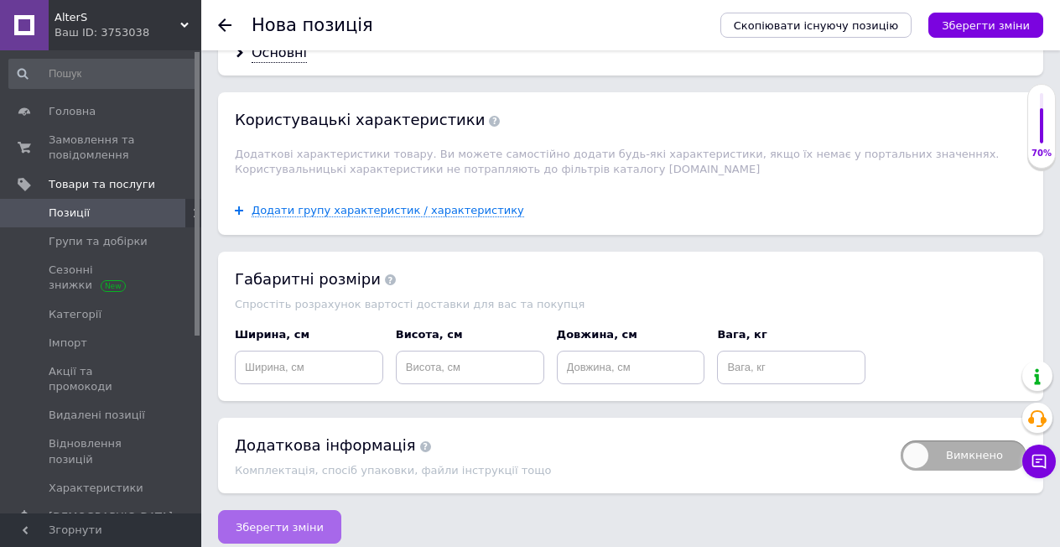
type input "100"
click at [278, 521] on span "Зберегти зміни" at bounding box center [280, 527] width 88 height 13
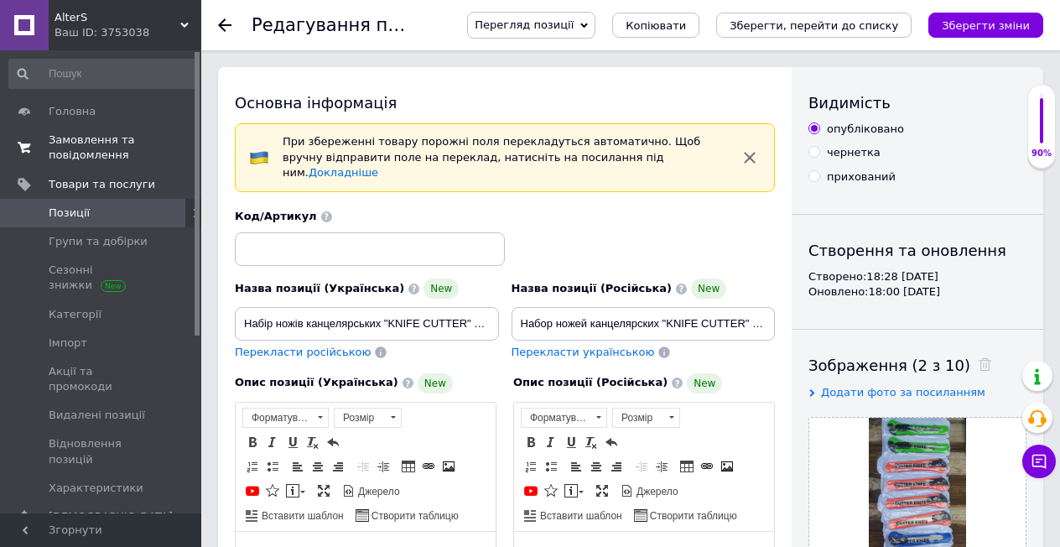
click at [101, 154] on span "Замовлення та повідомлення" at bounding box center [102, 147] width 106 height 30
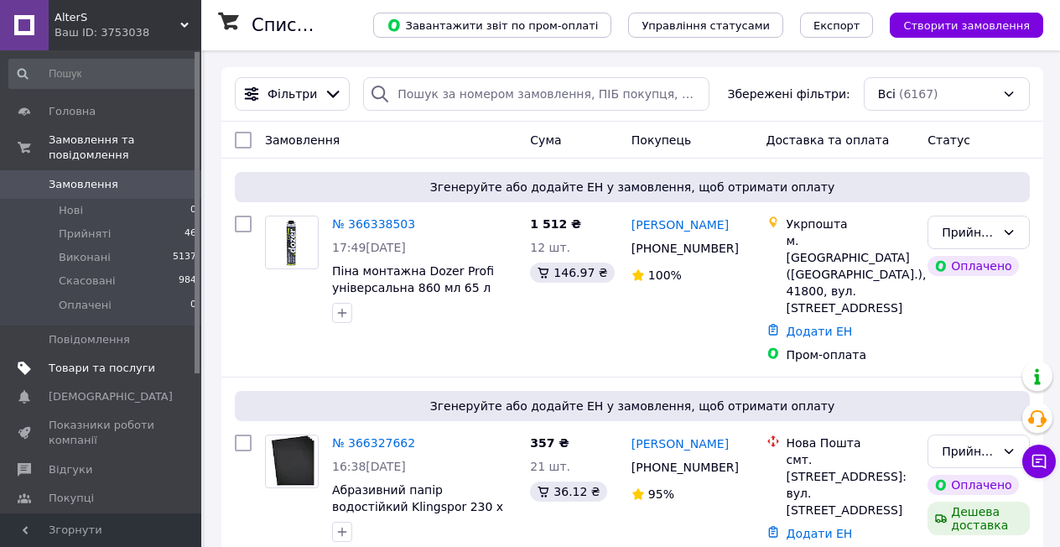
click at [109, 361] on span "Товари та послуги" at bounding box center [102, 368] width 106 height 15
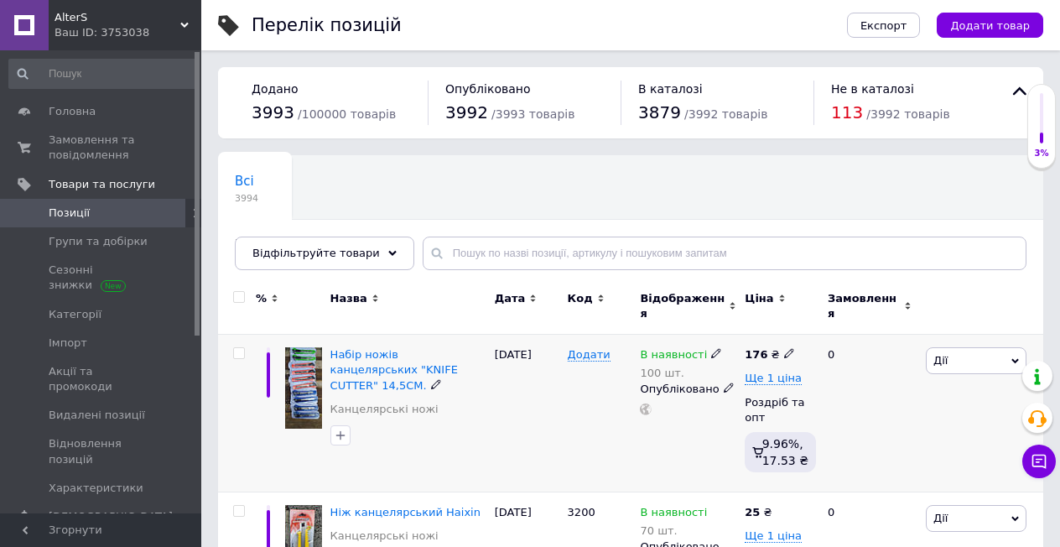
scroll to position [84, 0]
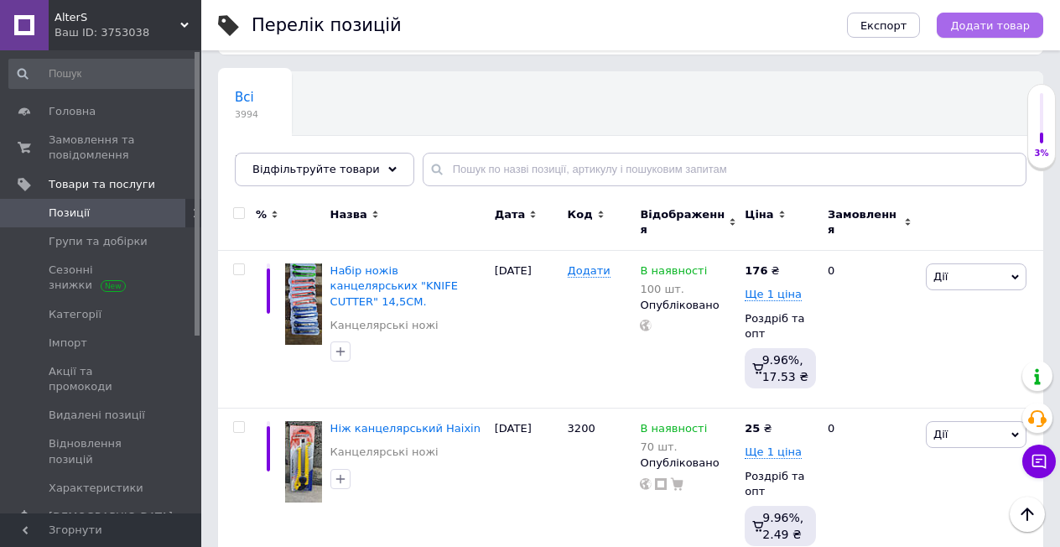
click at [1015, 30] on span "Додати товар" at bounding box center [990, 25] width 80 height 13
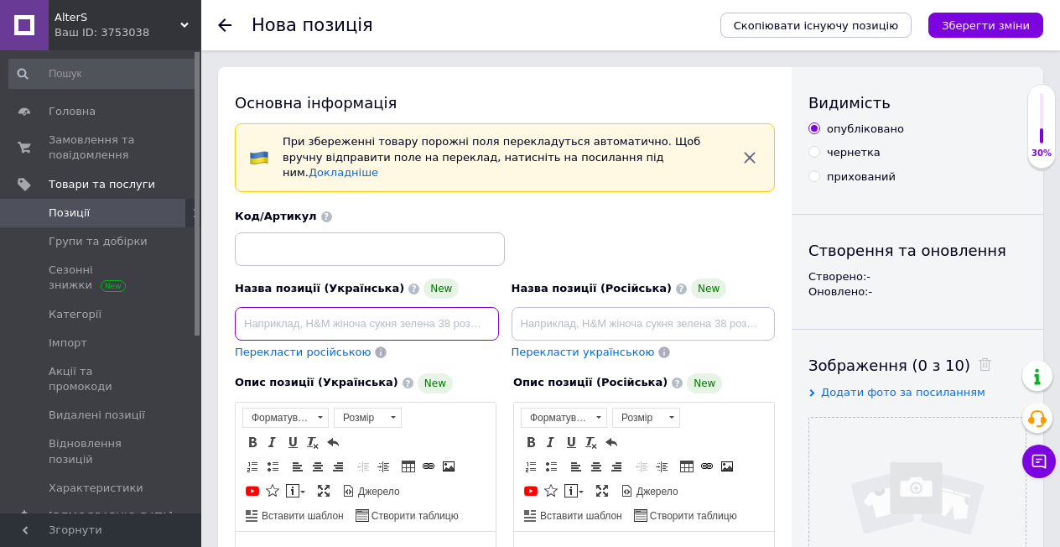
click at [348, 315] on input at bounding box center [367, 324] width 264 height 34
paste input "Комплект лез канцелярського ножа 18 мм, пак. 10 шт."
type input "Комплект лез канцелярського ножа 18 мм, пак. 10 шт."
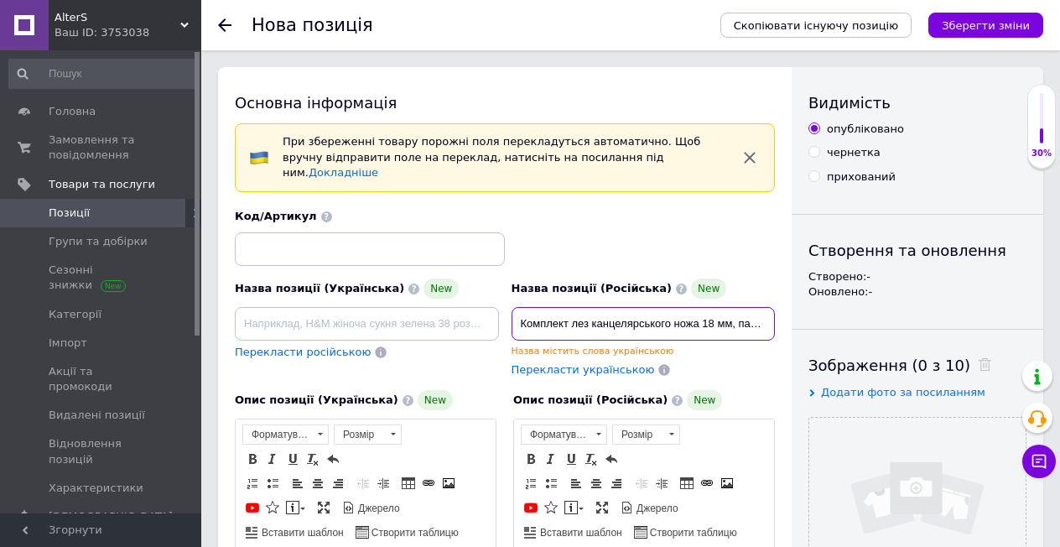
drag, startPoint x: 764, startPoint y: 307, endPoint x: 492, endPoint y: 320, distance: 272.0
click at [492, 320] on div "Назва позиції (Українська) New Перекласти російською Код/Артикул Назва позиції …" at bounding box center [505, 292] width 553 height 181
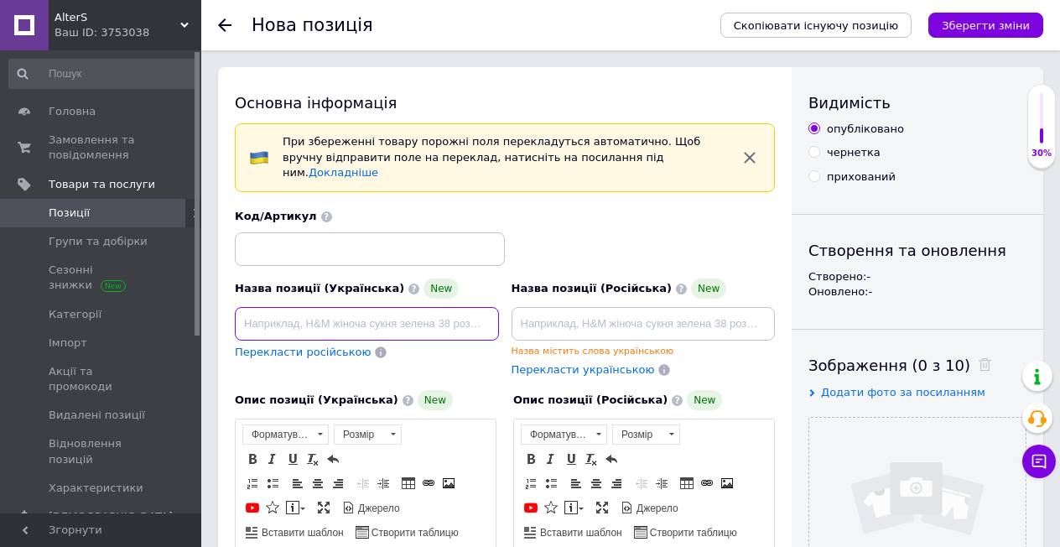
click at [372, 309] on input at bounding box center [367, 324] width 264 height 34
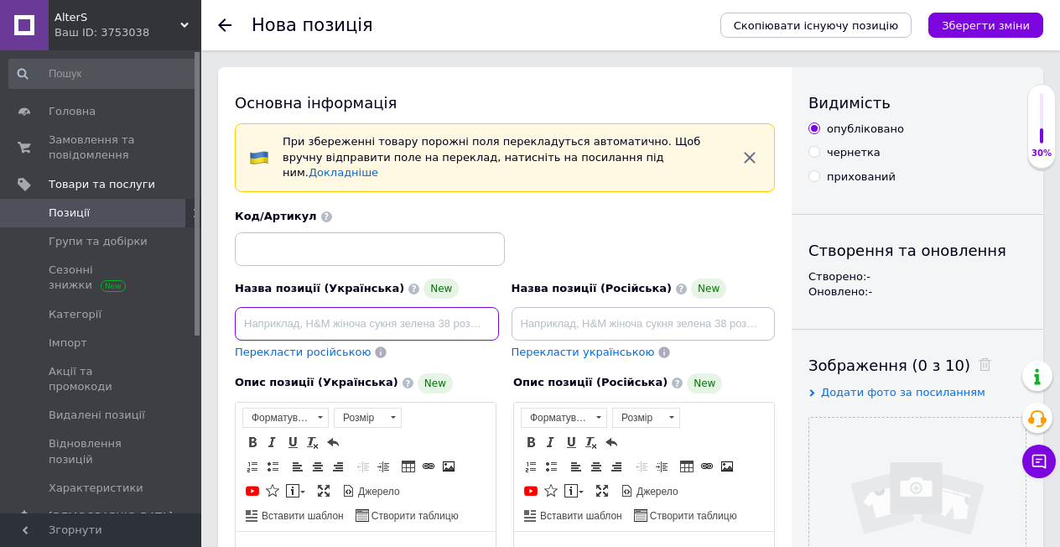
paste input "Комплект лез канцелярського ножа 18 мм, пак. 10 шт."
type input "Комплект лез канцелярського ножа 18 мм, пак. 10 шт."
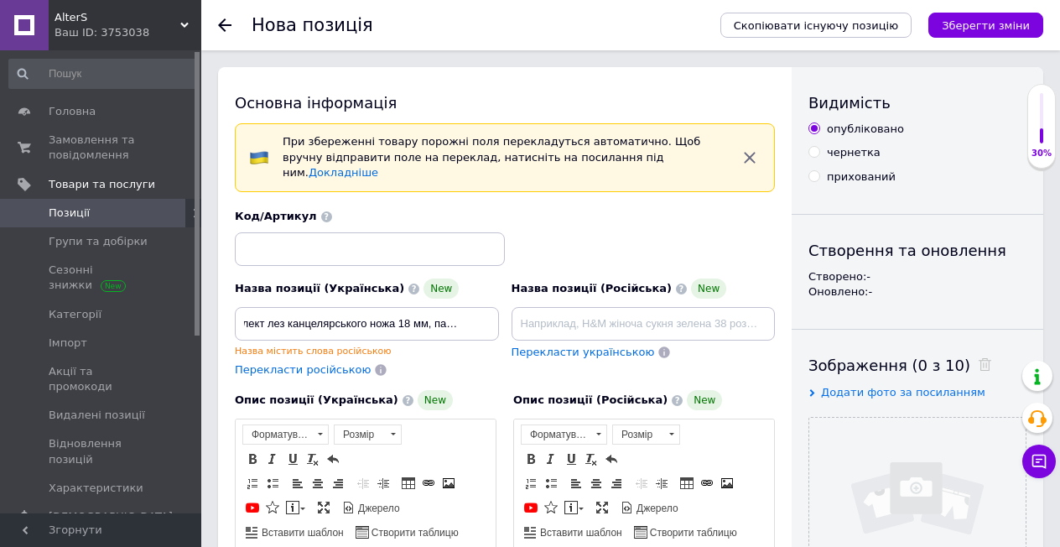
scroll to position [0, 0]
click at [309, 333] on div "Назва позиції (Українська) New Комплект лез канцелярського ножа 18 мм, пак. 10 …" at bounding box center [367, 329] width 277 height 112
click at [274, 363] on span "Перекласти російською" at bounding box center [303, 369] width 136 height 13
type input "Комплект лезвий канцелярского ножа 18 мм, уп. 10 шт."
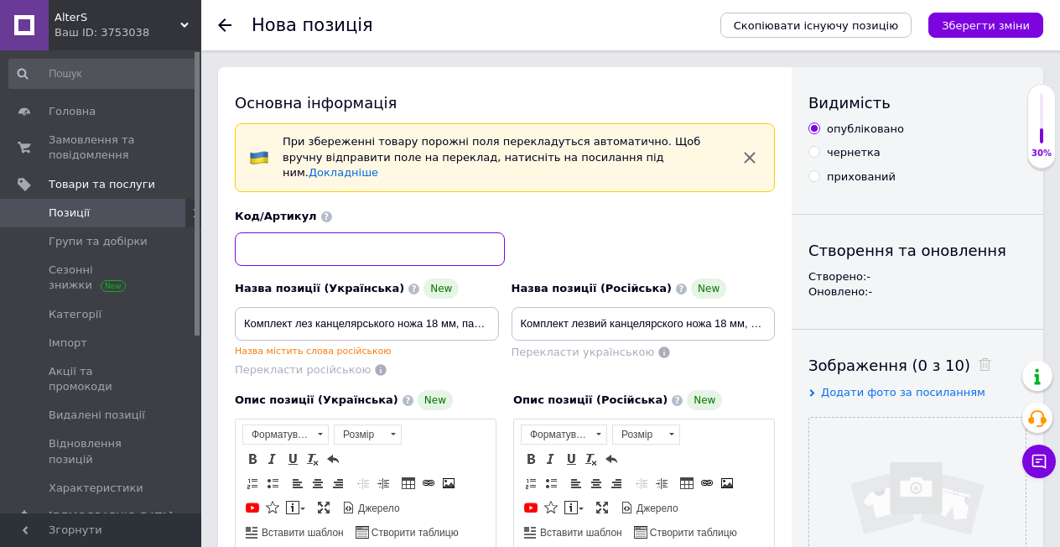
click at [413, 232] on input at bounding box center [370, 249] width 270 height 34
paste input "HT-0518"
type input "HT-0518"
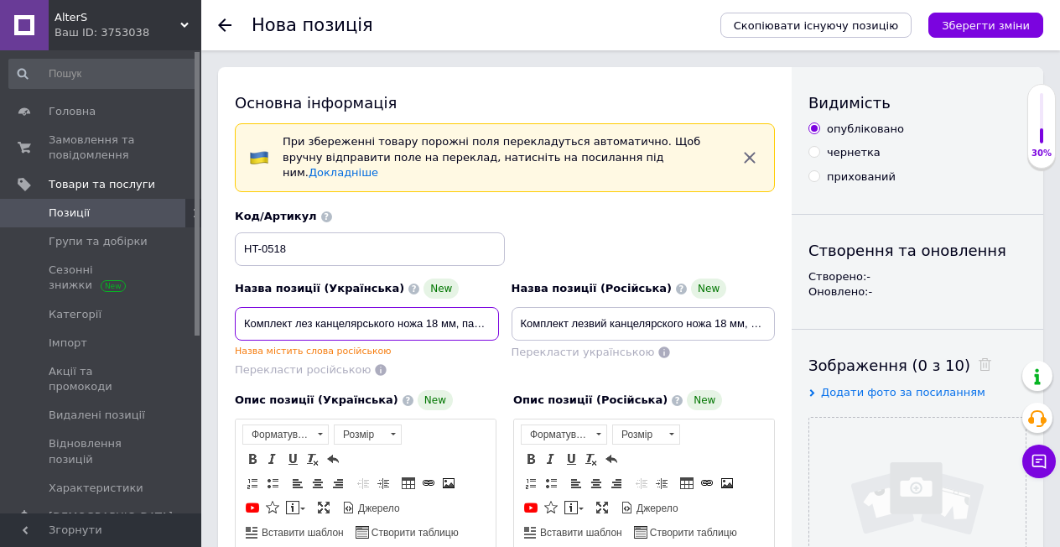
click at [483, 316] on input "Комплект лез канцелярського ножа 18 мм, пак. 10 шт." at bounding box center [367, 324] width 264 height 34
click at [485, 307] on input "Комплект лез канцелярського ножа 18 мм, пак. 10 шт." at bounding box center [367, 324] width 264 height 34
paste input "INTERTOOL HT-0518"
type input "Комплект лез канцелярського ножа 18 мм, пак. INTERTOOL HT-051810 шт."
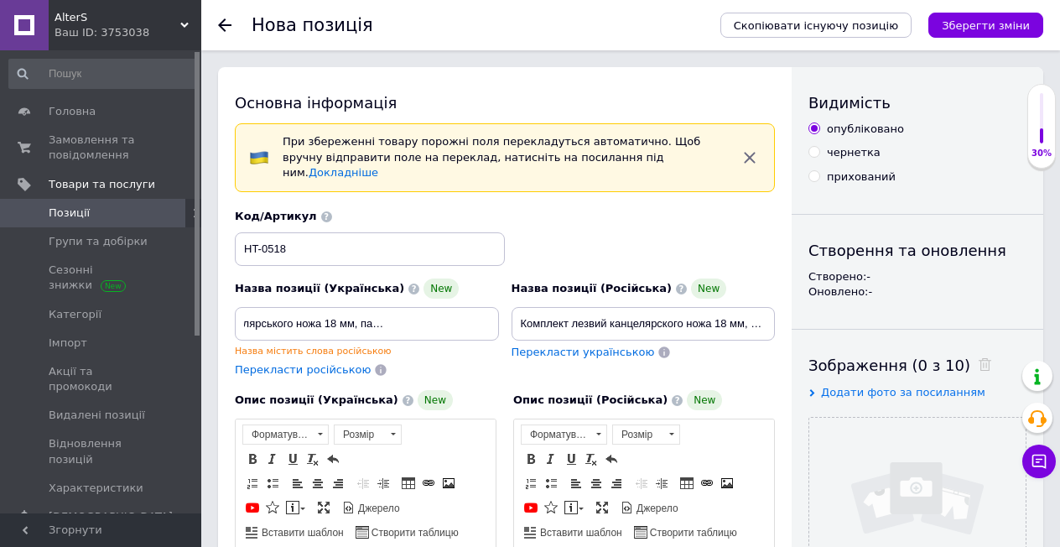
click at [304, 363] on span "Перекласти російською" at bounding box center [303, 369] width 136 height 13
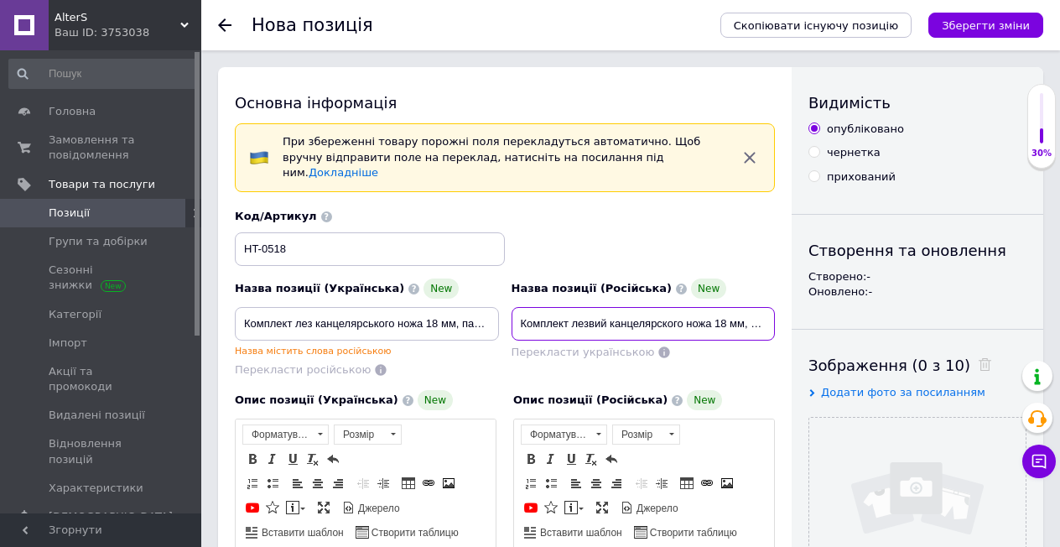
click at [711, 308] on input "Комплект лезвий канцелярского ножа 18 мм, уп. INTERTOOL HT-051810 шт." at bounding box center [644, 324] width 264 height 34
click at [763, 311] on input "Комплект лезвий канцелярского ножа 18 мм, уп. INTERTOOL HT-051810 шт." at bounding box center [644, 324] width 264 height 34
click at [765, 313] on input "Комплект лезвий канцелярского ножа 18 мм, уп. INTERTOOL HT-051810 шт." at bounding box center [644, 324] width 264 height 34
click at [756, 307] on input "Комплект лезвий канцелярского ножа 18 мм, уп. INTERTOOL HT-051810 шт." at bounding box center [644, 324] width 264 height 34
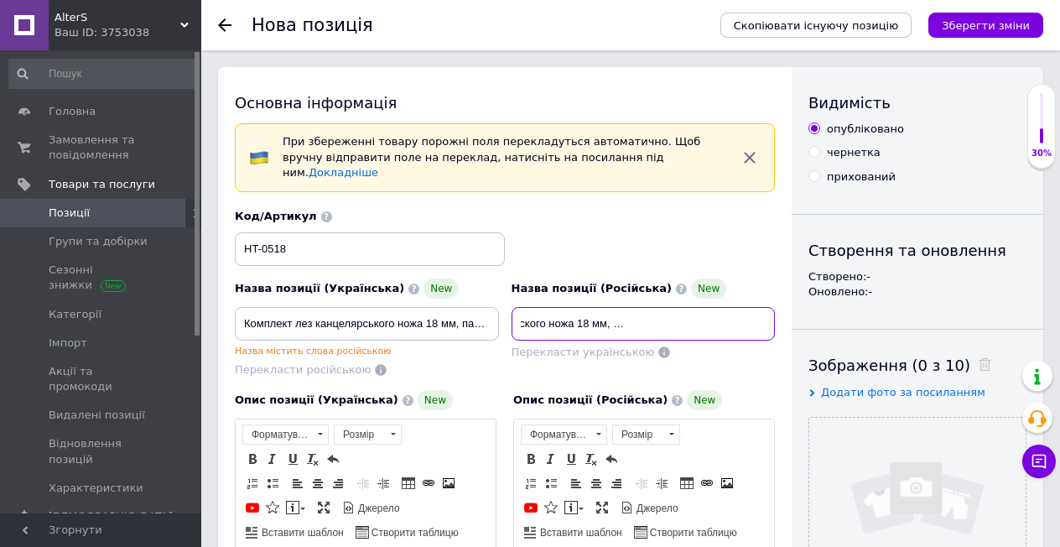
click at [764, 309] on input "Комплект лезвий канцелярского ножа 18 мм, уп. INTERTOOL HT-051810 шт." at bounding box center [644, 324] width 264 height 34
type input "Комплект лезвий канцелярского ножа 18 мм, уп. INTERTOOL HT-051810"
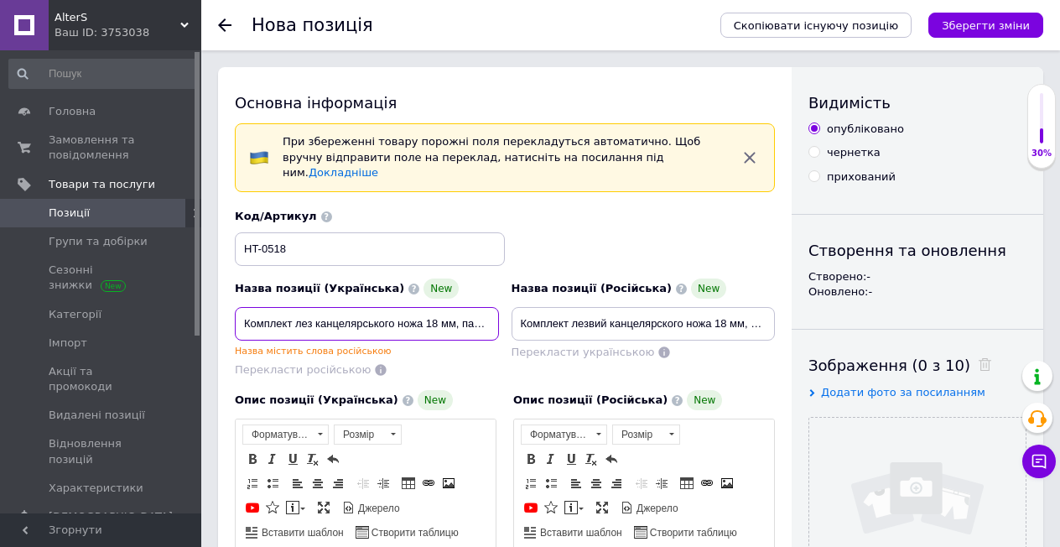
click at [481, 307] on input "Комплект лез канцелярського ножа 18 мм, пак. INTERTOOL HT-051810 шт." at bounding box center [367, 324] width 264 height 34
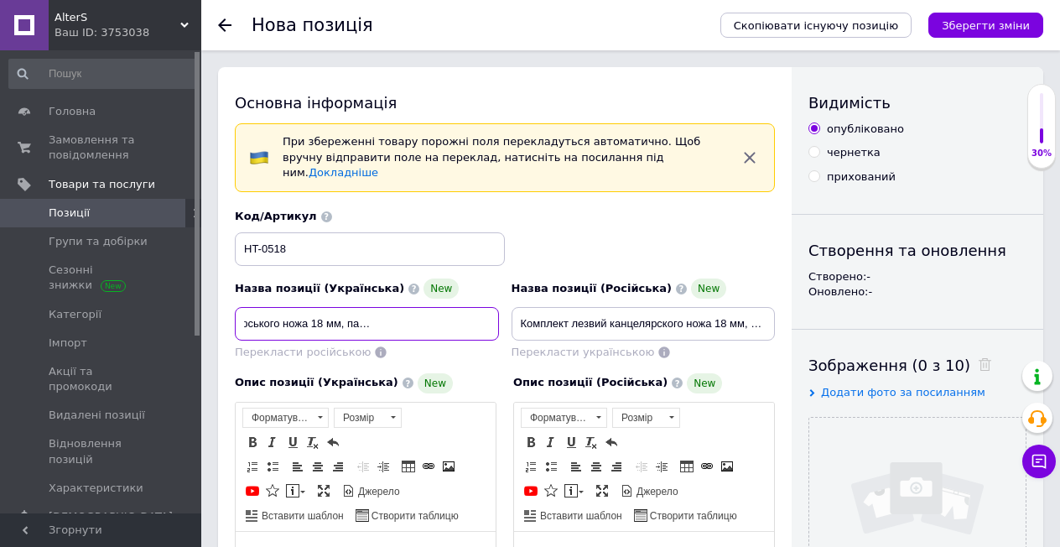
scroll to position [84, 0]
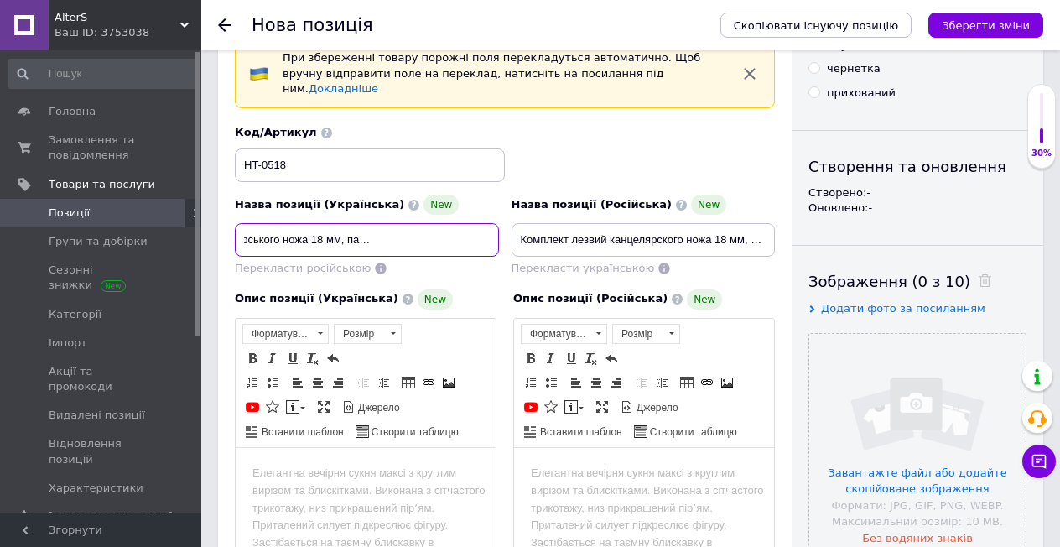
type input "Комплект лез канцелярського ножа 18 мм, пак. INTERTOOL HT-051810"
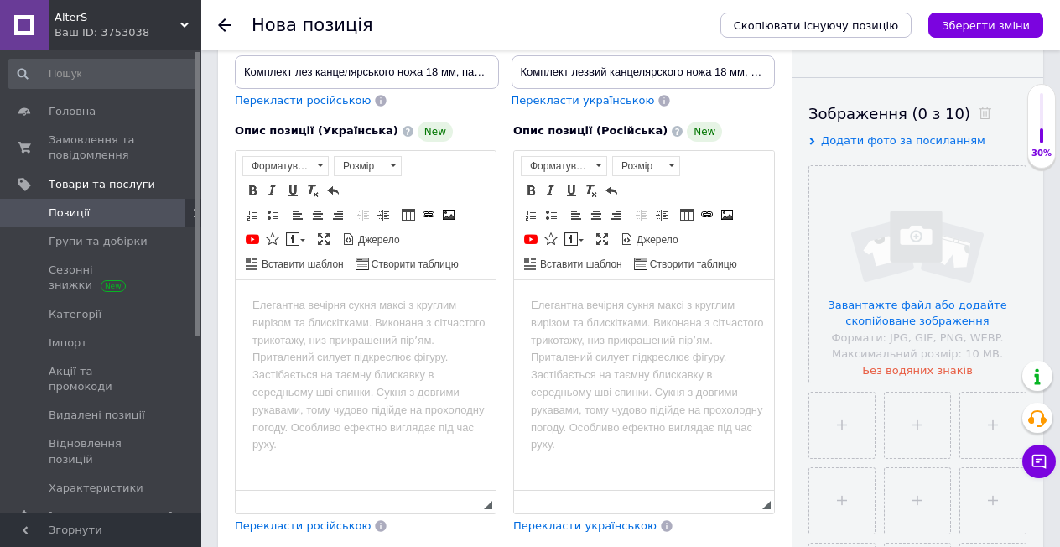
click at [330, 330] on html at bounding box center [366, 304] width 260 height 51
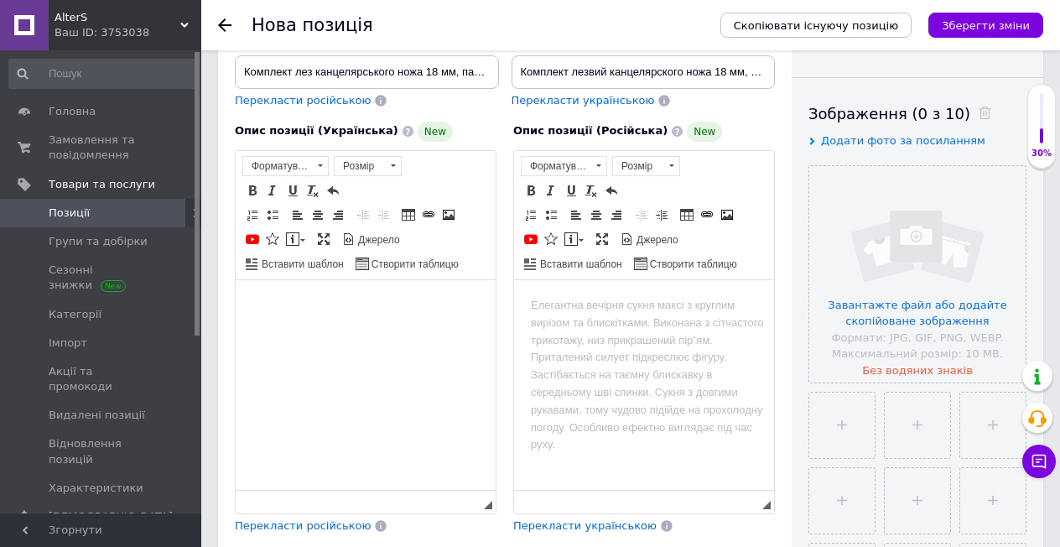
click at [587, 330] on html at bounding box center [644, 304] width 260 height 51
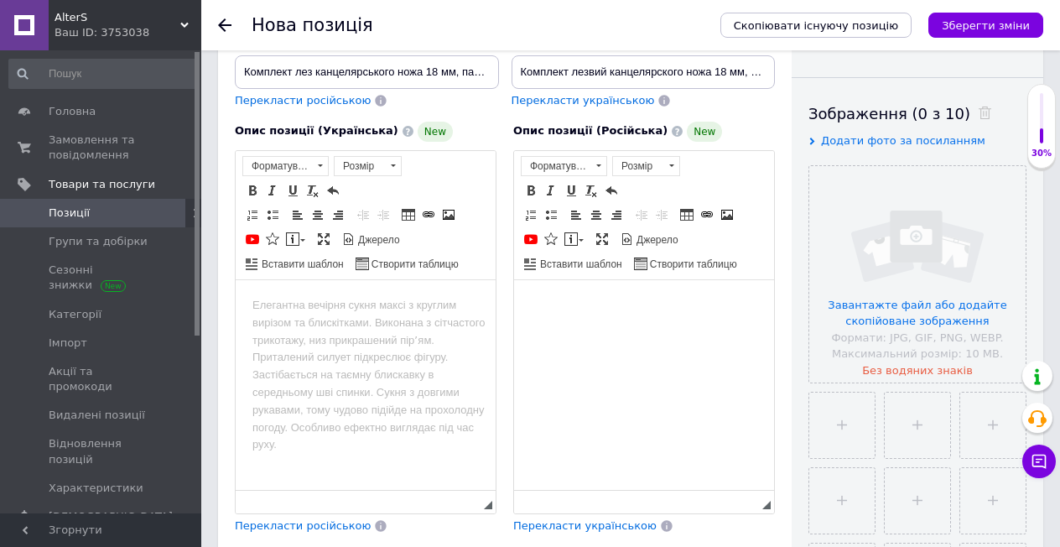
click at [353, 330] on html at bounding box center [366, 304] width 260 height 51
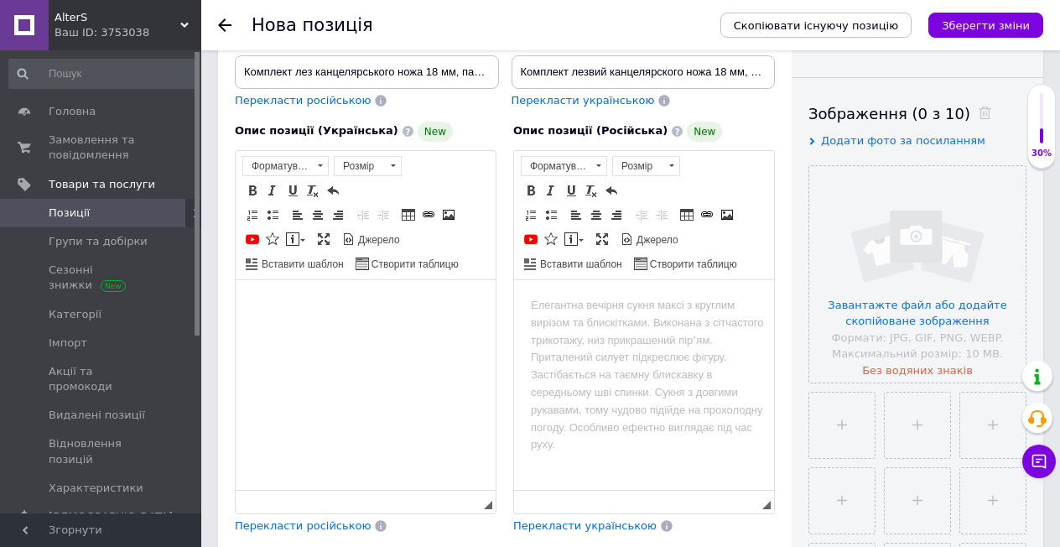
drag, startPoint x: 352, startPoint y: 330, endPoint x: 290, endPoint y: 337, distance: 62.5
click at [290, 330] on html at bounding box center [366, 304] width 260 height 51
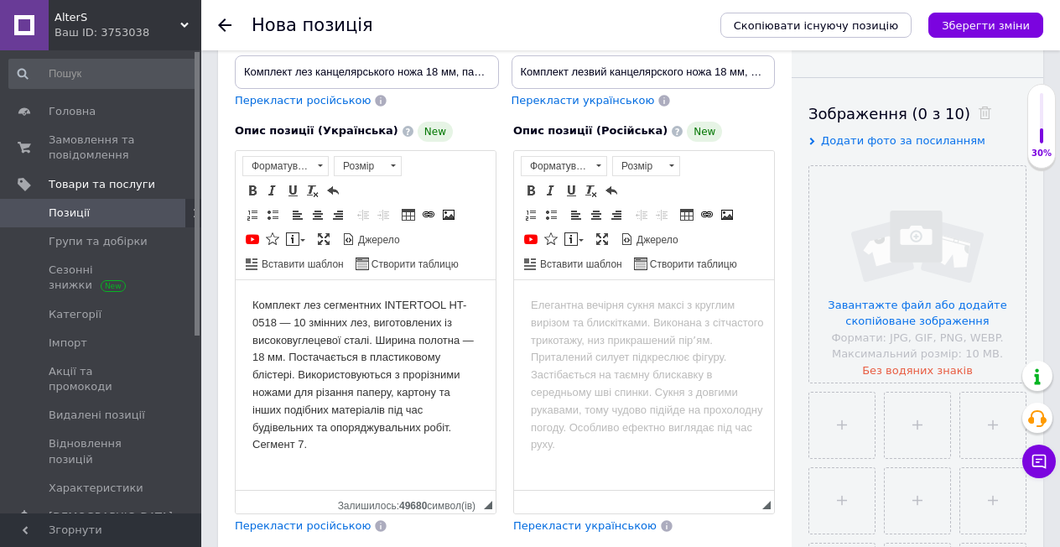
scroll to position [419, 0]
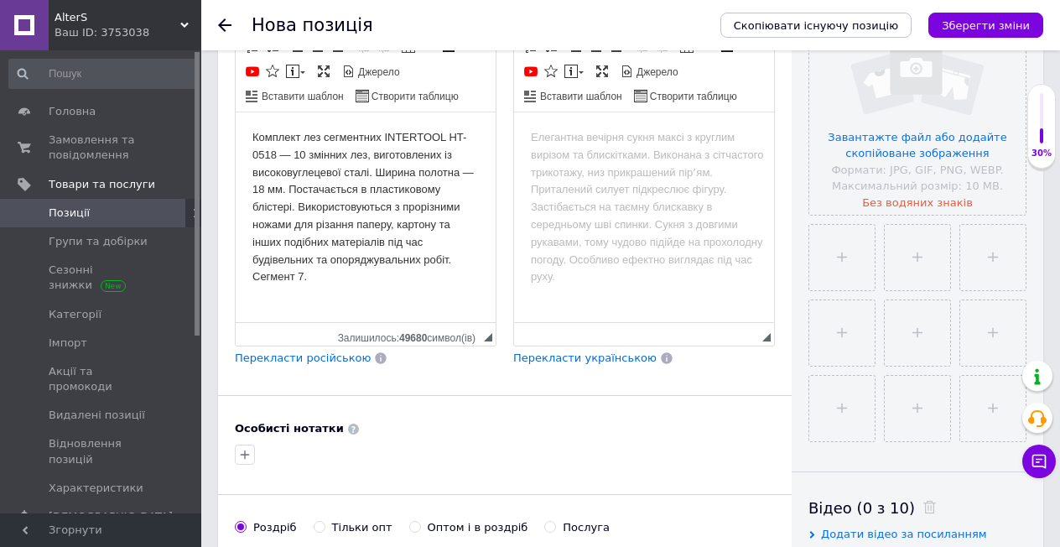
click at [280, 351] on span "Перекласти російською" at bounding box center [303, 357] width 136 height 13
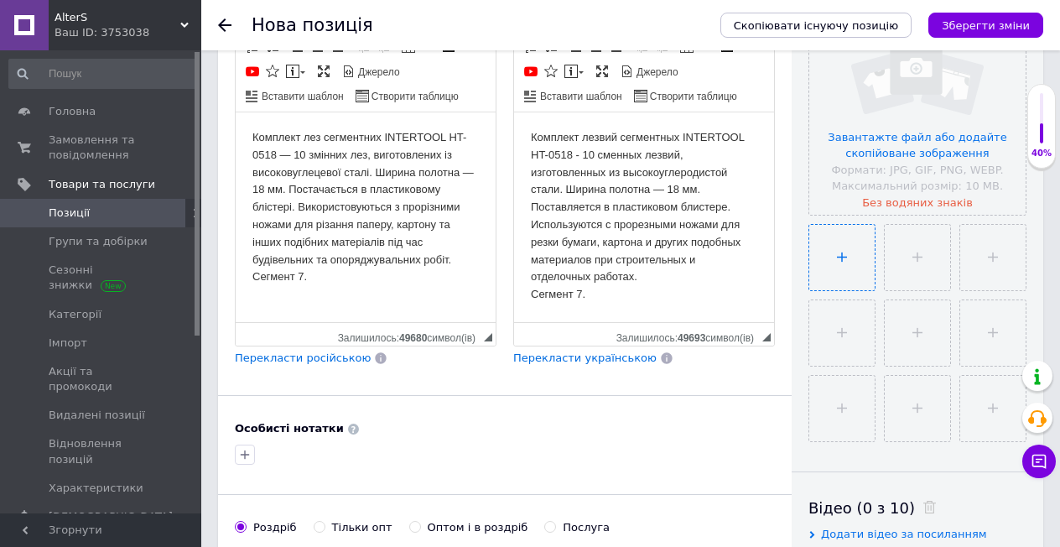
click at [838, 254] on input "file" at bounding box center [841, 257] width 65 height 65
drag, startPoint x: 940, startPoint y: 149, endPoint x: 863, endPoint y: 127, distance: 80.2
click at [863, 127] on input "file" at bounding box center [917, 106] width 216 height 216
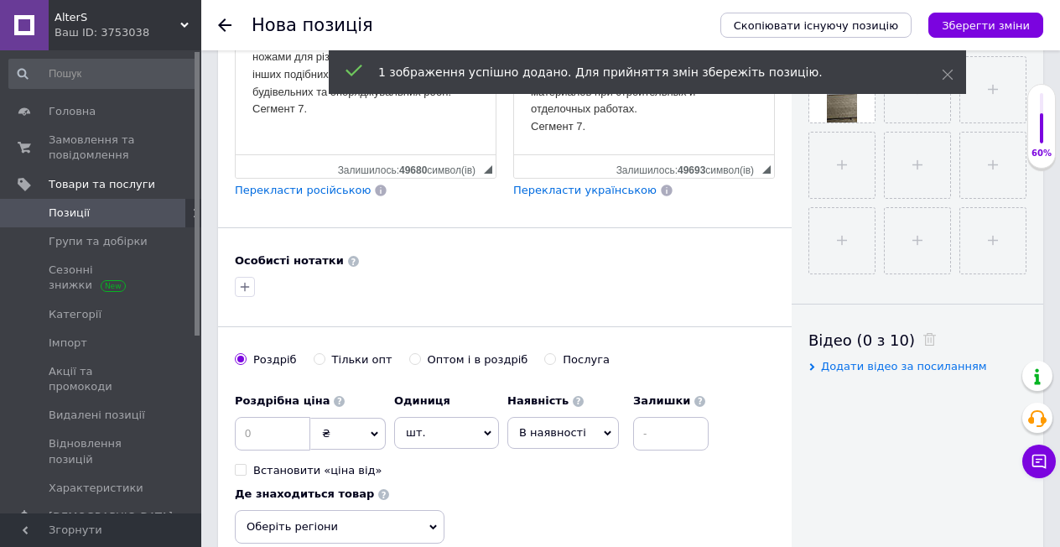
scroll to position [671, 0]
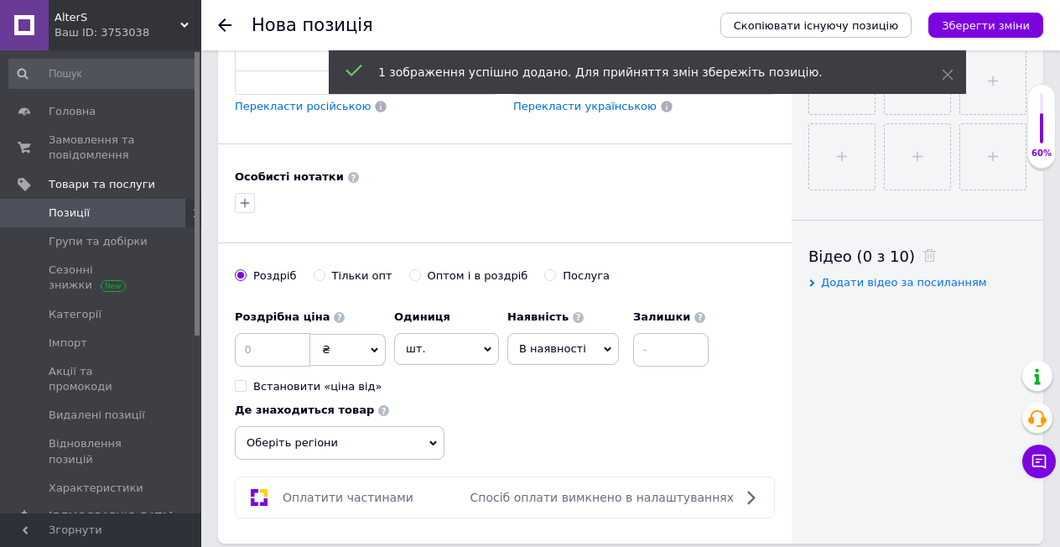
click at [364, 439] on span "Оберіть регіони" at bounding box center [340, 443] width 210 height 34
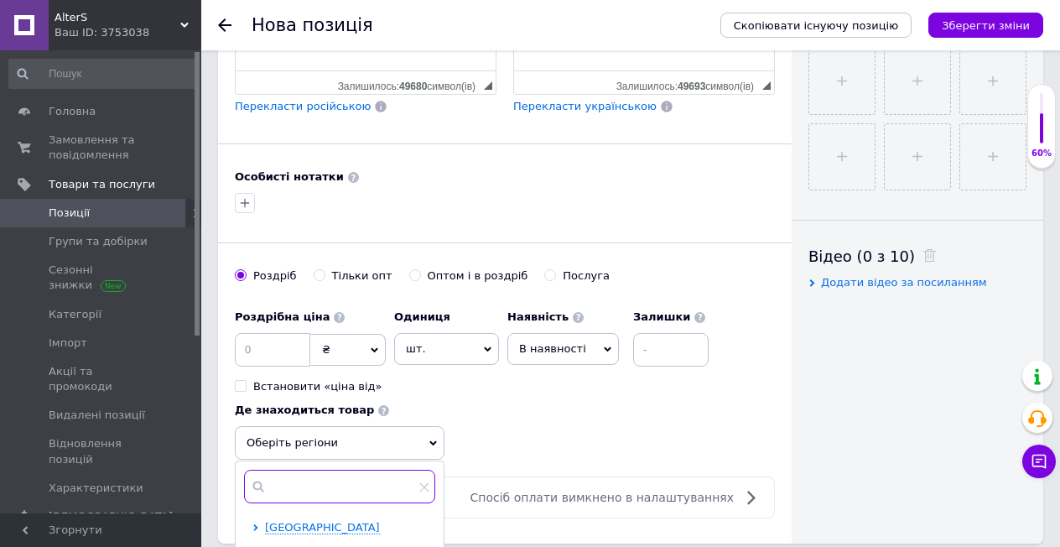
click at [351, 478] on input "text" at bounding box center [339, 487] width 191 height 34
type input "харк"
click at [256, 521] on input "checkbox" at bounding box center [257, 526] width 11 height 11
checkbox input "true"
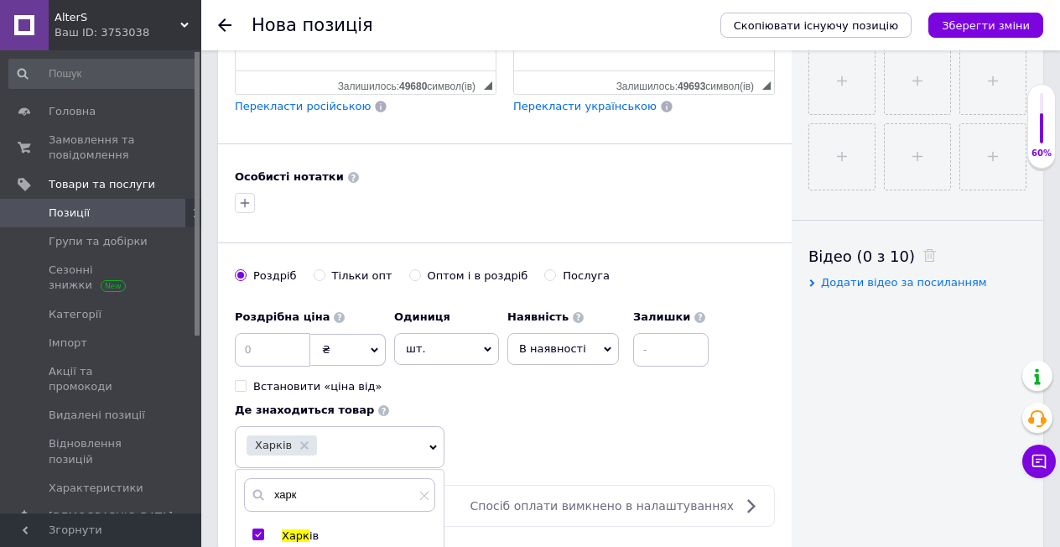
scroll to position [755, 0]
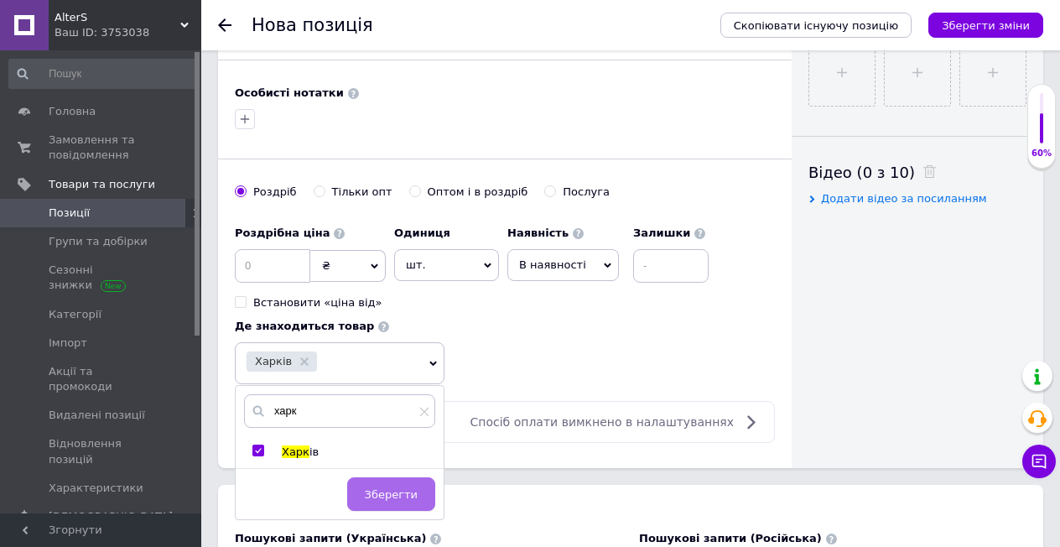
click at [383, 488] on span "Зберегти" at bounding box center [391, 494] width 53 height 13
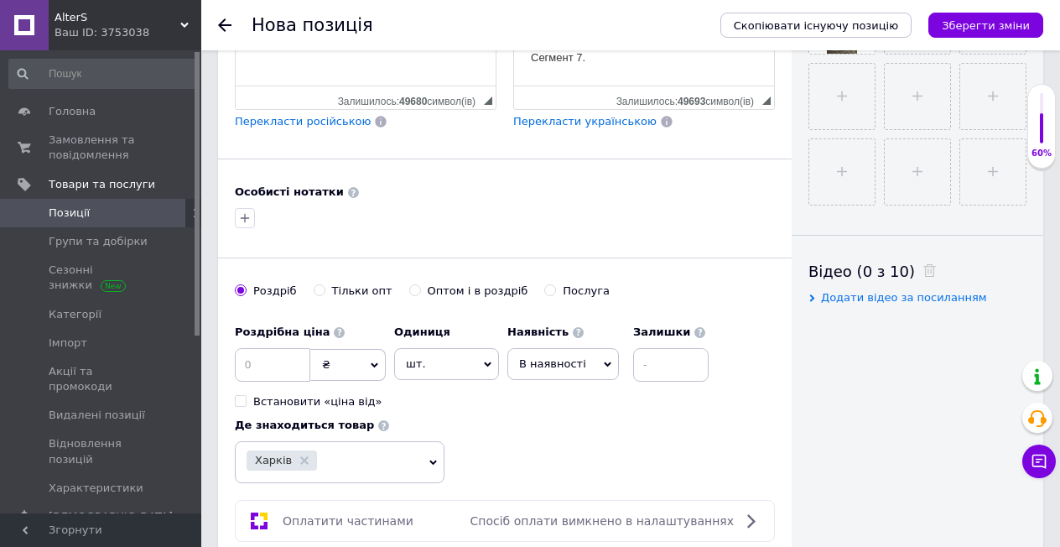
scroll to position [823, 0]
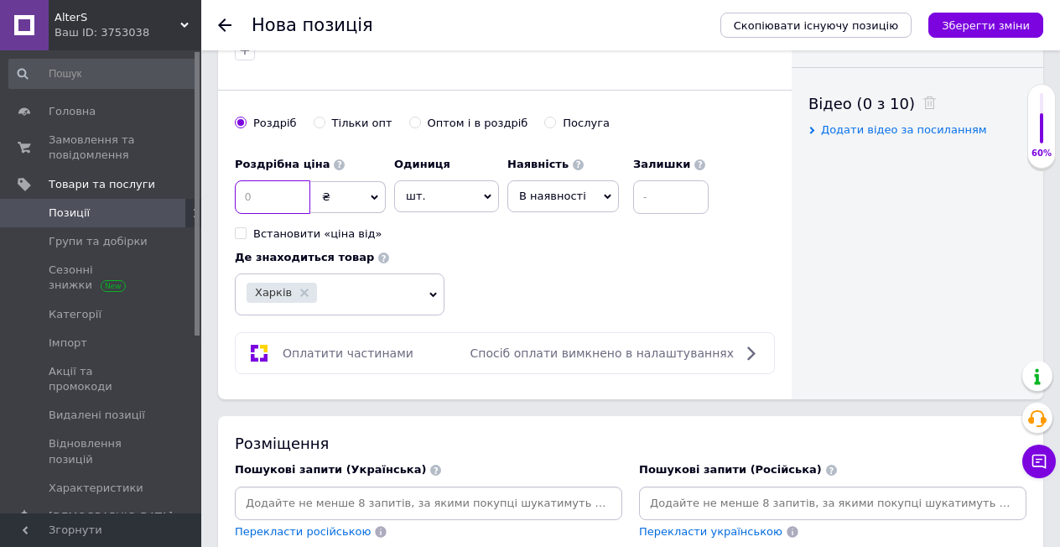
click at [261, 180] on input at bounding box center [272, 197] width 75 height 34
type input "20"
click at [677, 182] on input at bounding box center [670, 197] width 75 height 34
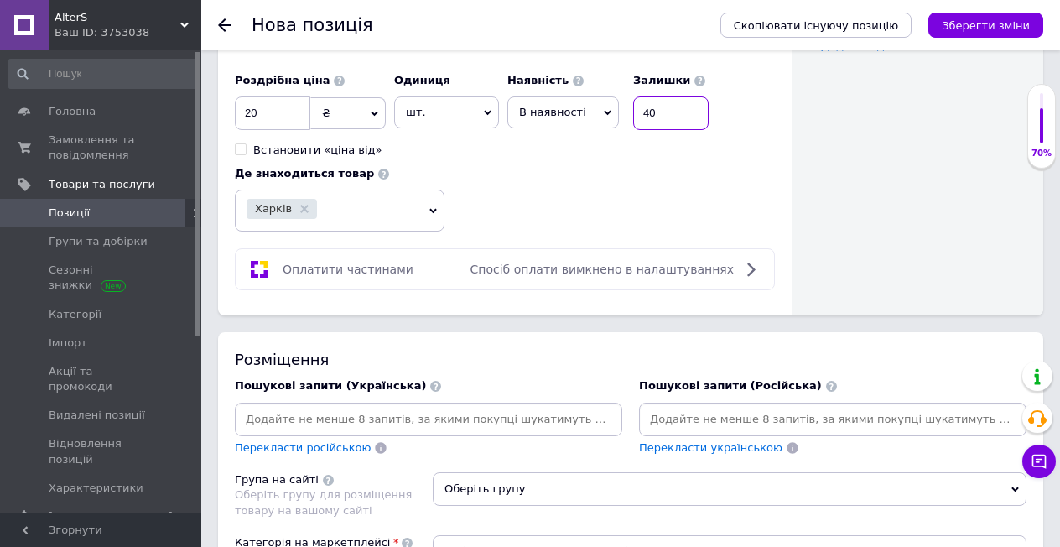
scroll to position [991, 0]
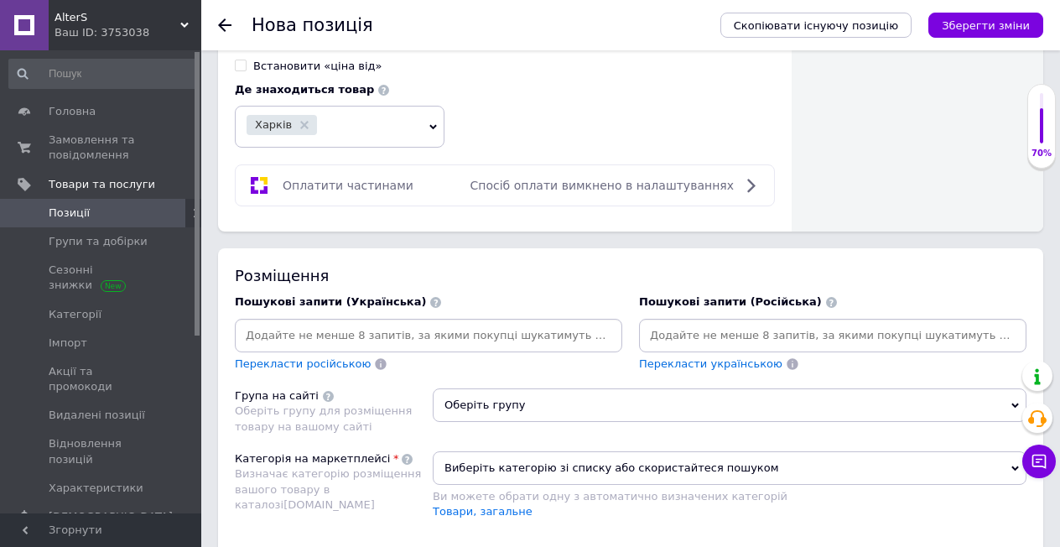
type input "40"
click at [498, 396] on span "Оберіть групу" at bounding box center [730, 405] width 594 height 34
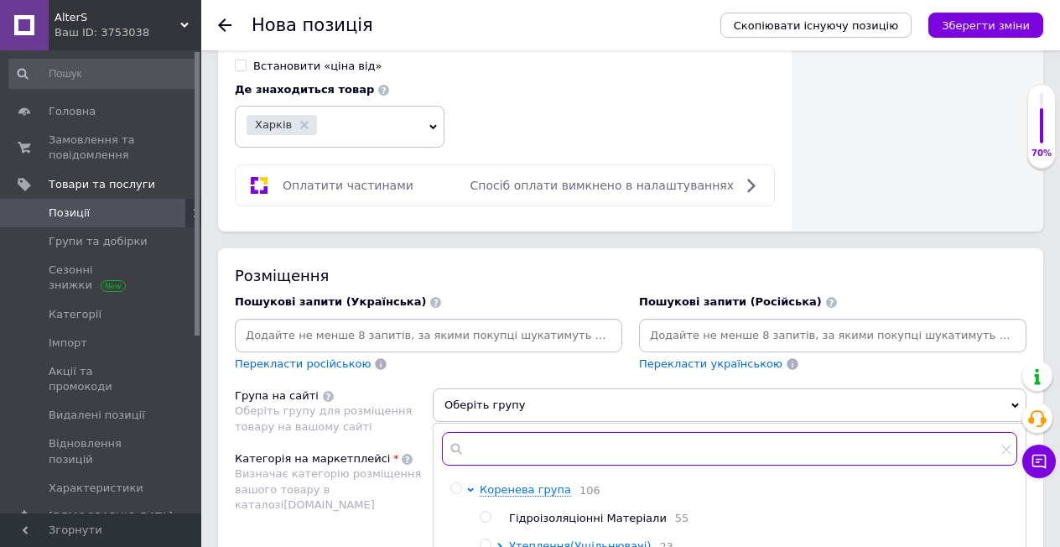
click at [509, 432] on input "text" at bounding box center [729, 449] width 575 height 34
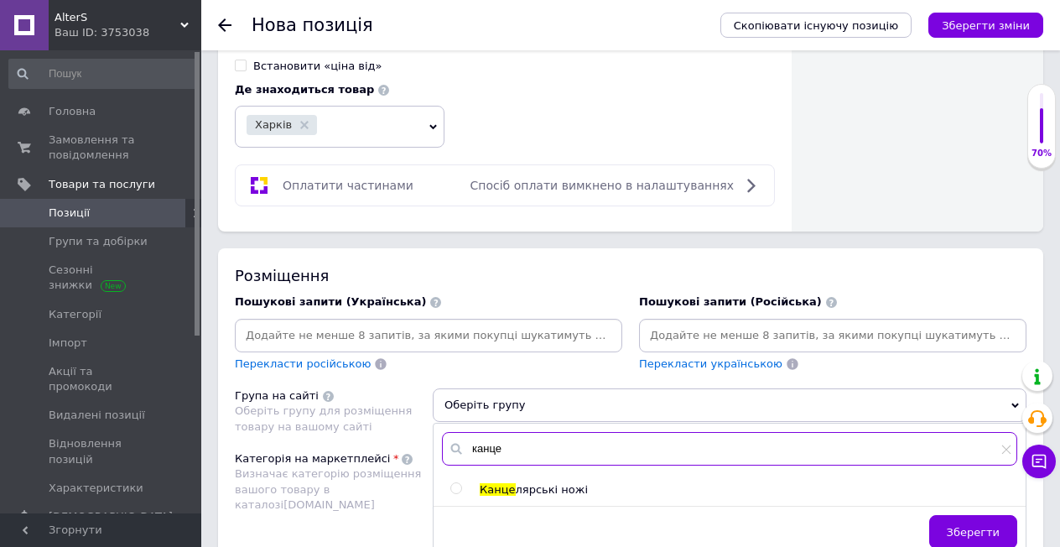
type input "канце"
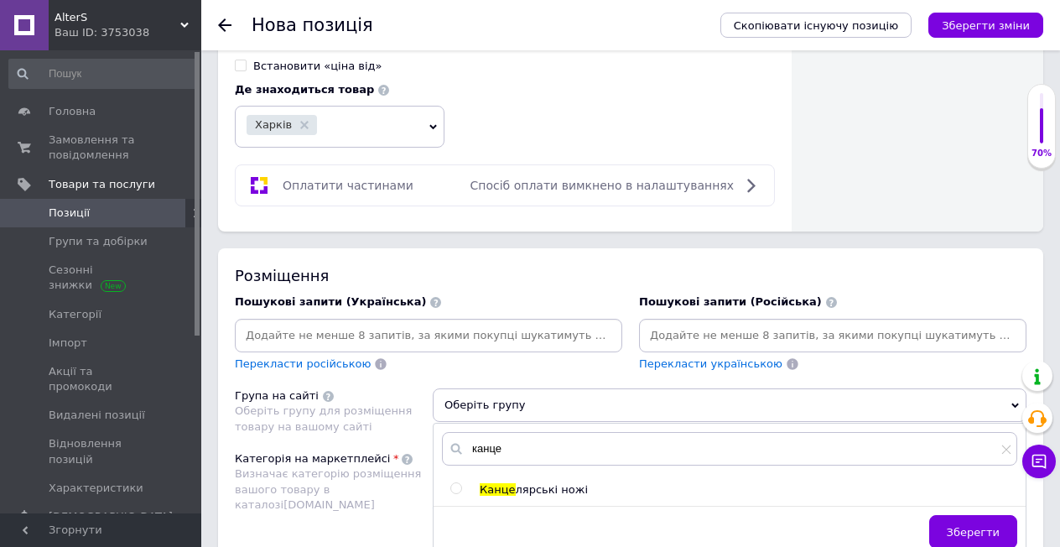
click at [454, 483] on input "radio" at bounding box center [455, 488] width 11 height 11
radio input "true"
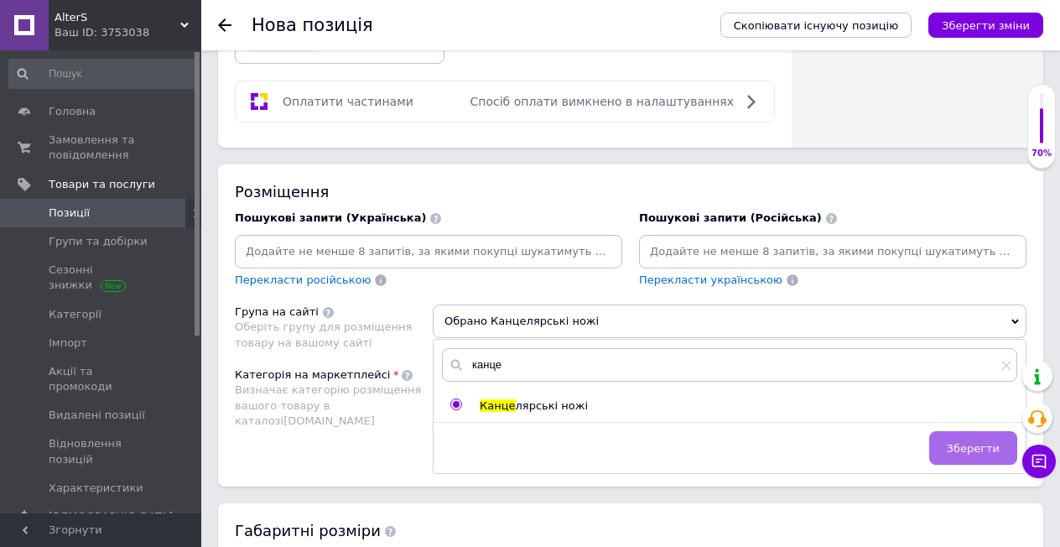
click at [962, 442] on span "Зберегти" at bounding box center [973, 448] width 53 height 13
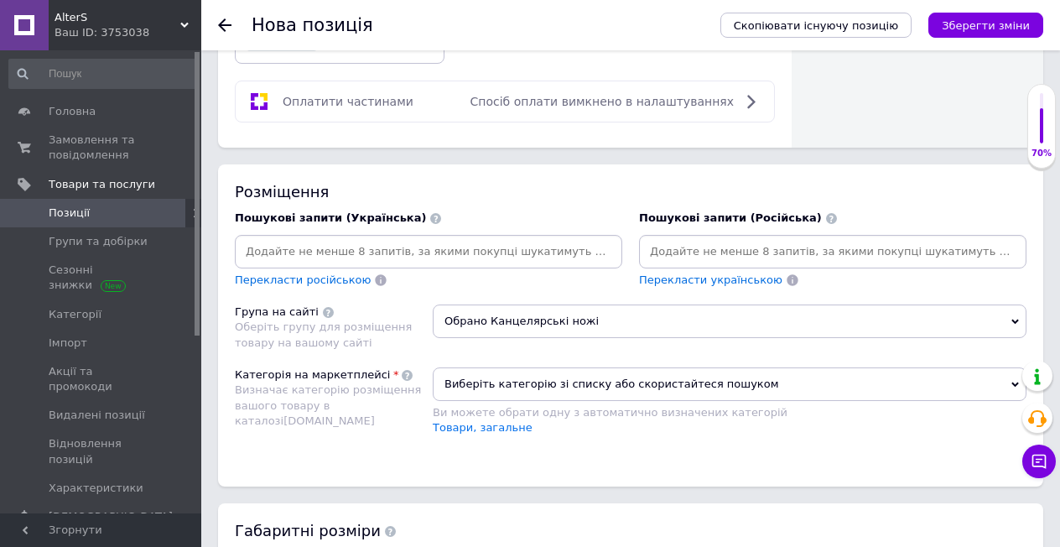
click at [601, 371] on span "Виберіть категорію зі списку або скористайтеся пошуком" at bounding box center [730, 384] width 594 height 34
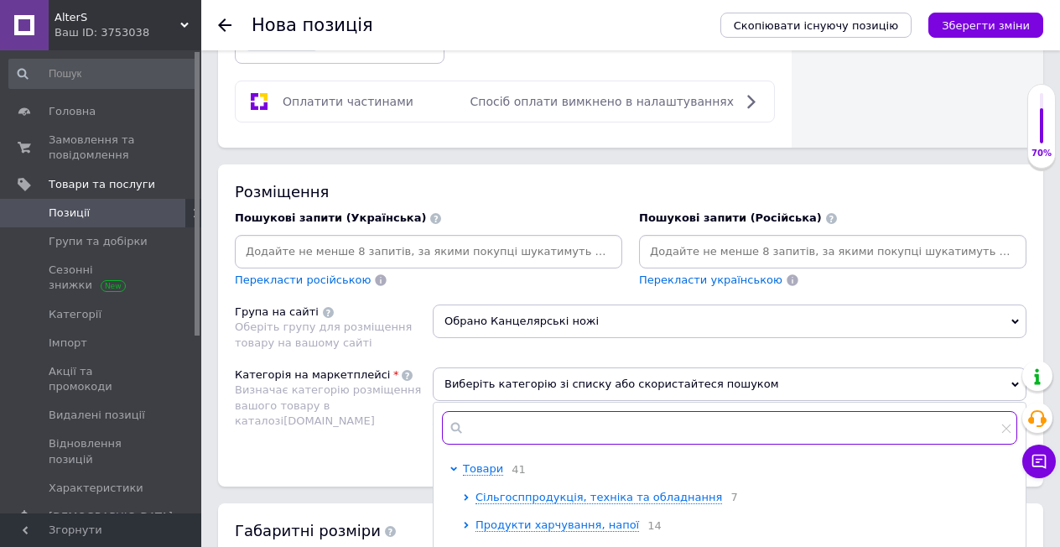
click at [573, 419] on input "text" at bounding box center [729, 428] width 575 height 34
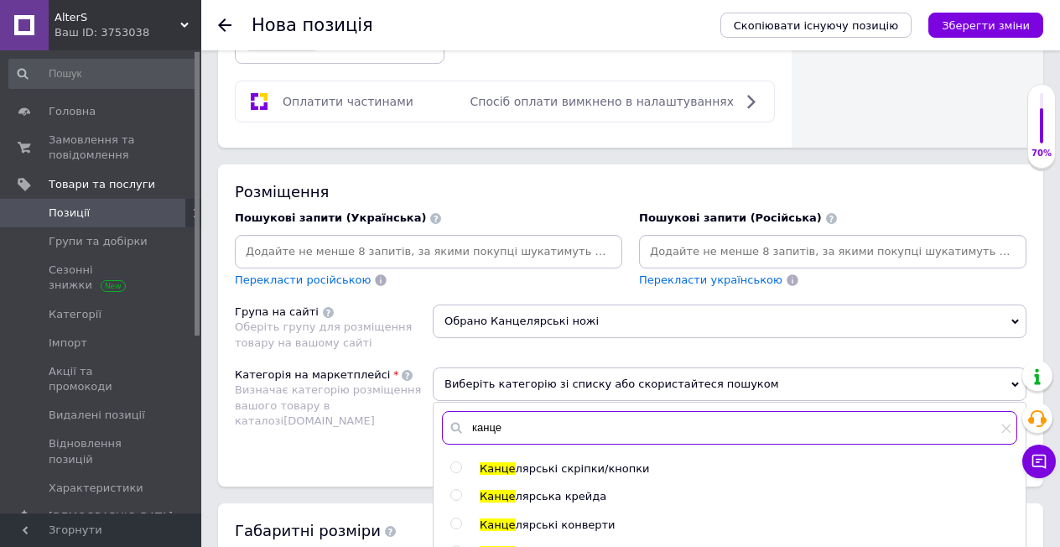
scroll to position [1159, 0]
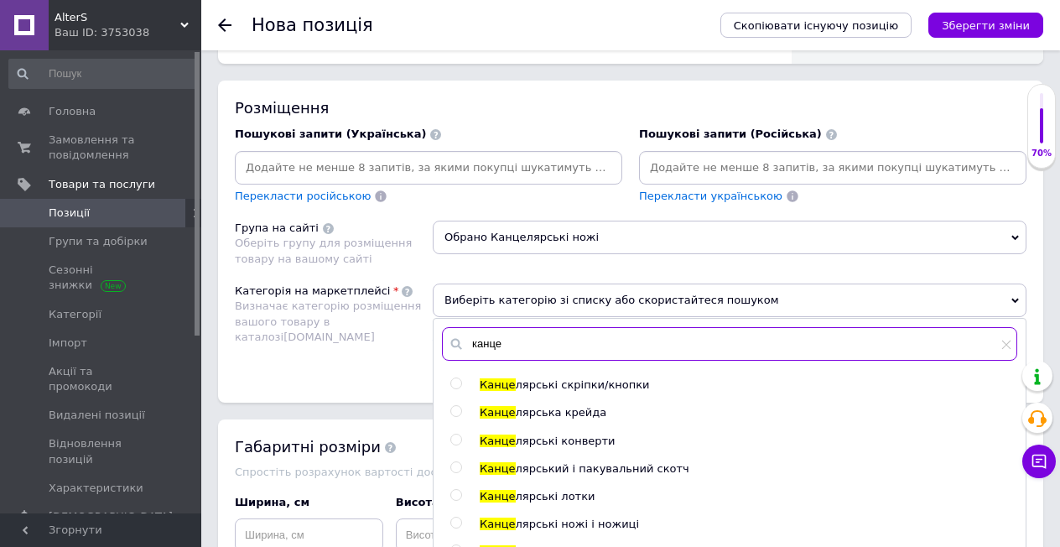
type input "канце"
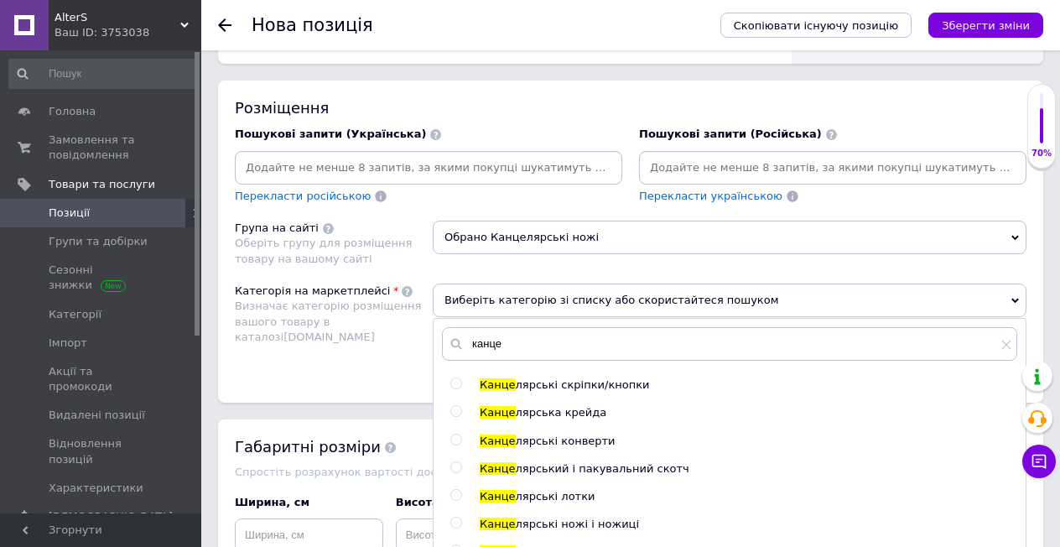
click at [460, 517] on input "radio" at bounding box center [455, 522] width 11 height 11
radio input "true"
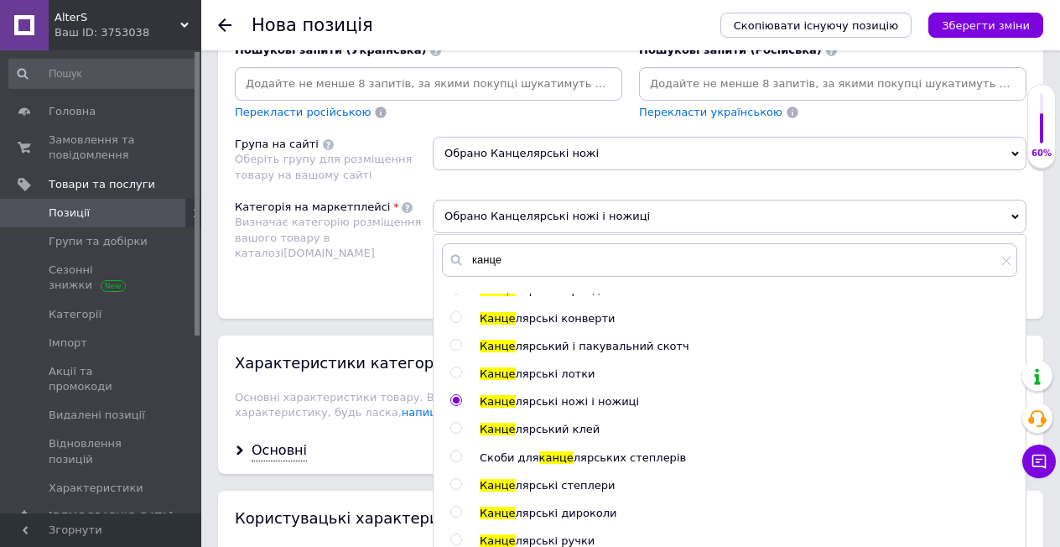
scroll to position [1327, 0]
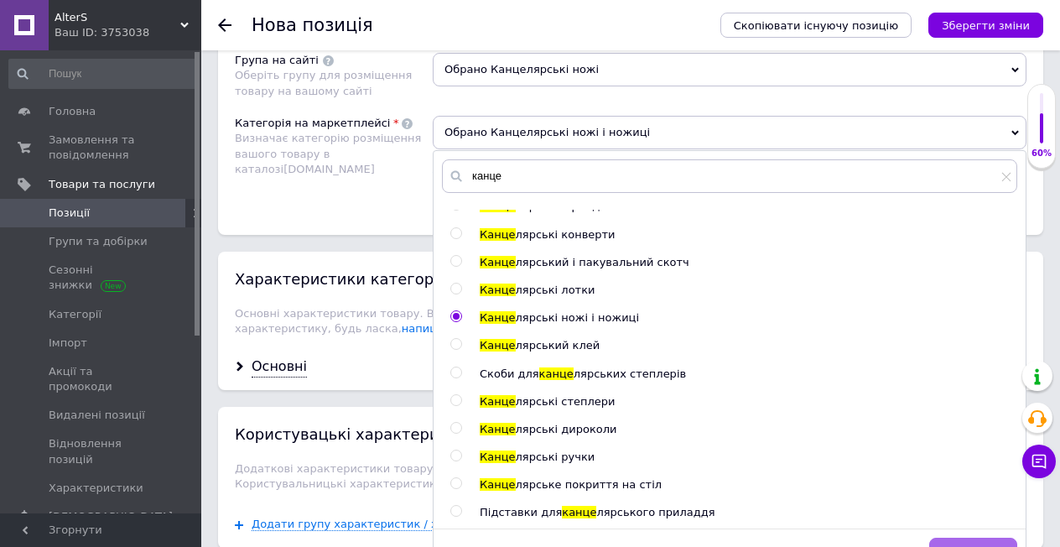
click at [944, 538] on button "Зберегти" at bounding box center [973, 555] width 88 height 34
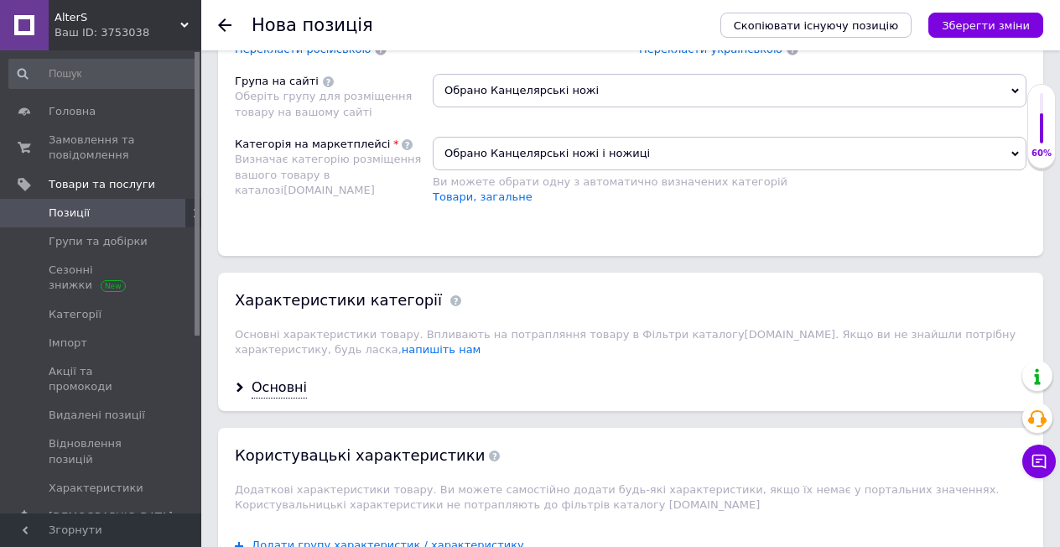
scroll to position [970, 0]
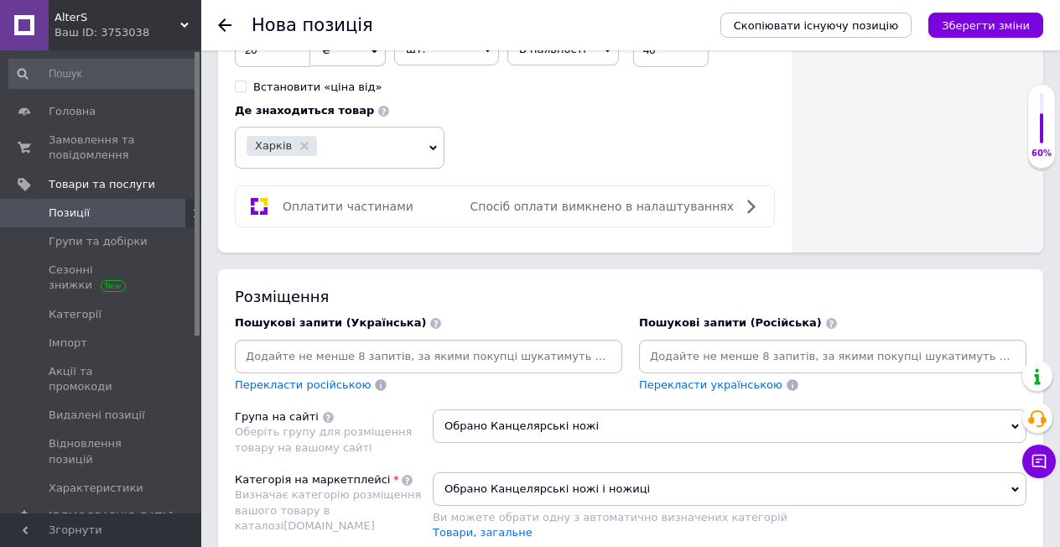
click at [801, 349] on input at bounding box center [832, 356] width 381 height 25
type input "сменные лезвия для канцеляоского ножа"
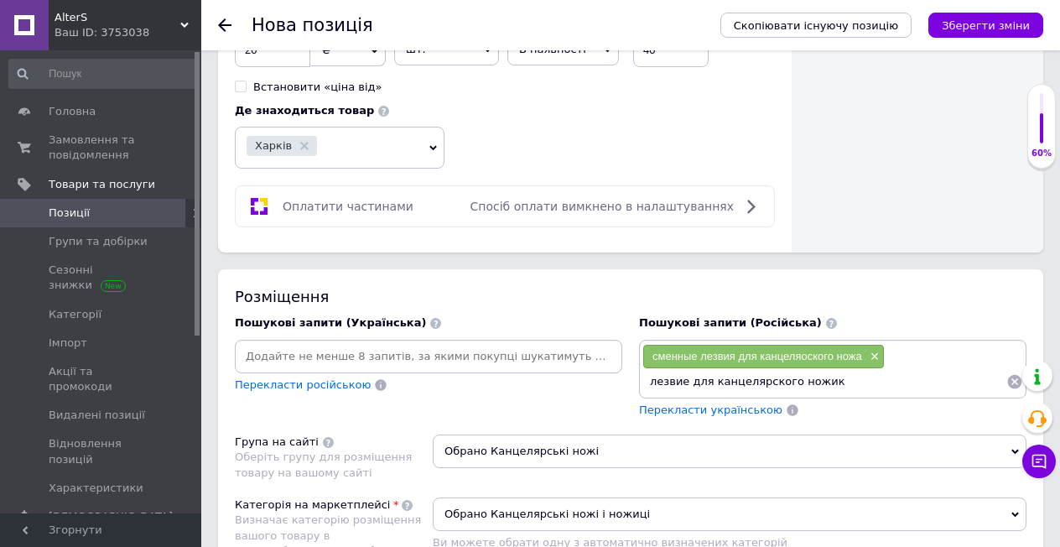
type input "лезвие для канцелярского ножика"
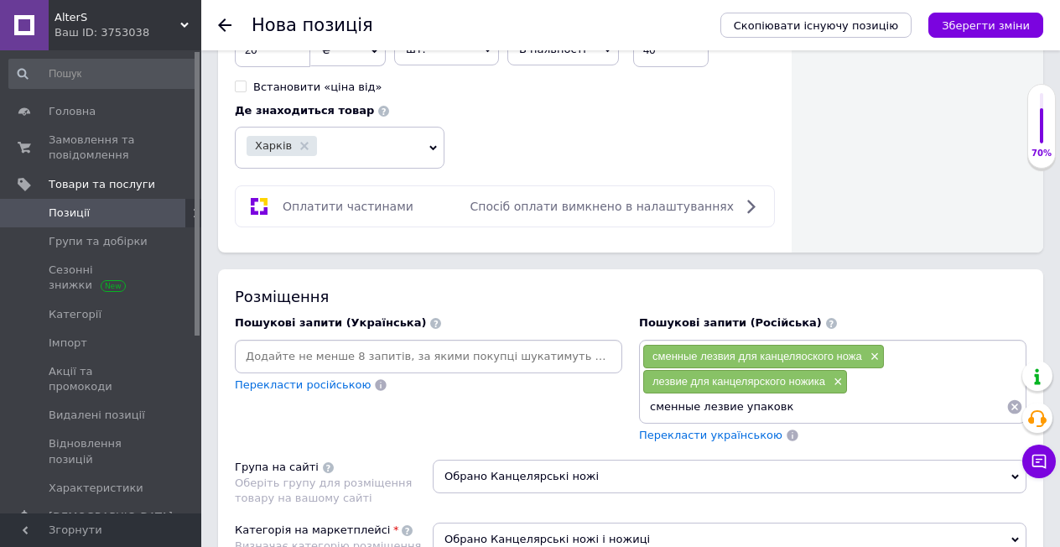
type input "сменные лезвие упаковка"
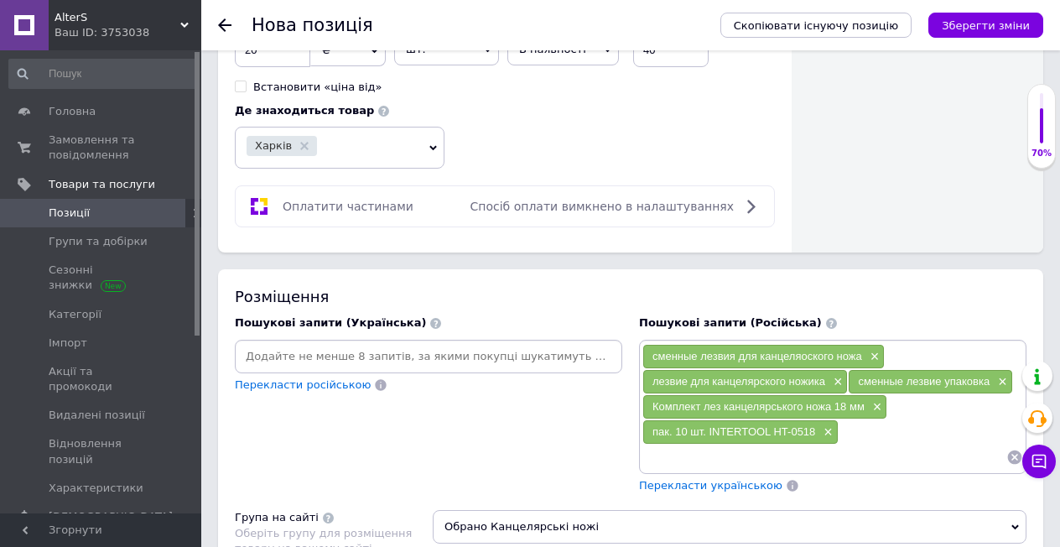
click at [692, 450] on input at bounding box center [824, 456] width 364 height 25
click at [693, 479] on span "Перекласти українською" at bounding box center [710, 485] width 143 height 13
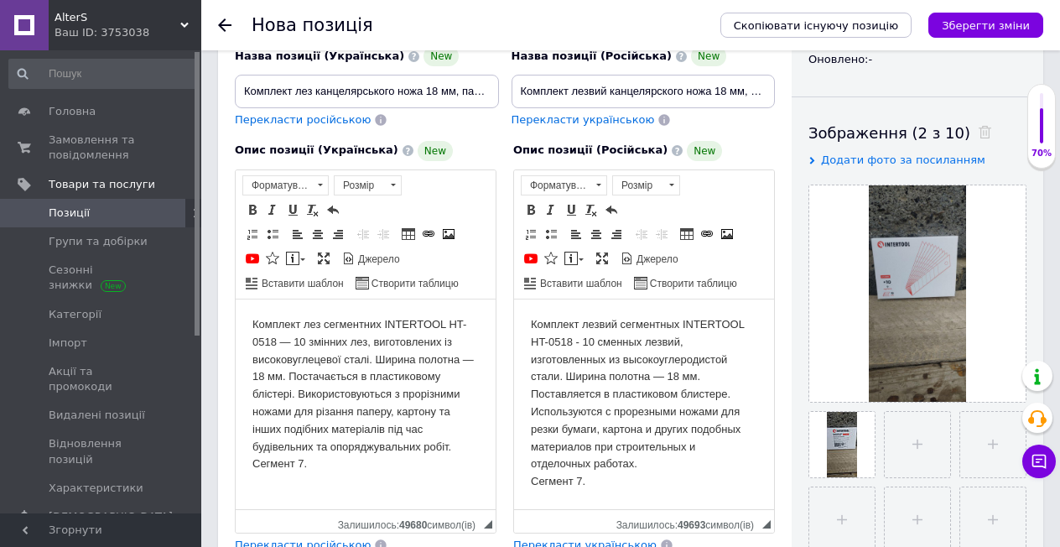
scroll to position [400, 0]
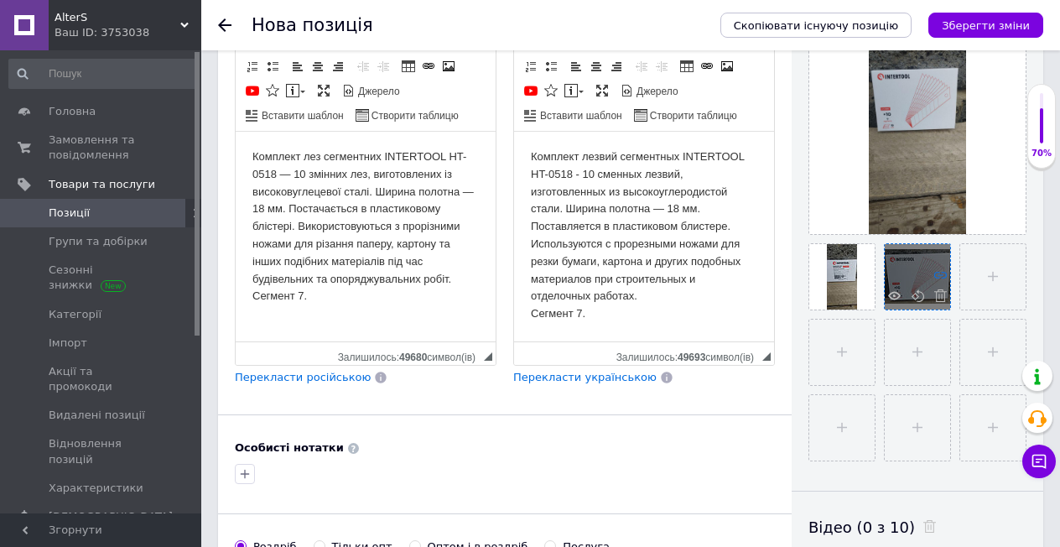
click at [938, 273] on icon at bounding box center [940, 274] width 13 height 13
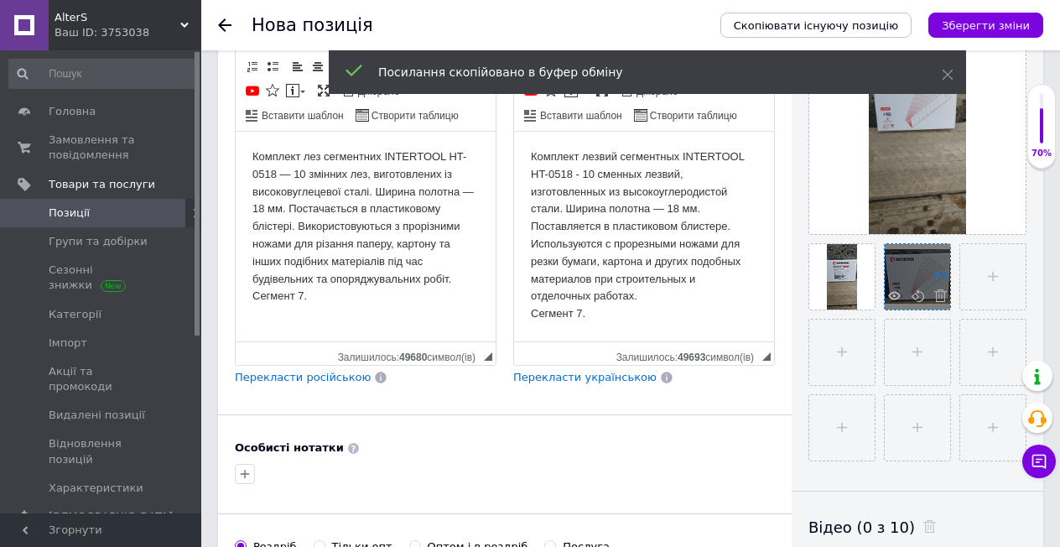
scroll to position [316, 0]
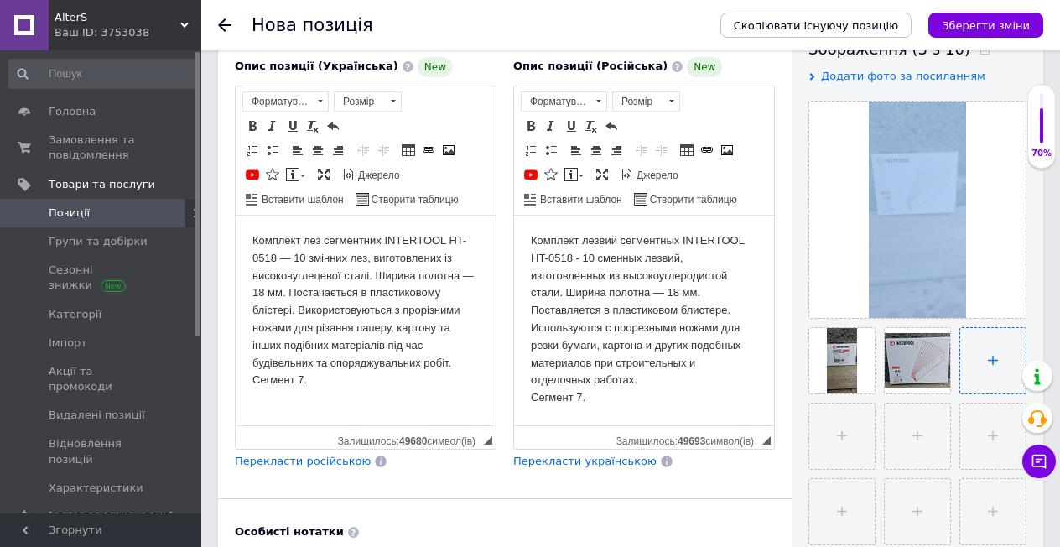
drag, startPoint x: 923, startPoint y: 247, endPoint x: 988, endPoint y: 357, distance: 128.1
click at [988, 357] on div at bounding box center [917, 323] width 218 height 444
click at [913, 344] on div at bounding box center [917, 360] width 65 height 65
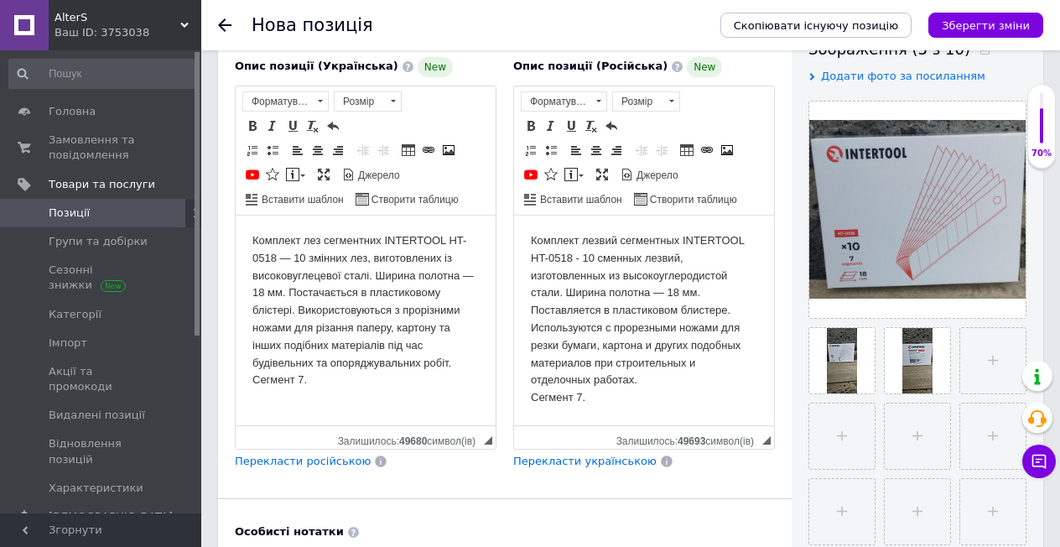
click at [729, 501] on div "Основна інформація При збереженні товару порожні поля перекладуться автоматично…" at bounding box center [505, 329] width 574 height 1156
click at [997, 23] on icon "Зберегти зміни" at bounding box center [986, 25] width 88 height 13
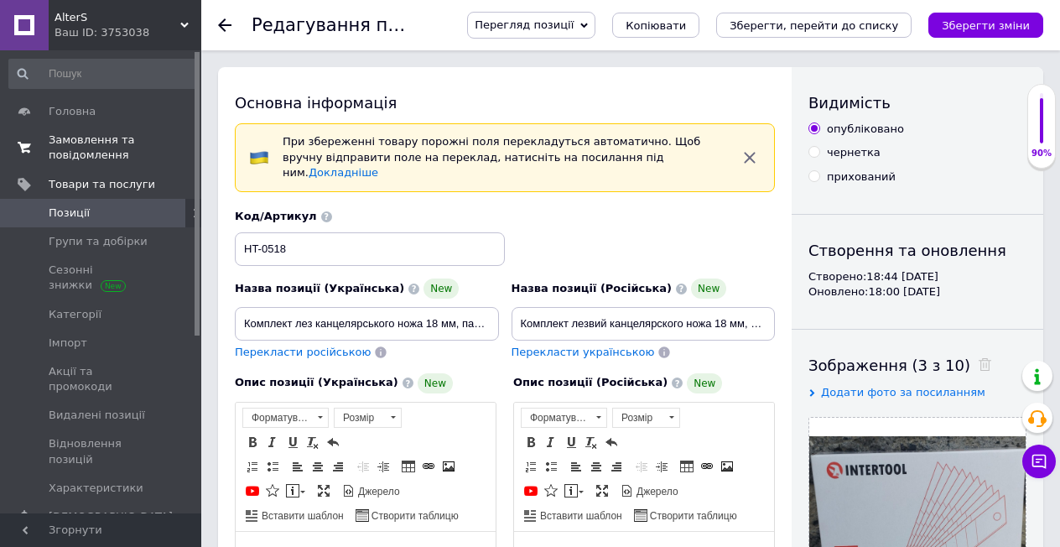
click at [100, 139] on span "Замовлення та повідомлення" at bounding box center [102, 147] width 106 height 30
